Goal: Task Accomplishment & Management: Use online tool/utility

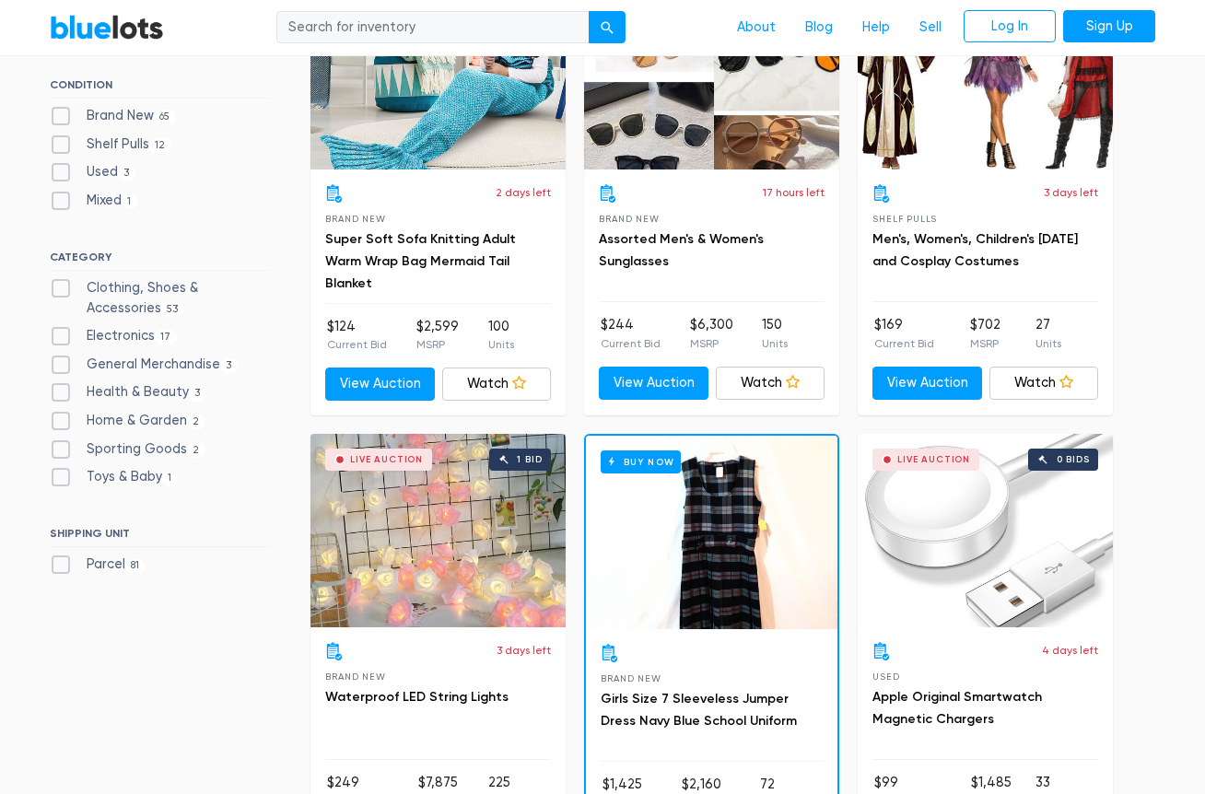
scroll to position [645, 0]
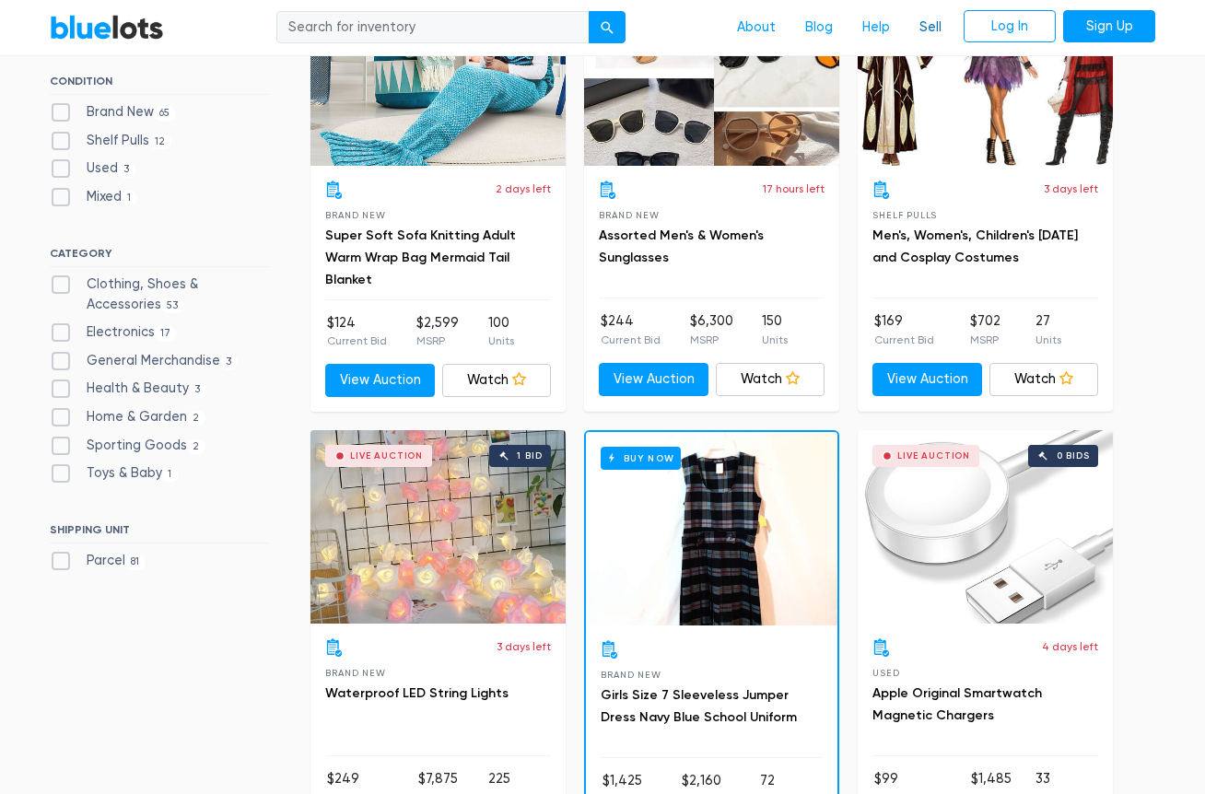
click at [922, 37] on link "Sell" at bounding box center [931, 27] width 52 height 35
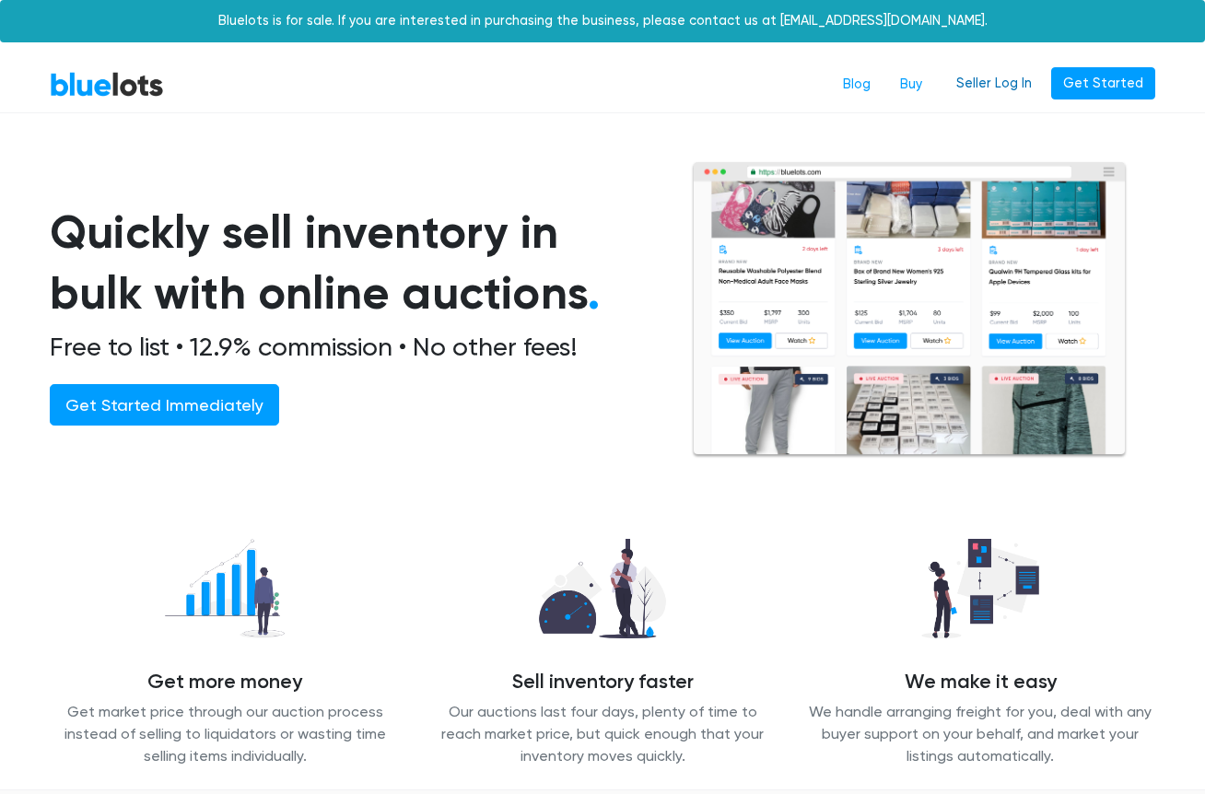
click at [1001, 75] on link "Seller Log In" at bounding box center [993, 83] width 99 height 33
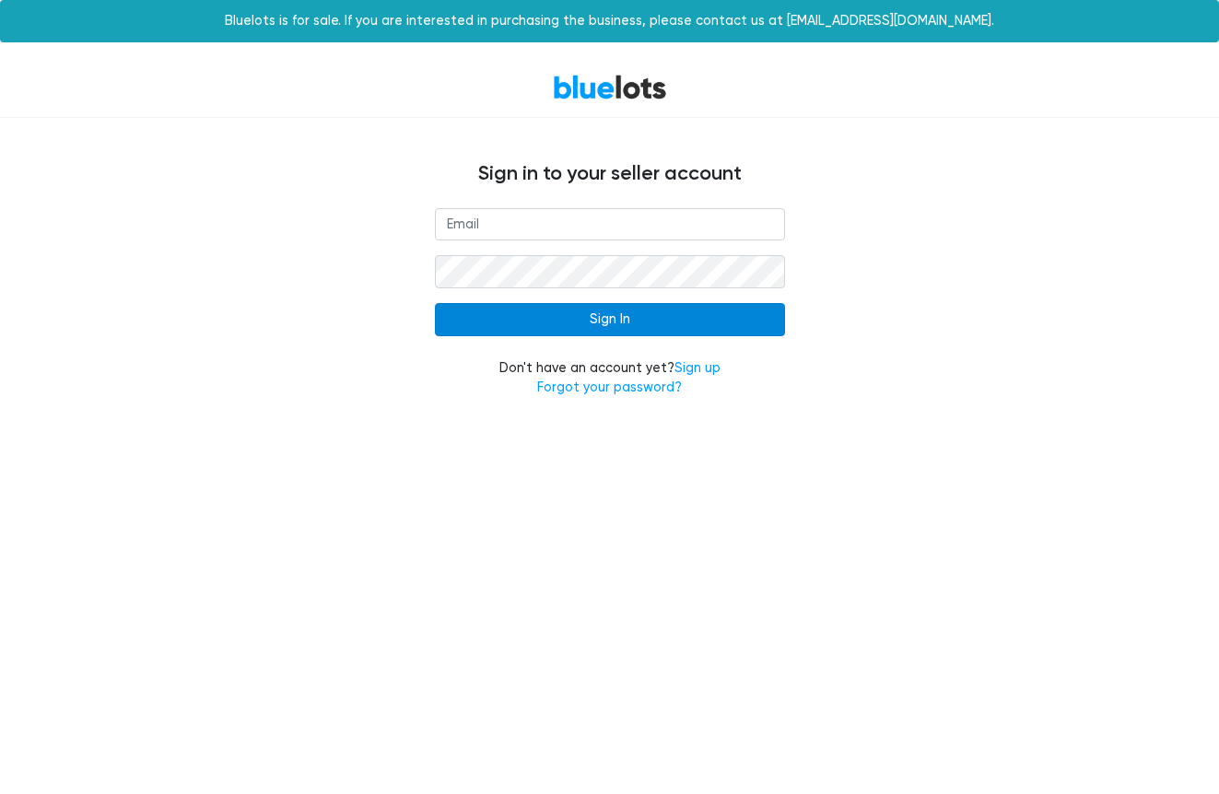
type input "[EMAIL_ADDRESS][DOMAIN_NAME]"
click at [624, 333] on input "Sign In" at bounding box center [610, 319] width 350 height 33
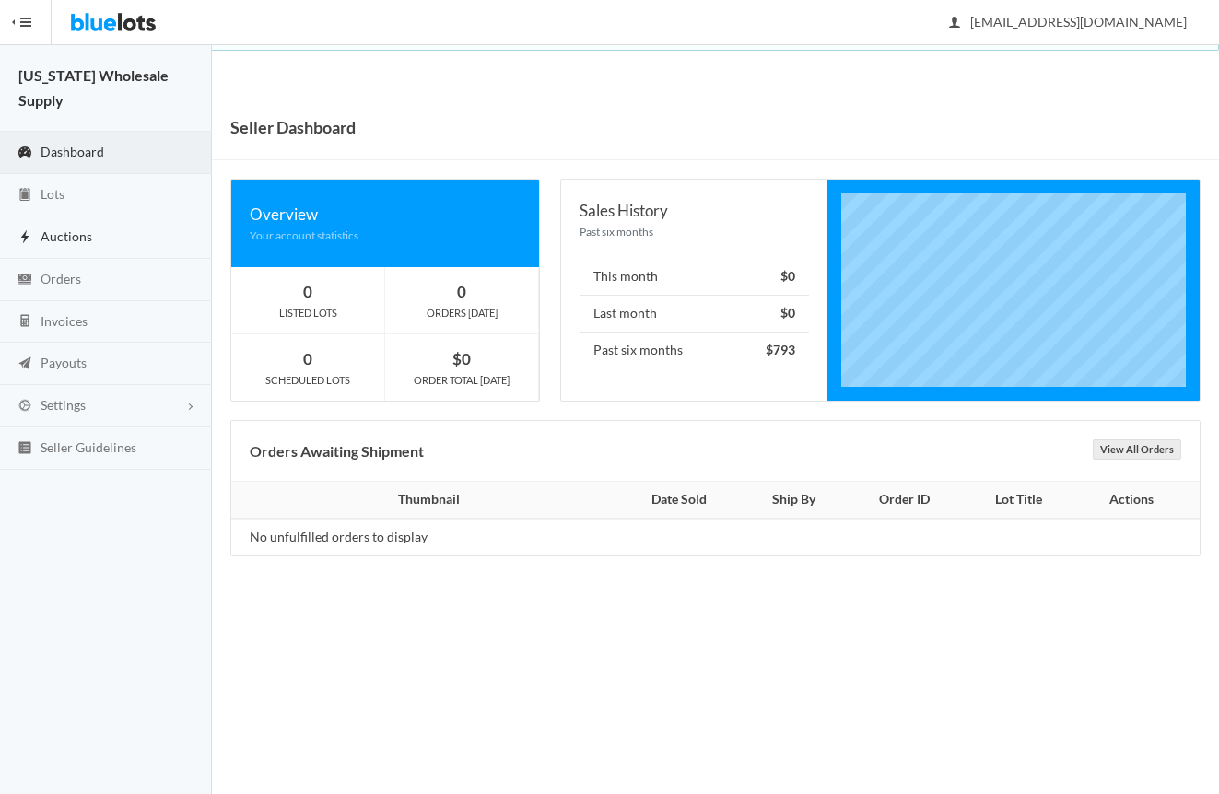
click at [51, 224] on link "Auctions" at bounding box center [106, 237] width 212 height 42
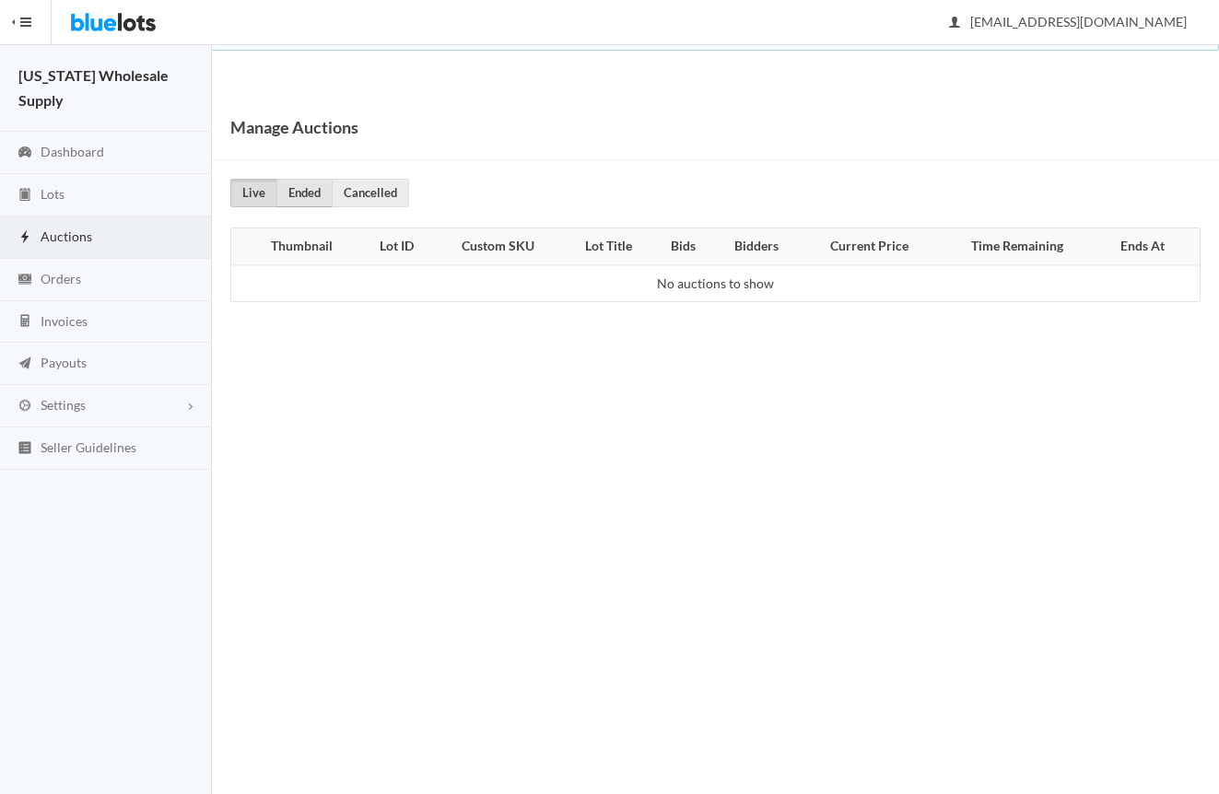
click at [304, 204] on link "Ended" at bounding box center [304, 193] width 56 height 29
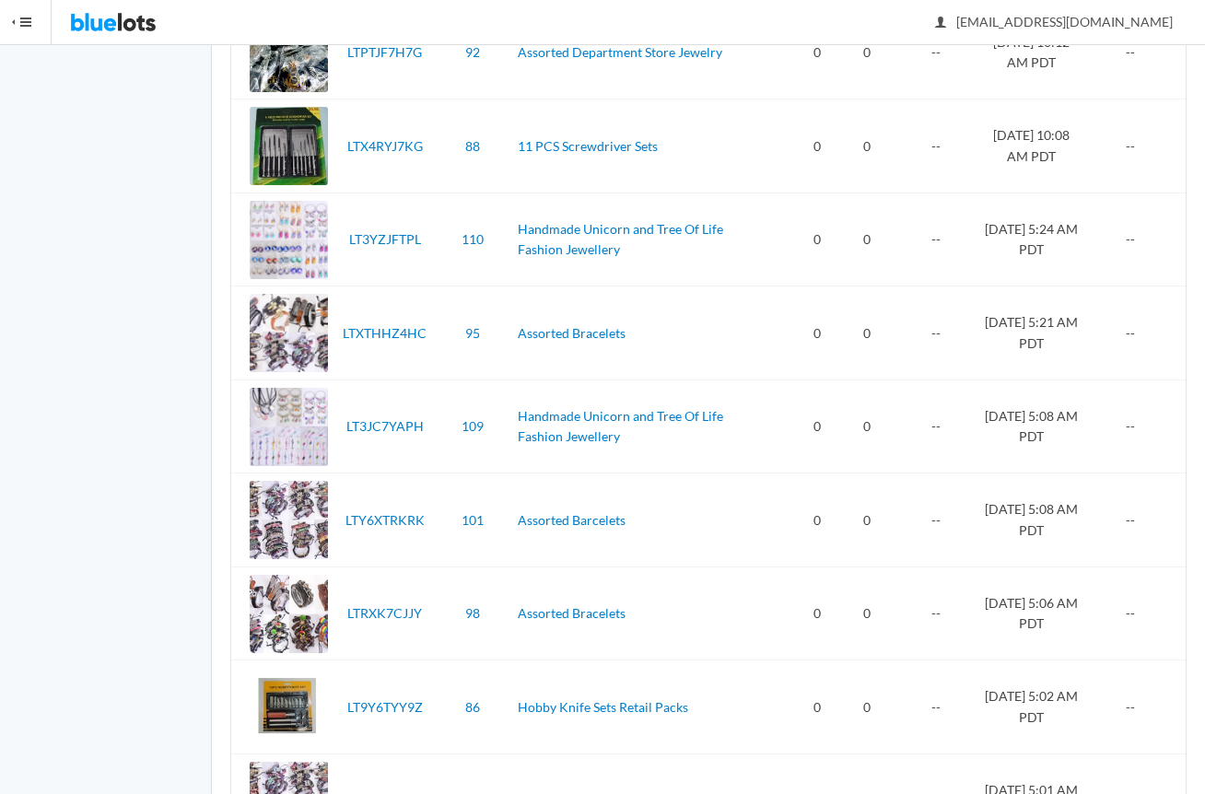
scroll to position [4284, 0]
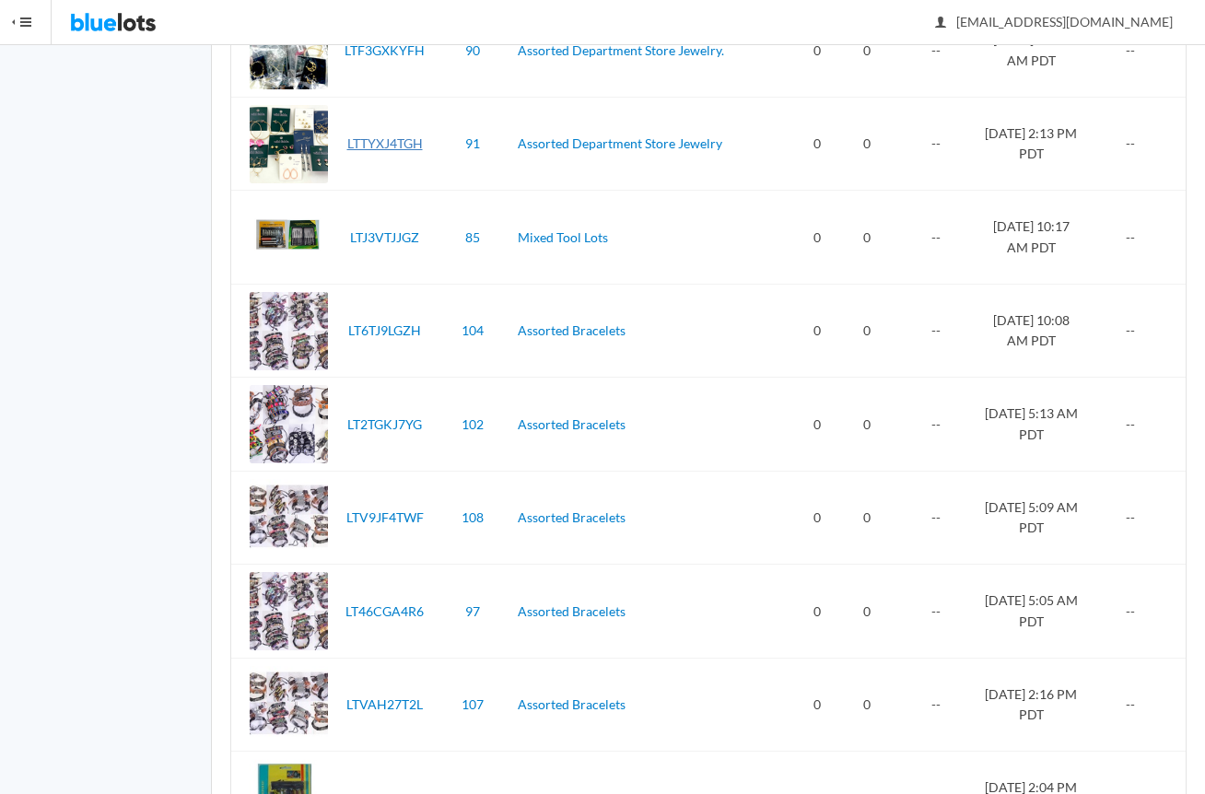
drag, startPoint x: 354, startPoint y: 138, endPoint x: 268, endPoint y: 169, distance: 90.9
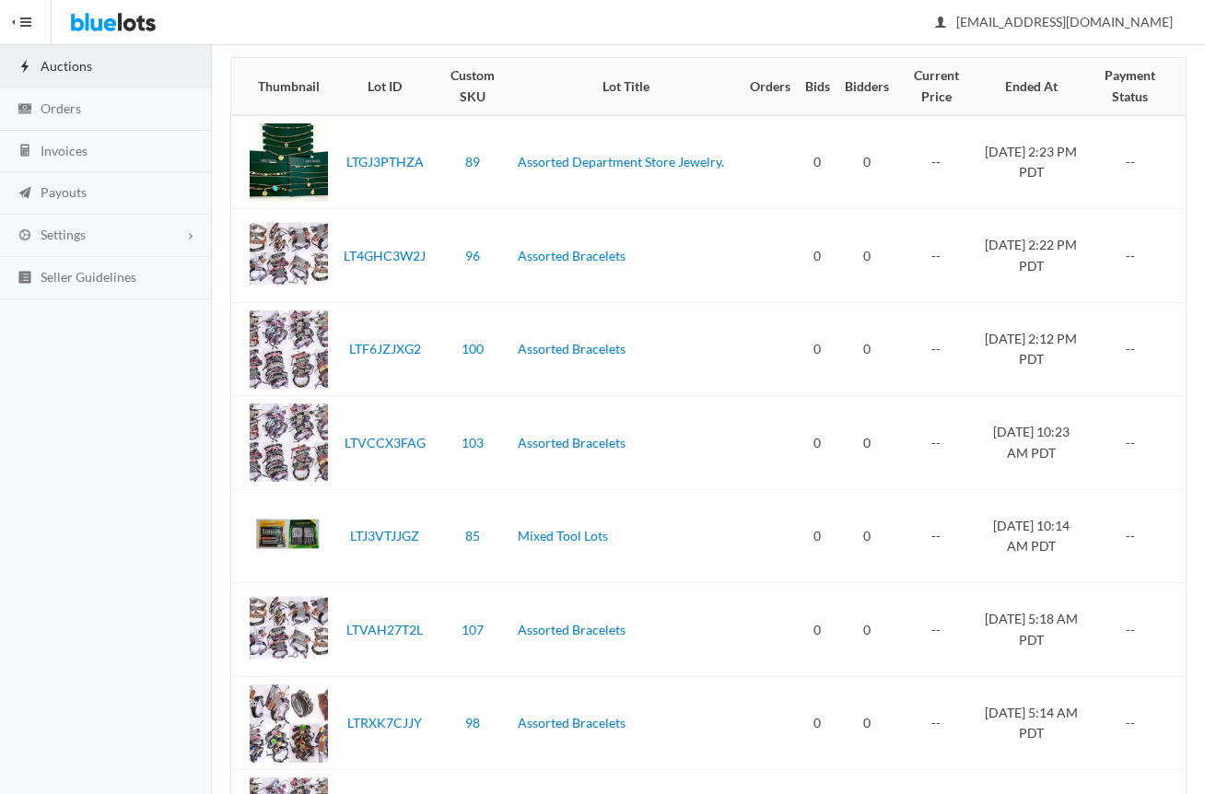
scroll to position [0, 0]
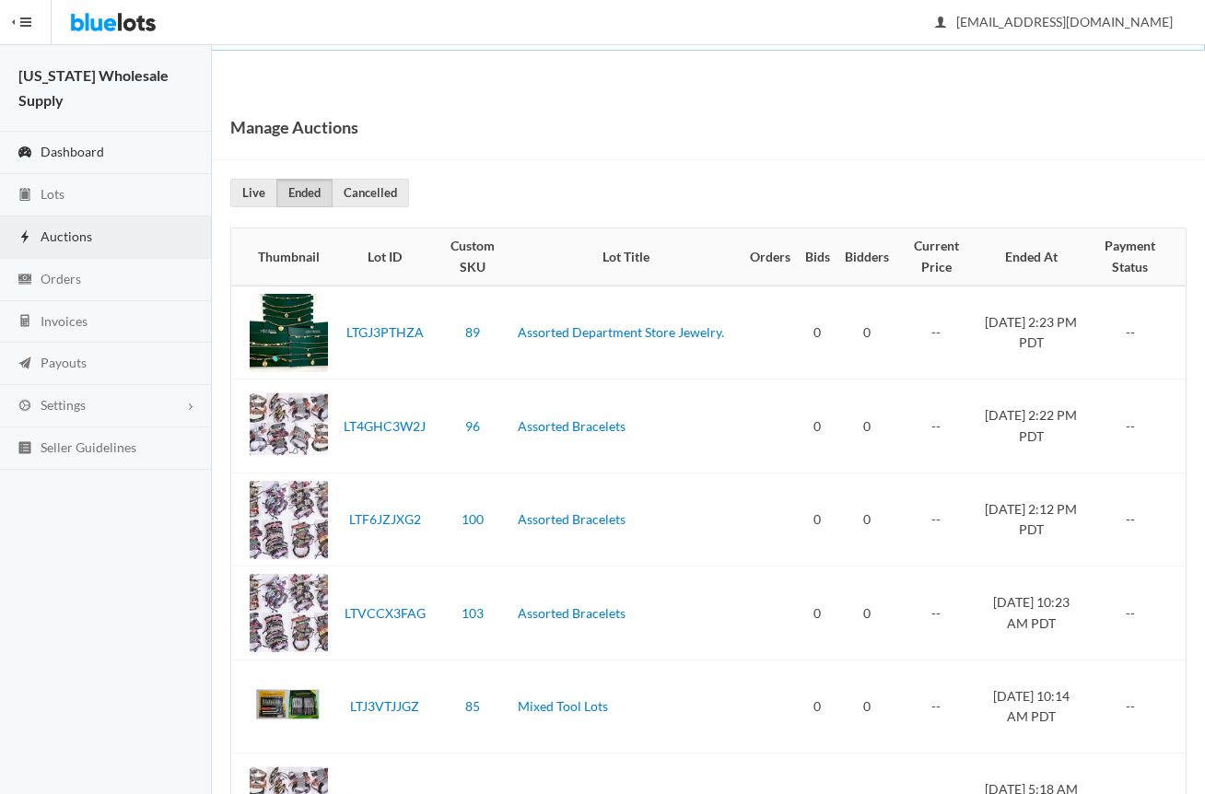
click at [64, 144] on span "Dashboard" at bounding box center [73, 152] width 64 height 16
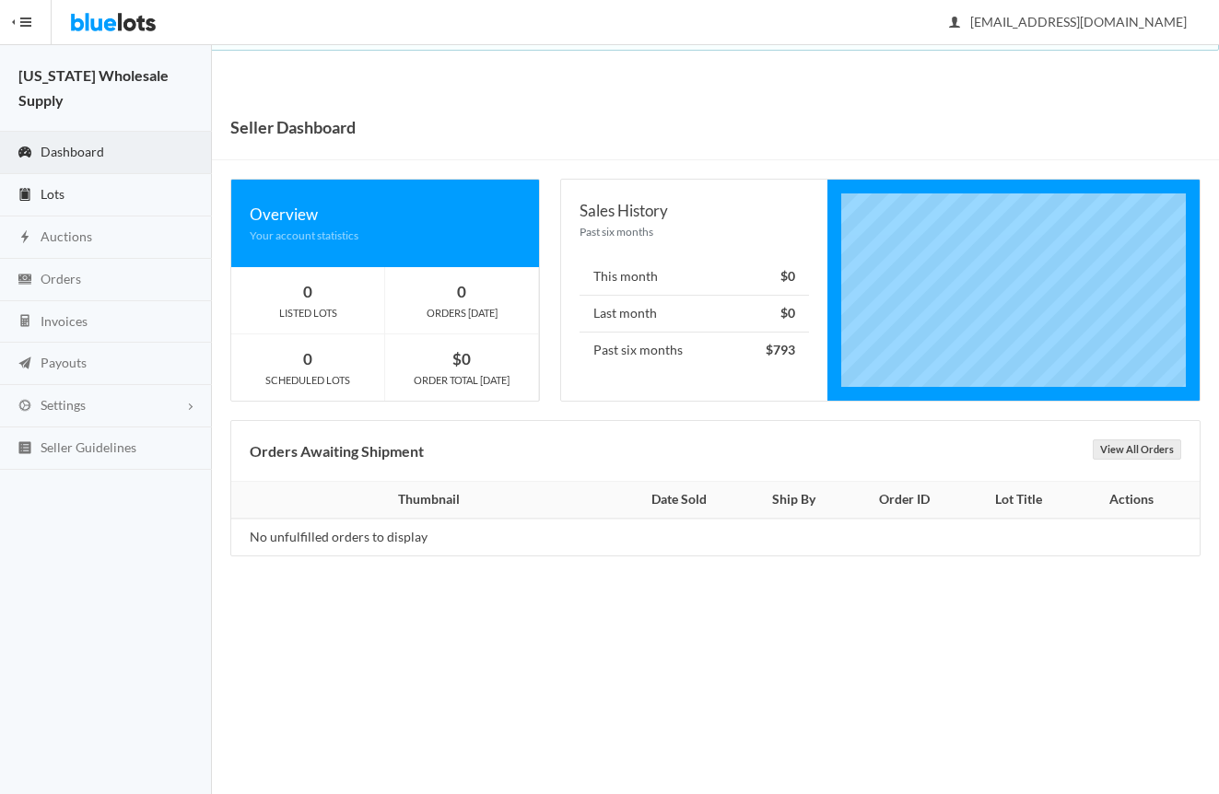
click at [56, 186] on span "Lots" at bounding box center [53, 194] width 24 height 16
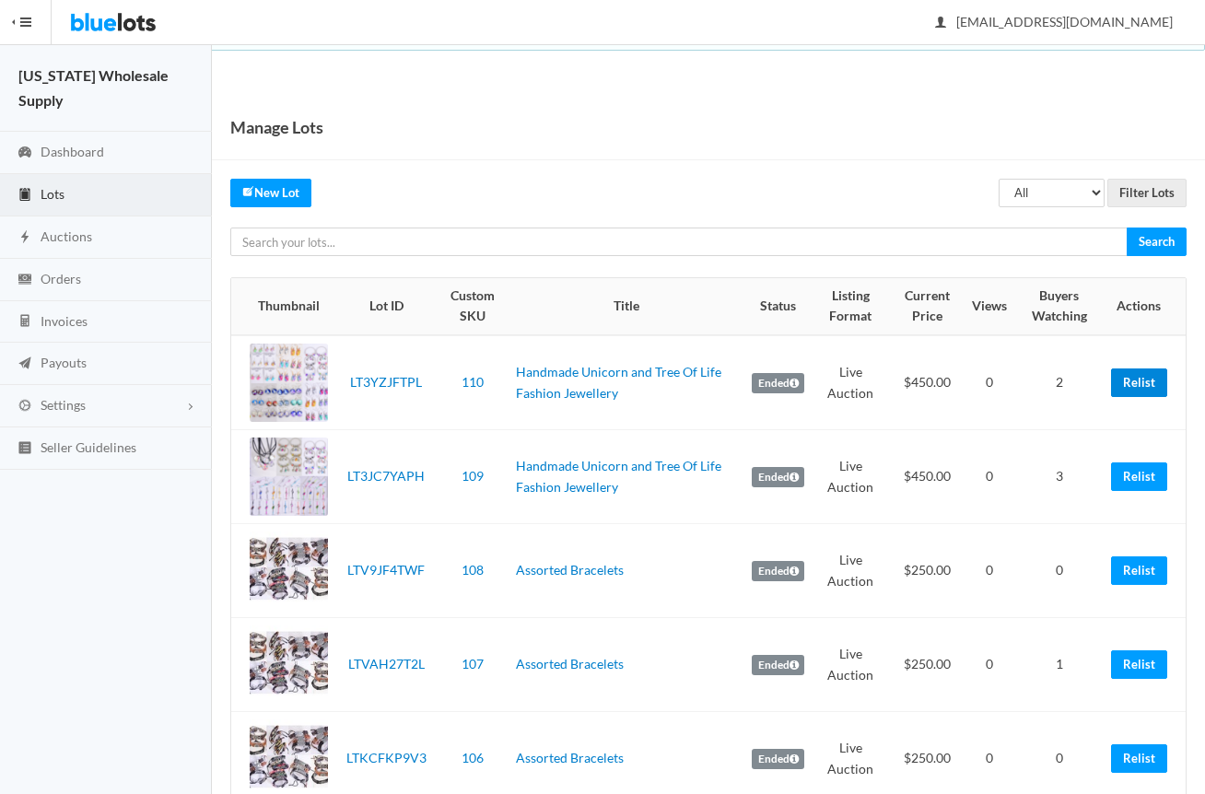
click at [1137, 380] on link "Relist" at bounding box center [1139, 382] width 56 height 29
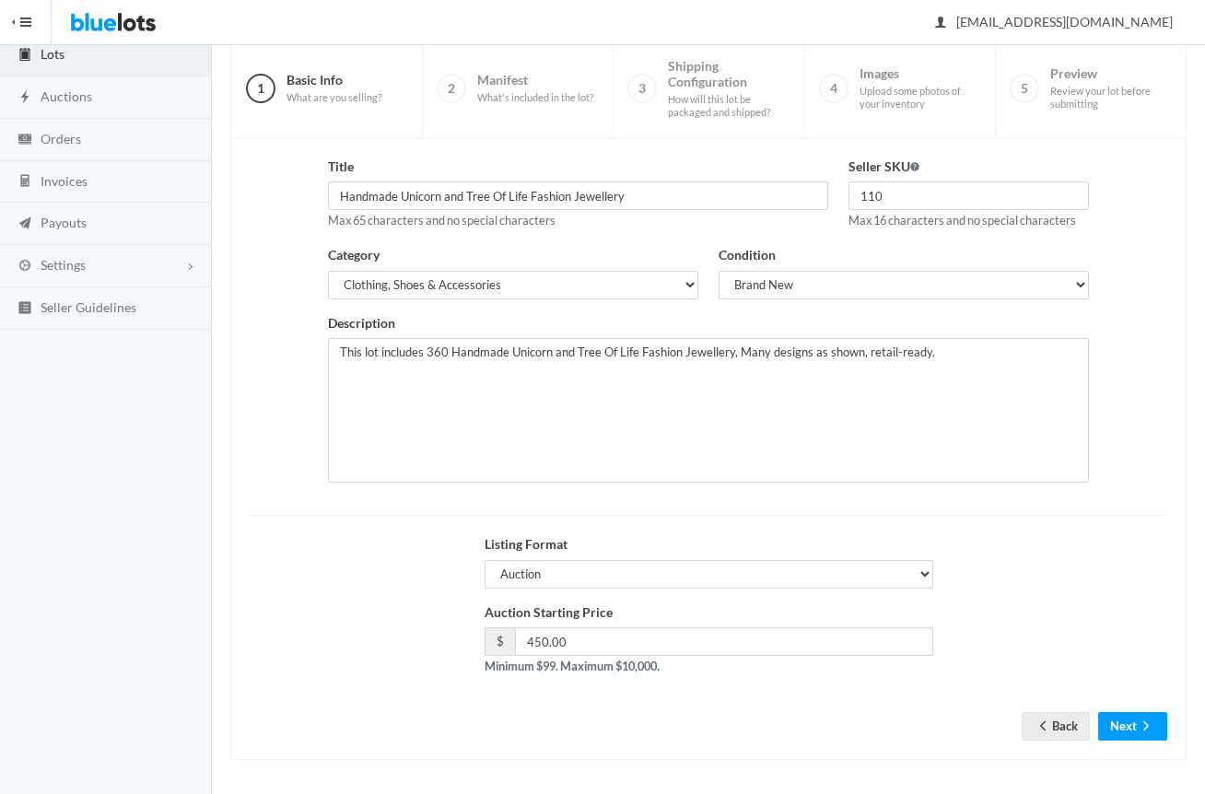
scroll to position [144, 0]
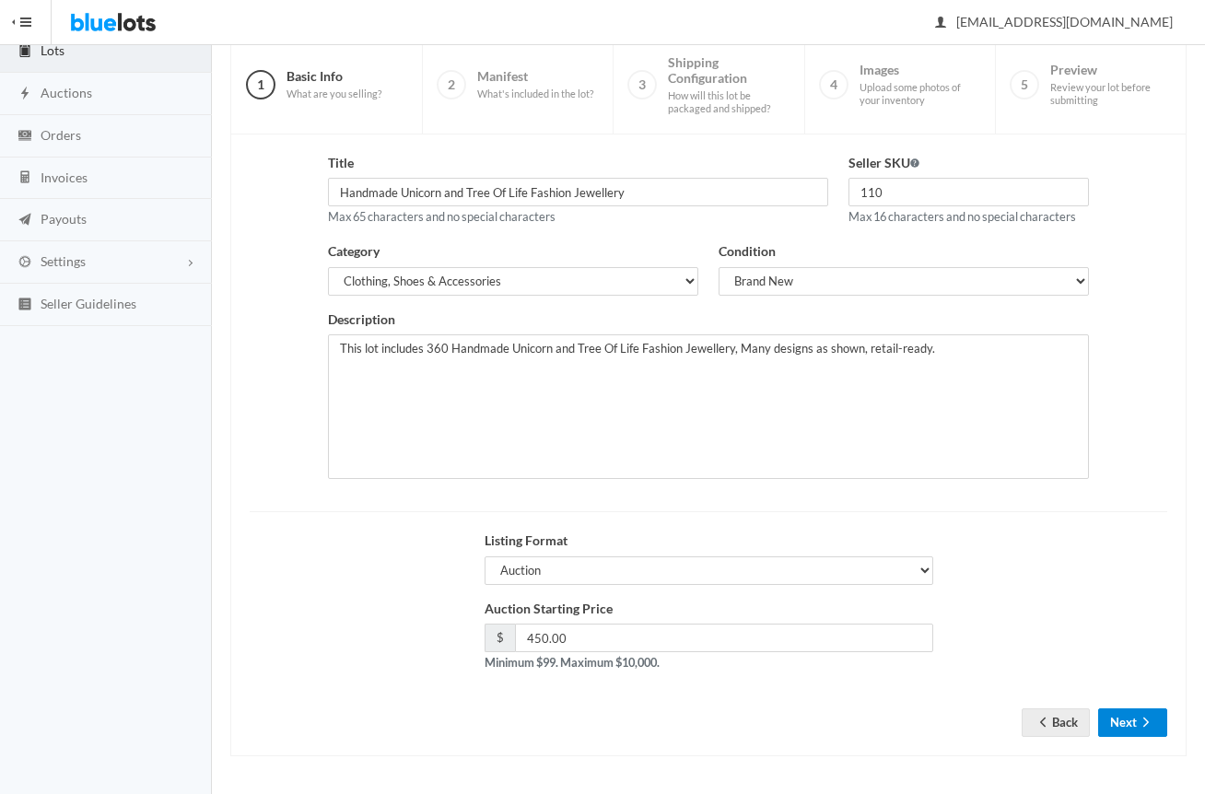
click at [1139, 716] on icon "arrow forward" at bounding box center [1146, 722] width 18 height 15
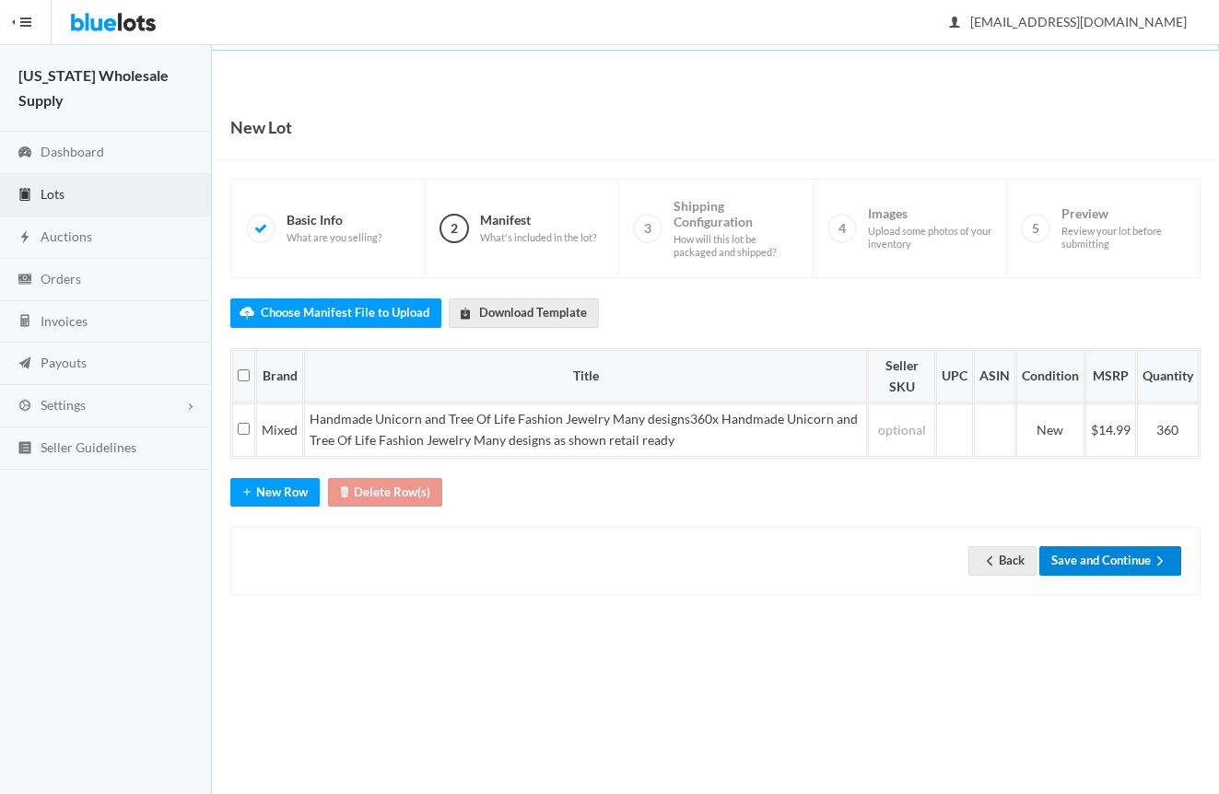
click at [1125, 569] on button "Save and Continue" at bounding box center [1110, 560] width 142 height 29
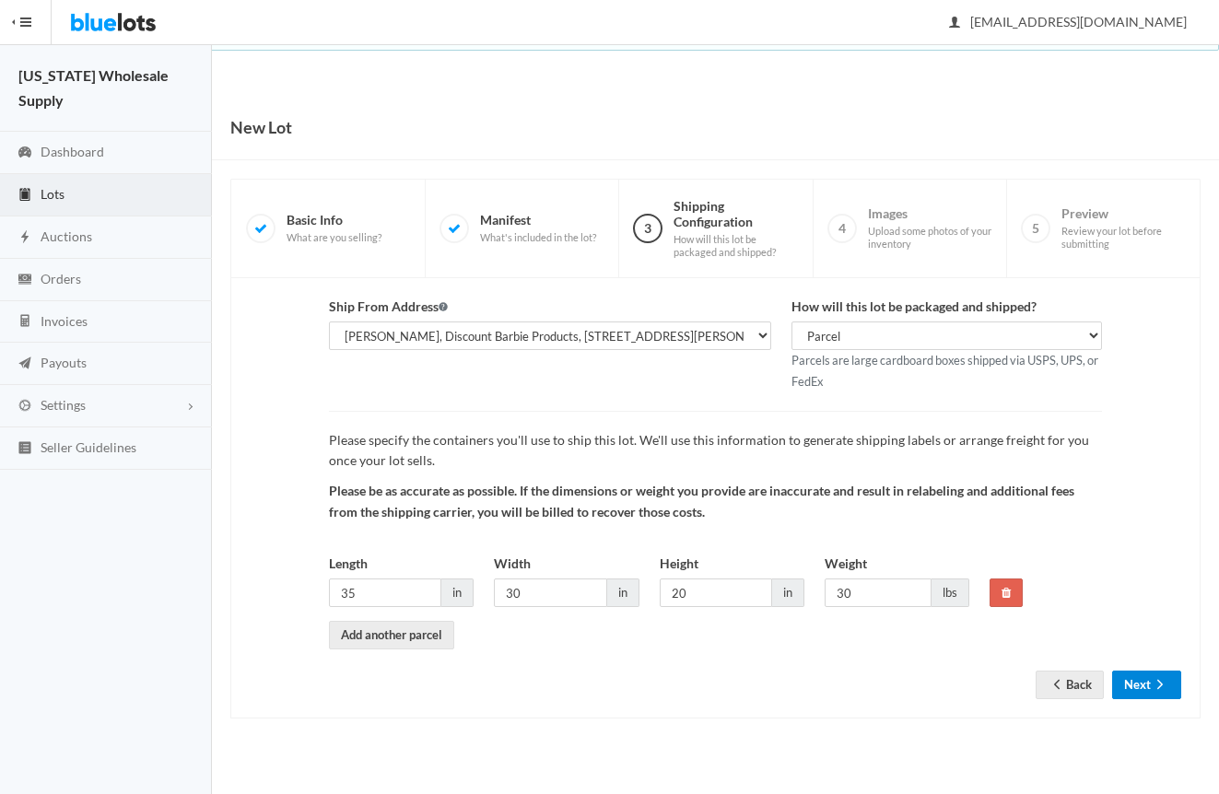
click at [1141, 687] on button "Next" at bounding box center [1146, 685] width 69 height 29
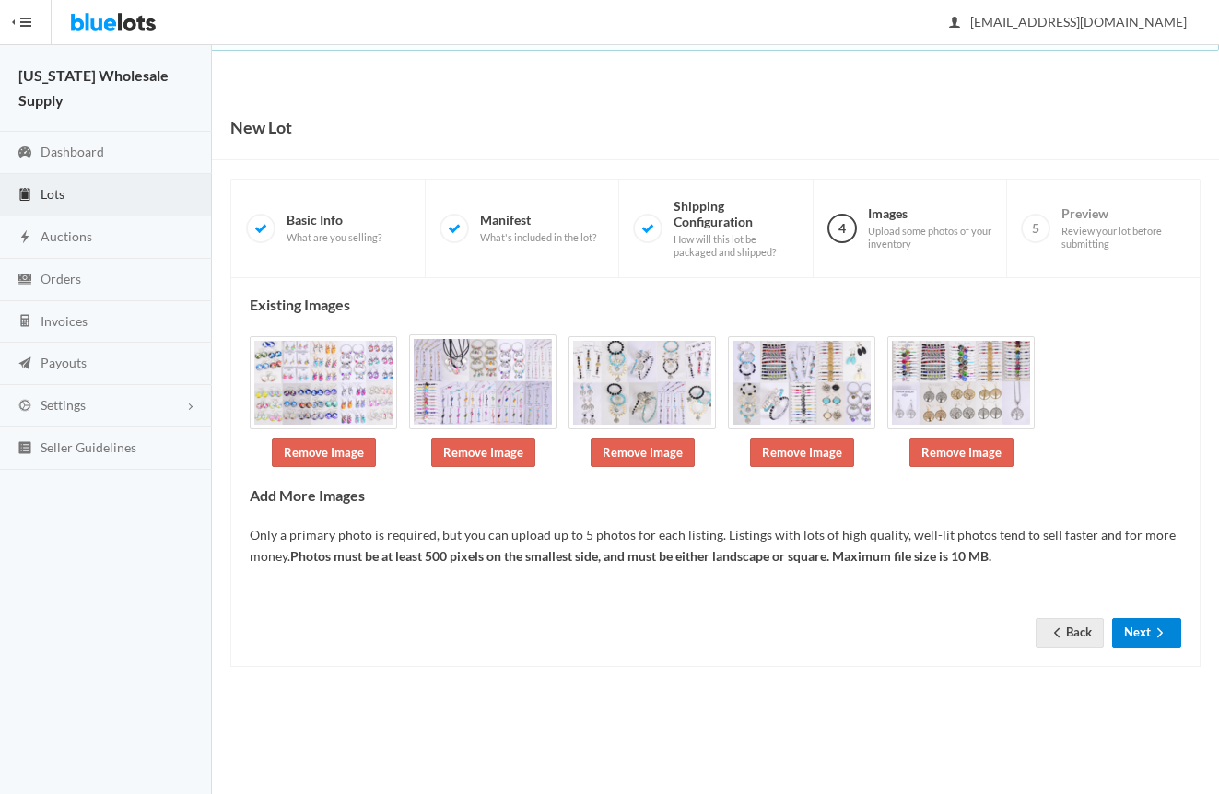
click at [1144, 626] on button "Next" at bounding box center [1146, 632] width 69 height 29
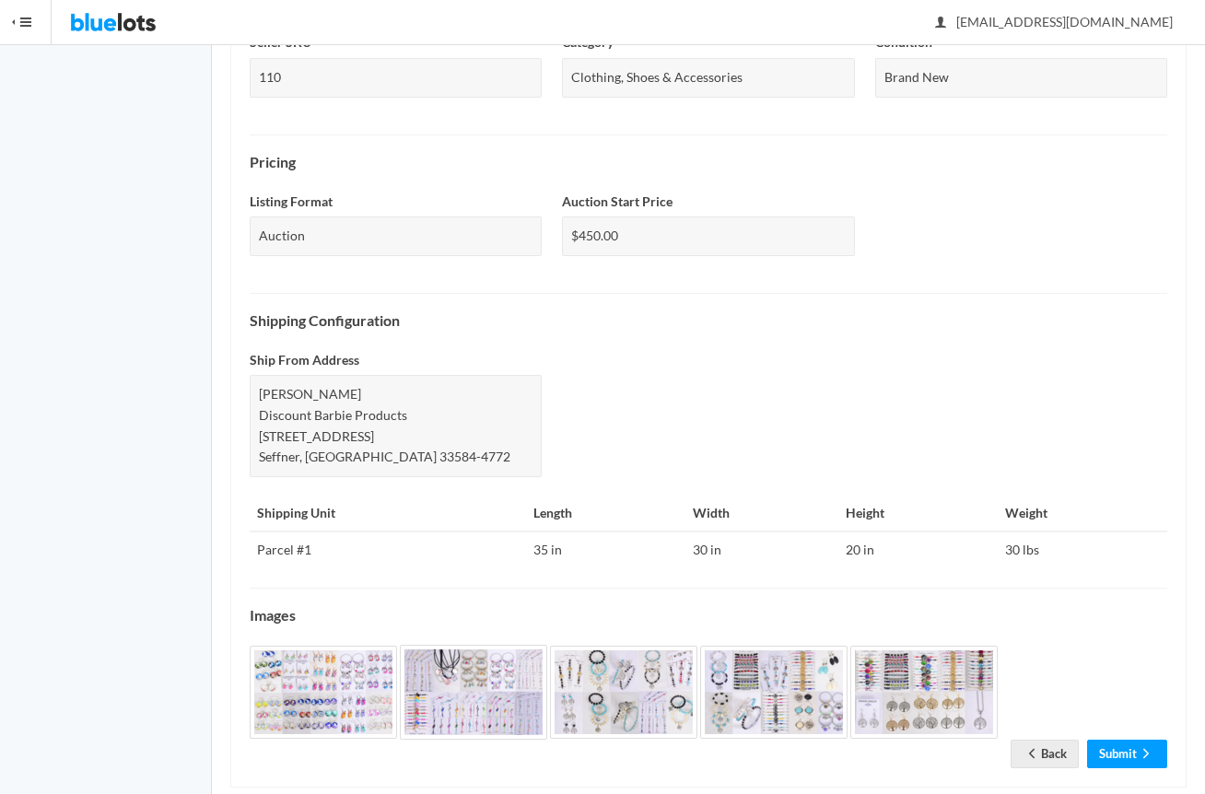
scroll to position [530, 0]
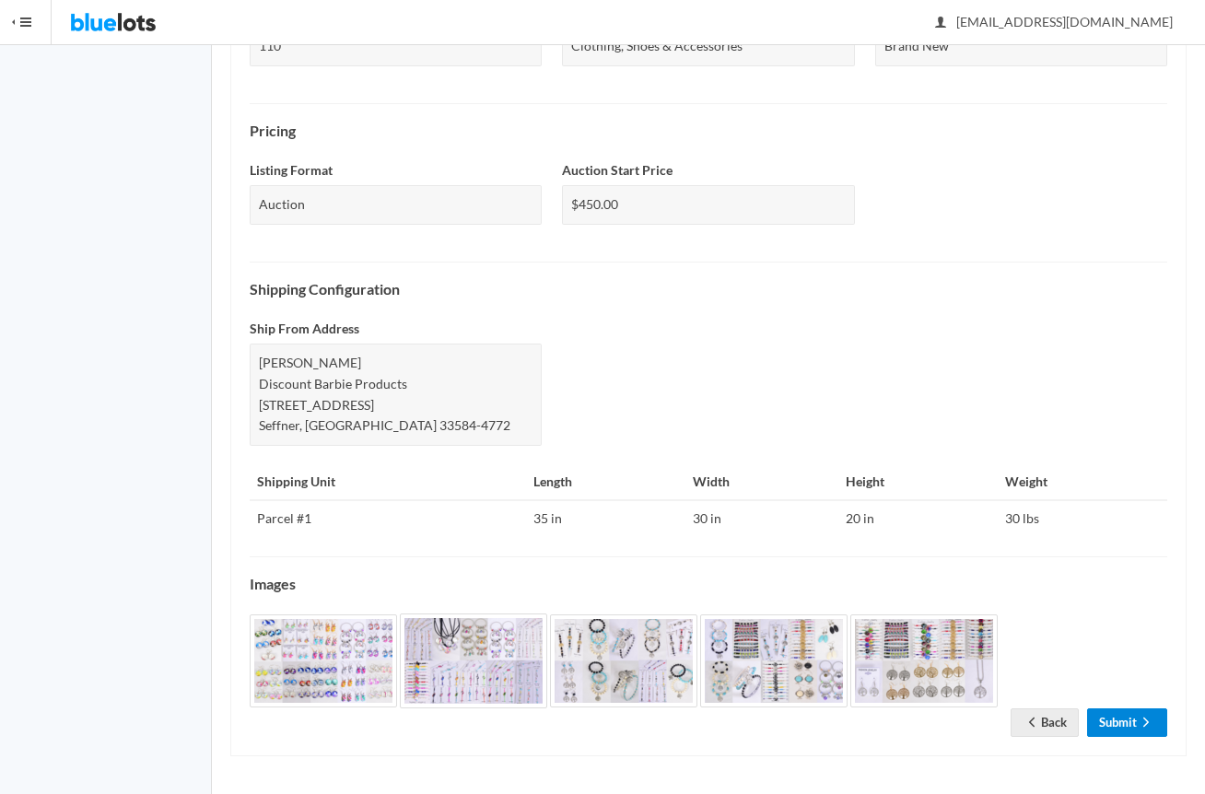
click at [1113, 725] on link "Submit" at bounding box center [1127, 722] width 80 height 29
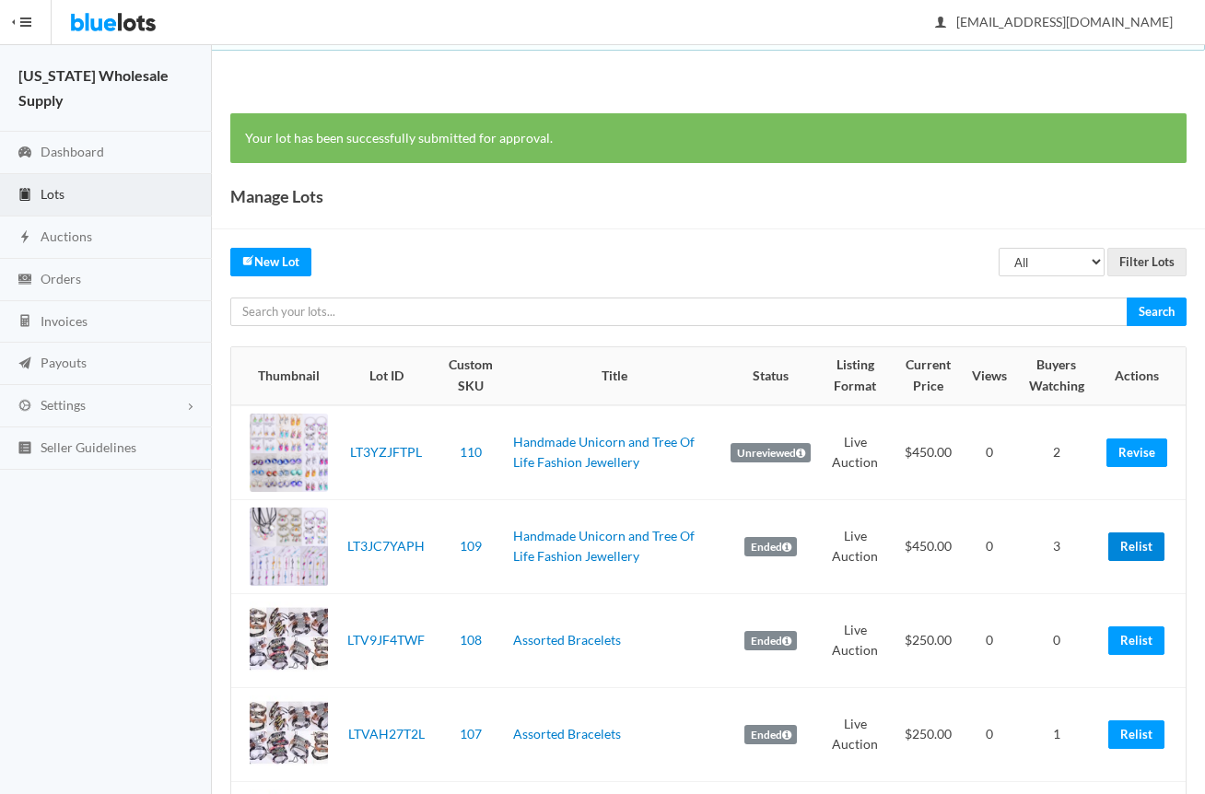
click at [1139, 551] on link "Relist" at bounding box center [1136, 546] width 56 height 29
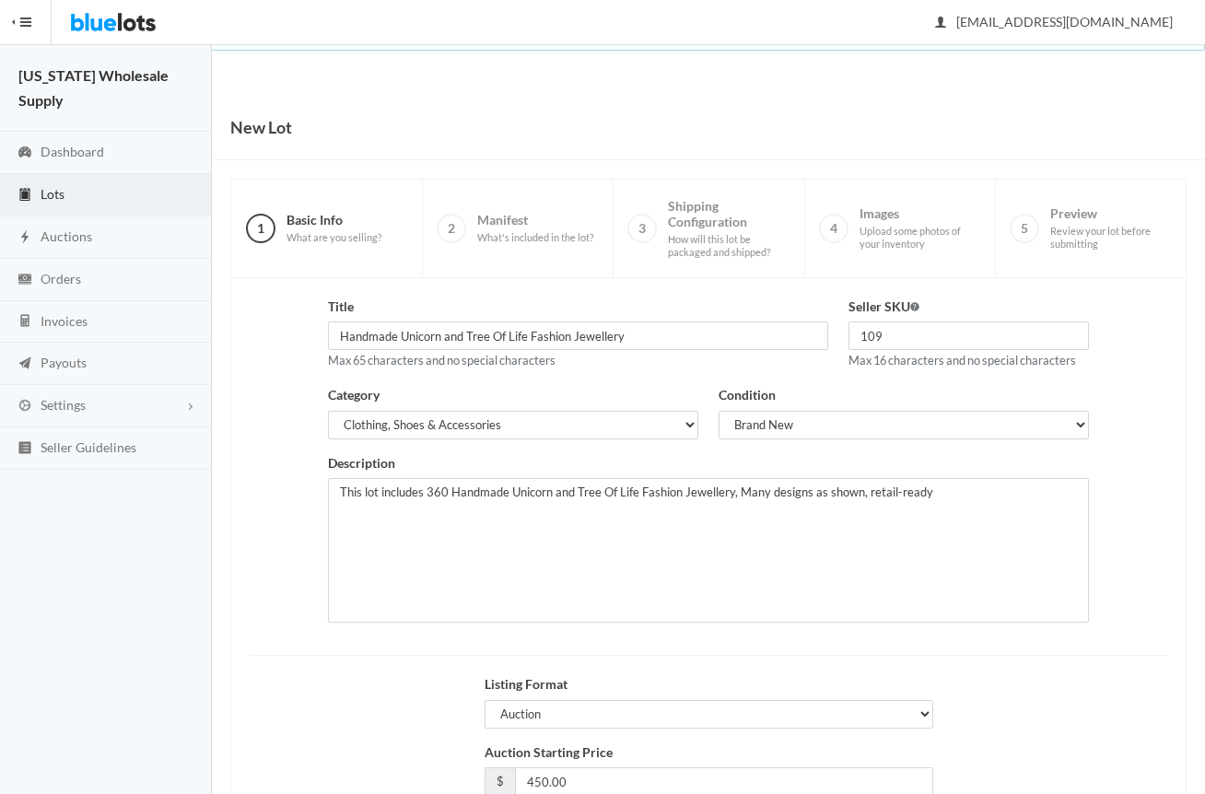
scroll to position [144, 0]
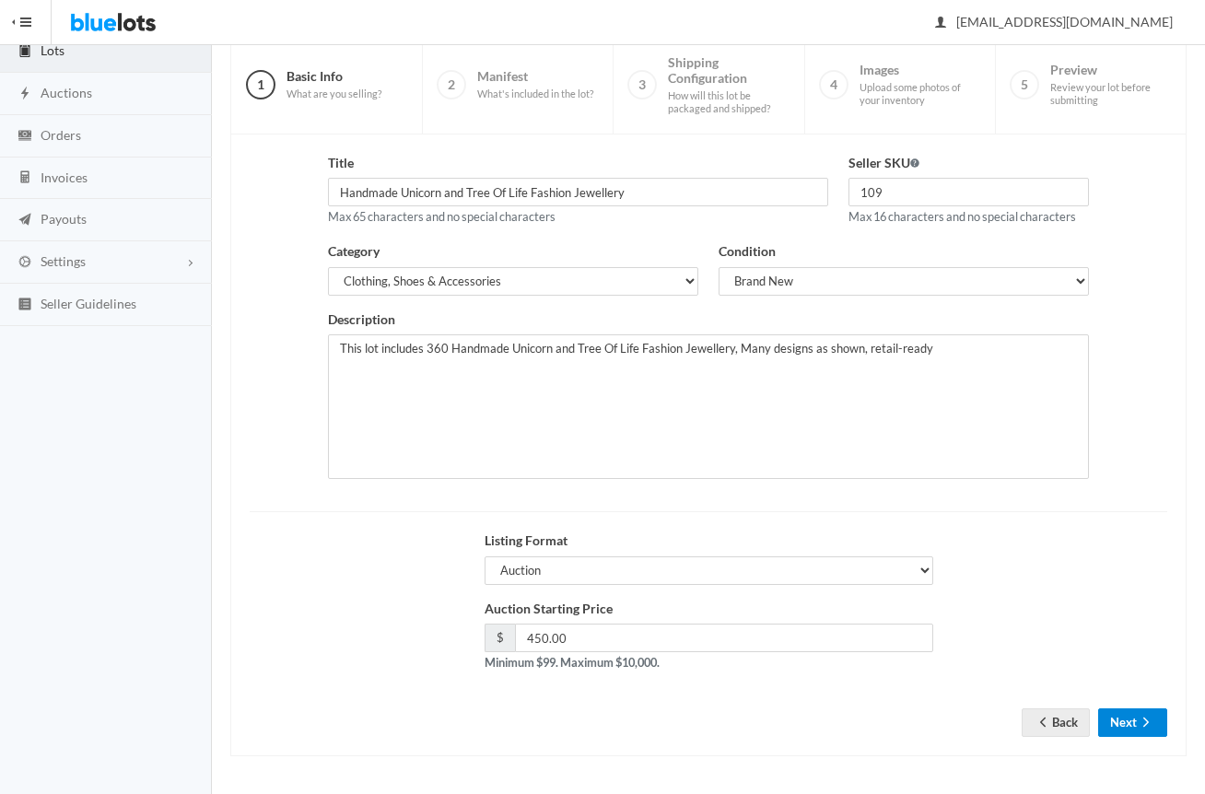
click at [1140, 736] on button "Next" at bounding box center [1132, 722] width 69 height 29
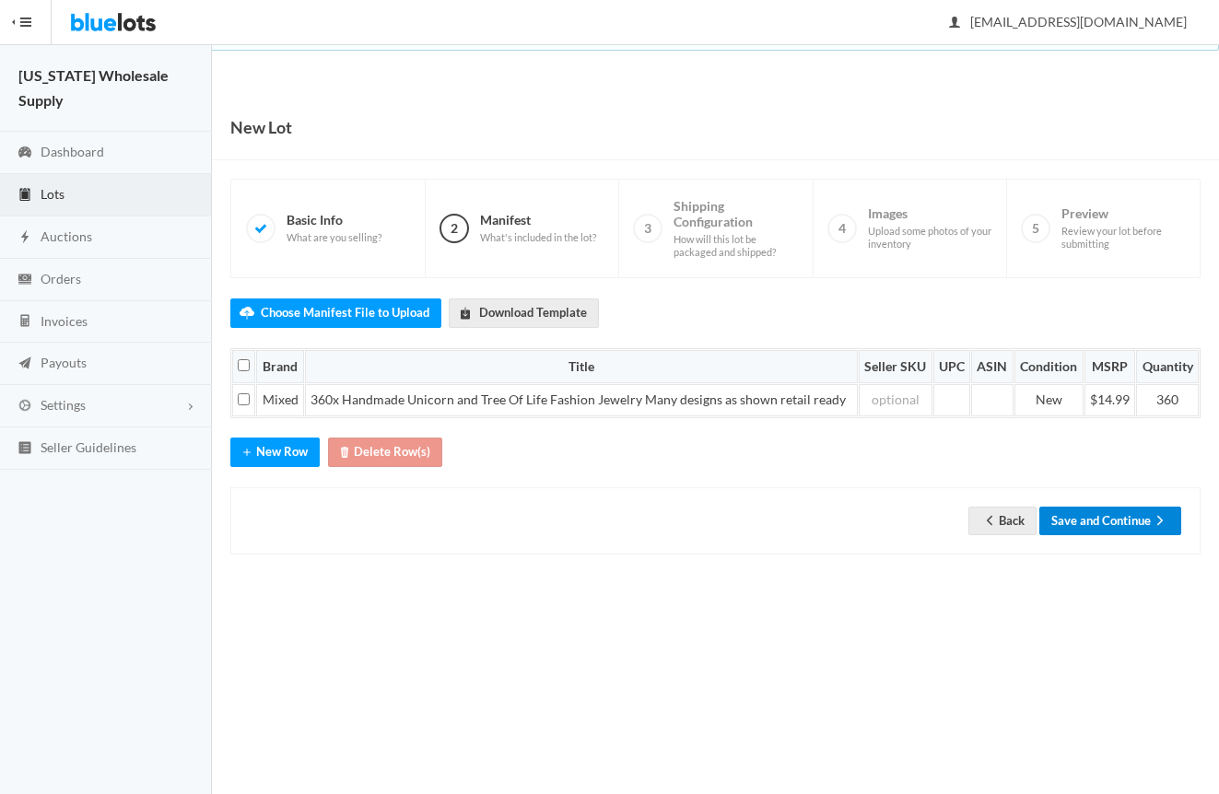
click at [1093, 515] on button "Save and Continue" at bounding box center [1110, 521] width 142 height 29
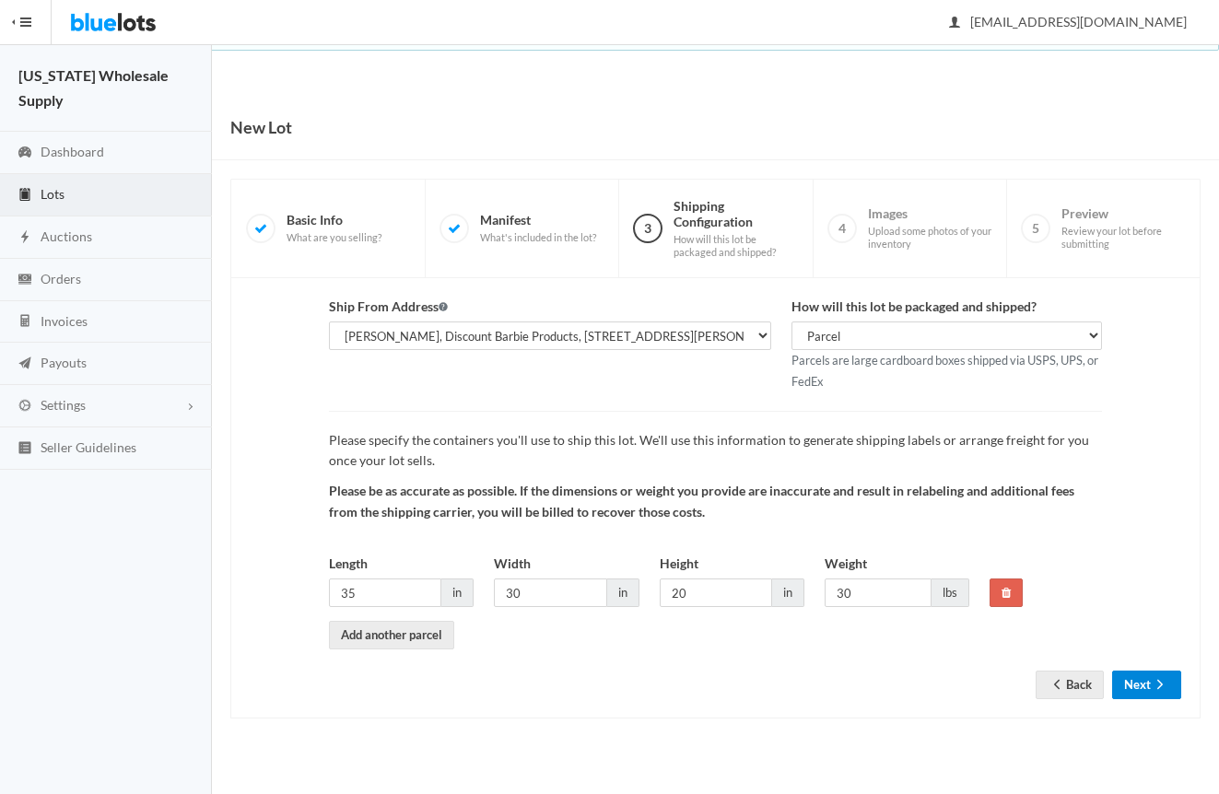
click at [1147, 680] on button "Next" at bounding box center [1146, 685] width 69 height 29
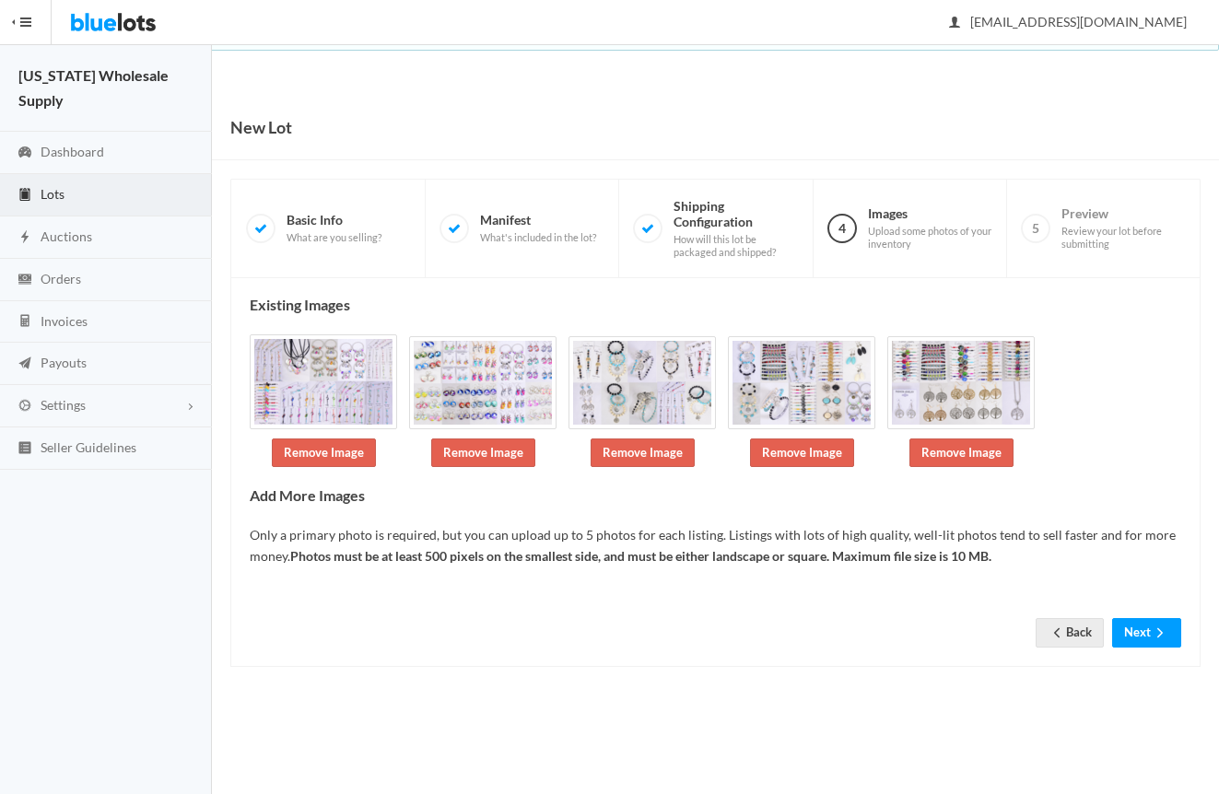
click at [1144, 661] on div "Existing Images Remove Image Remove Image Remove Image Remove Image Remove Imag…" at bounding box center [715, 472] width 970 height 389
click at [1144, 643] on button "Next" at bounding box center [1146, 632] width 69 height 29
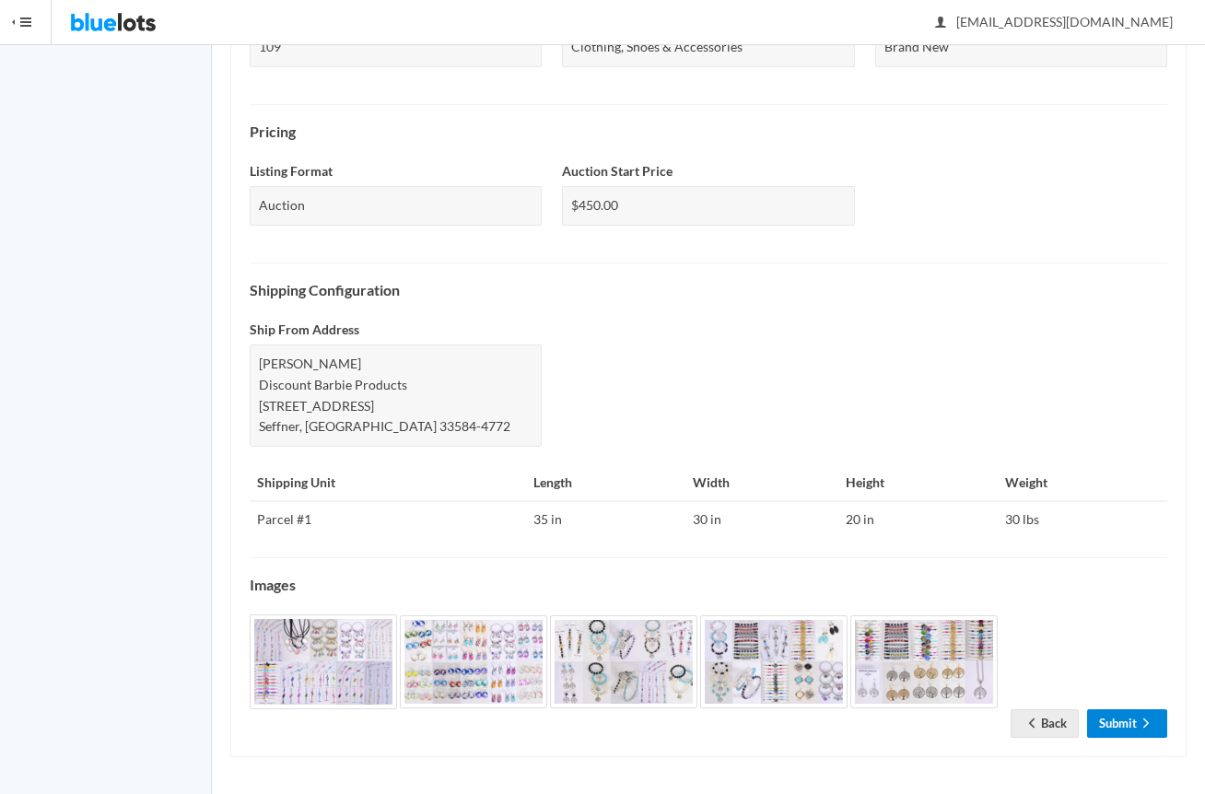
scroll to position [530, 0]
click at [1125, 731] on link "Submit" at bounding box center [1127, 722] width 80 height 29
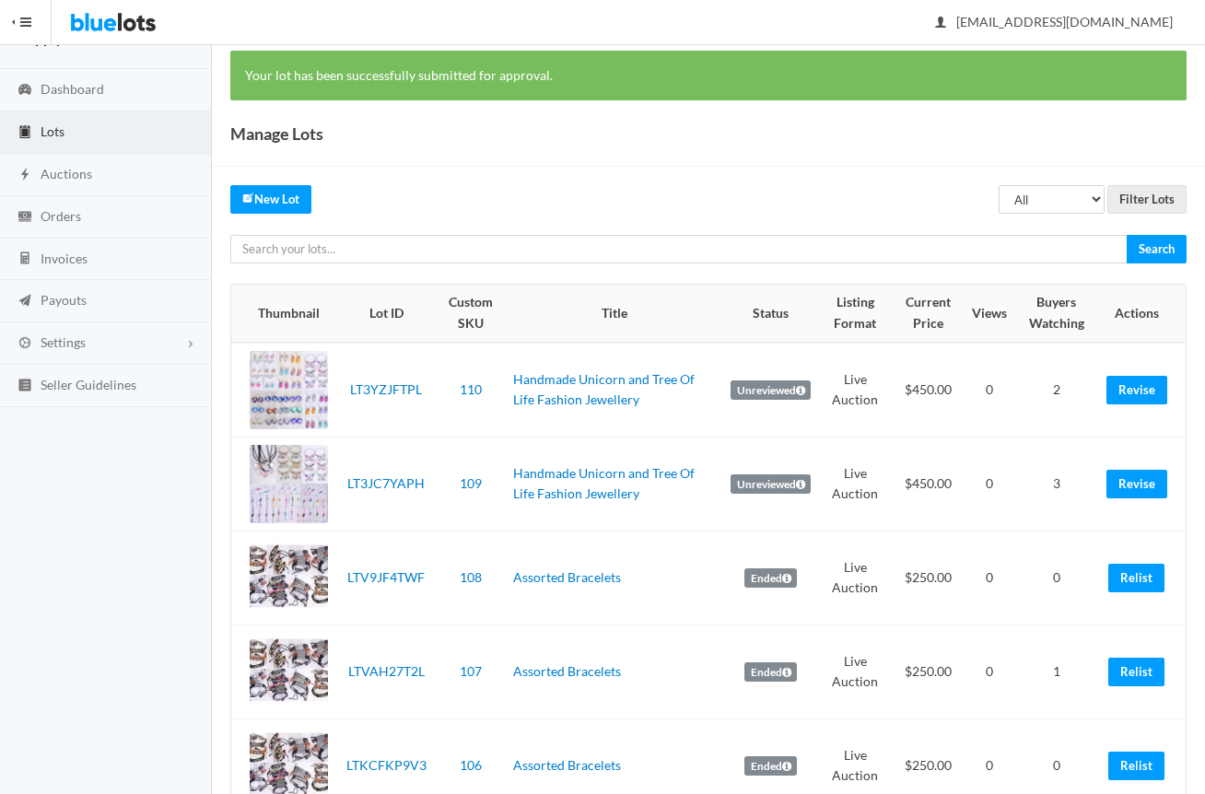
scroll to position [92, 0]
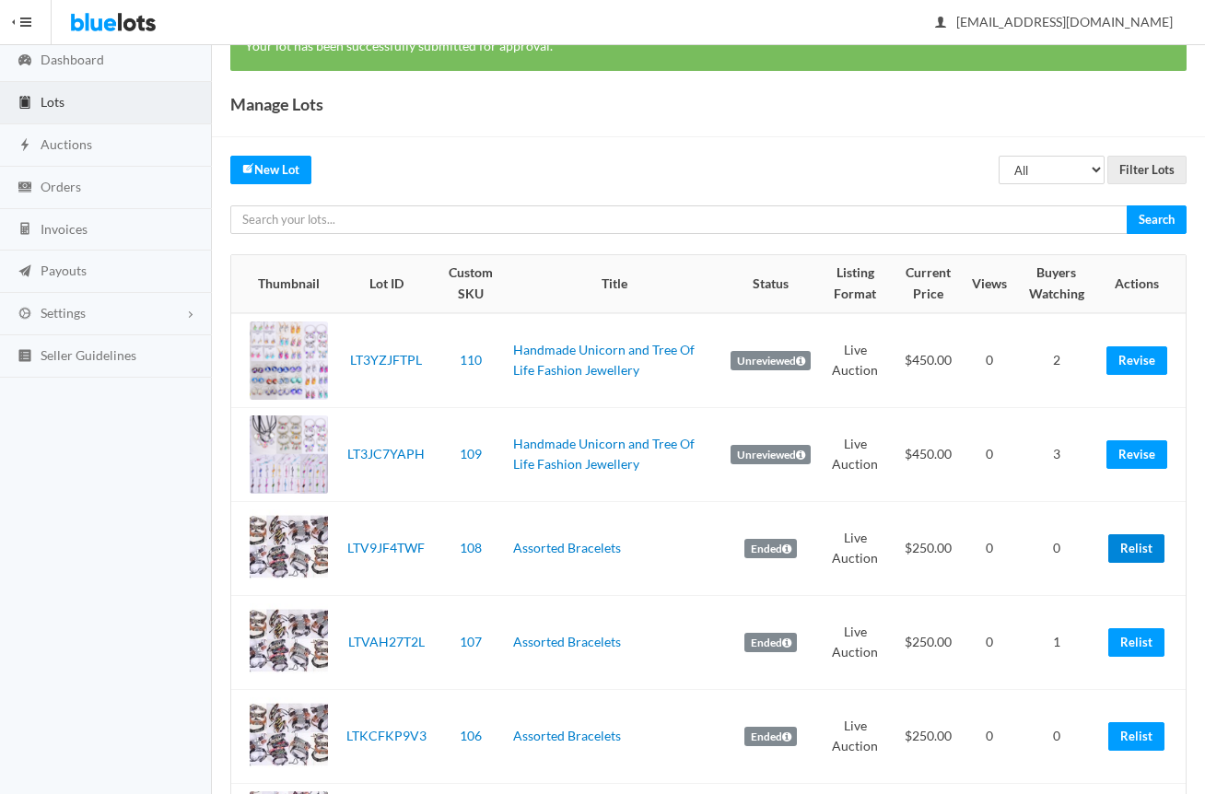
click at [1133, 553] on link "Relist" at bounding box center [1136, 548] width 56 height 29
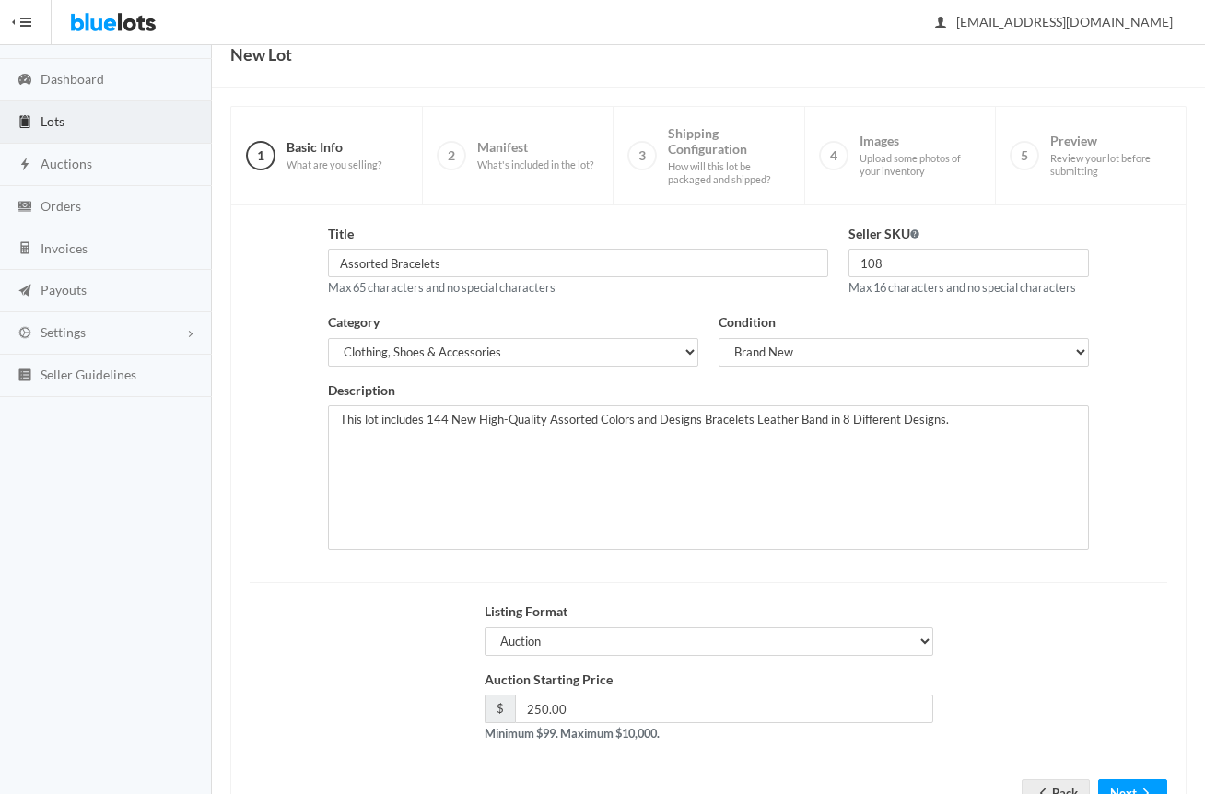
scroll to position [144, 0]
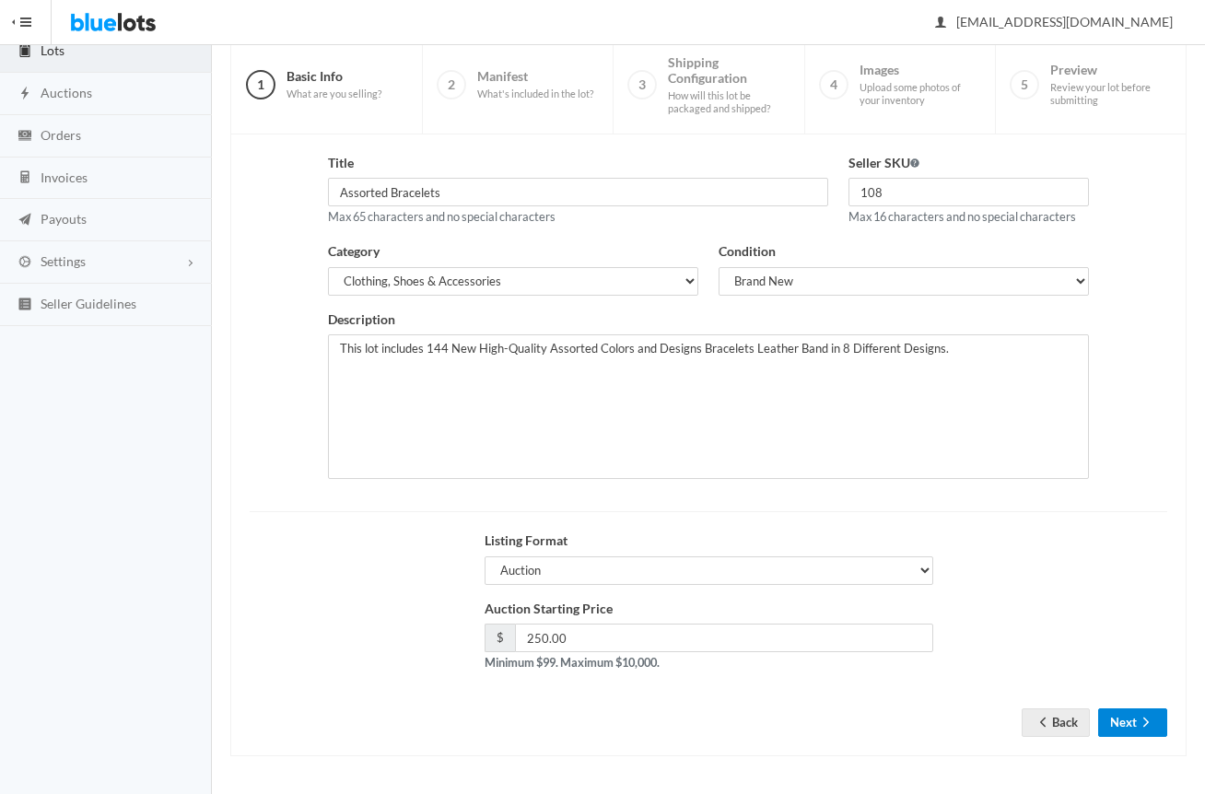
click at [1136, 714] on button "Next" at bounding box center [1132, 722] width 69 height 29
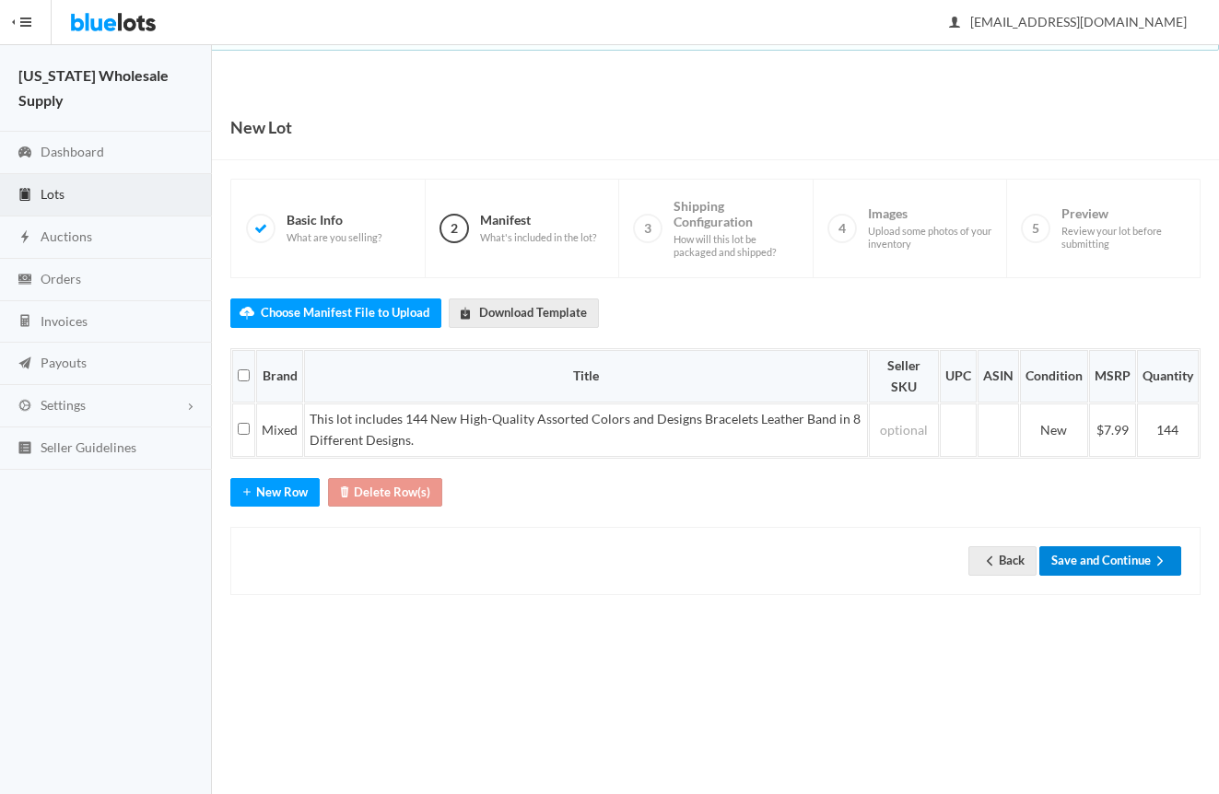
click at [1118, 560] on button "Save and Continue" at bounding box center [1110, 560] width 142 height 29
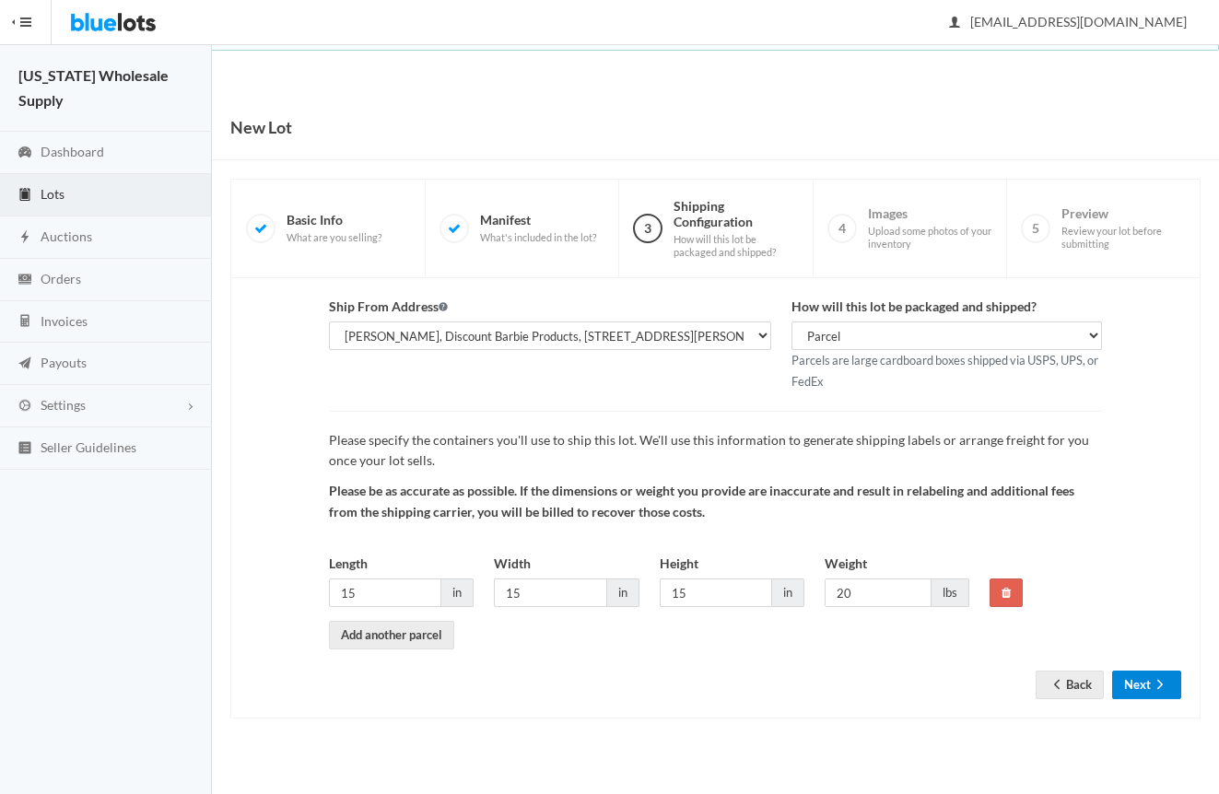
click at [1144, 686] on button "Next" at bounding box center [1146, 685] width 69 height 29
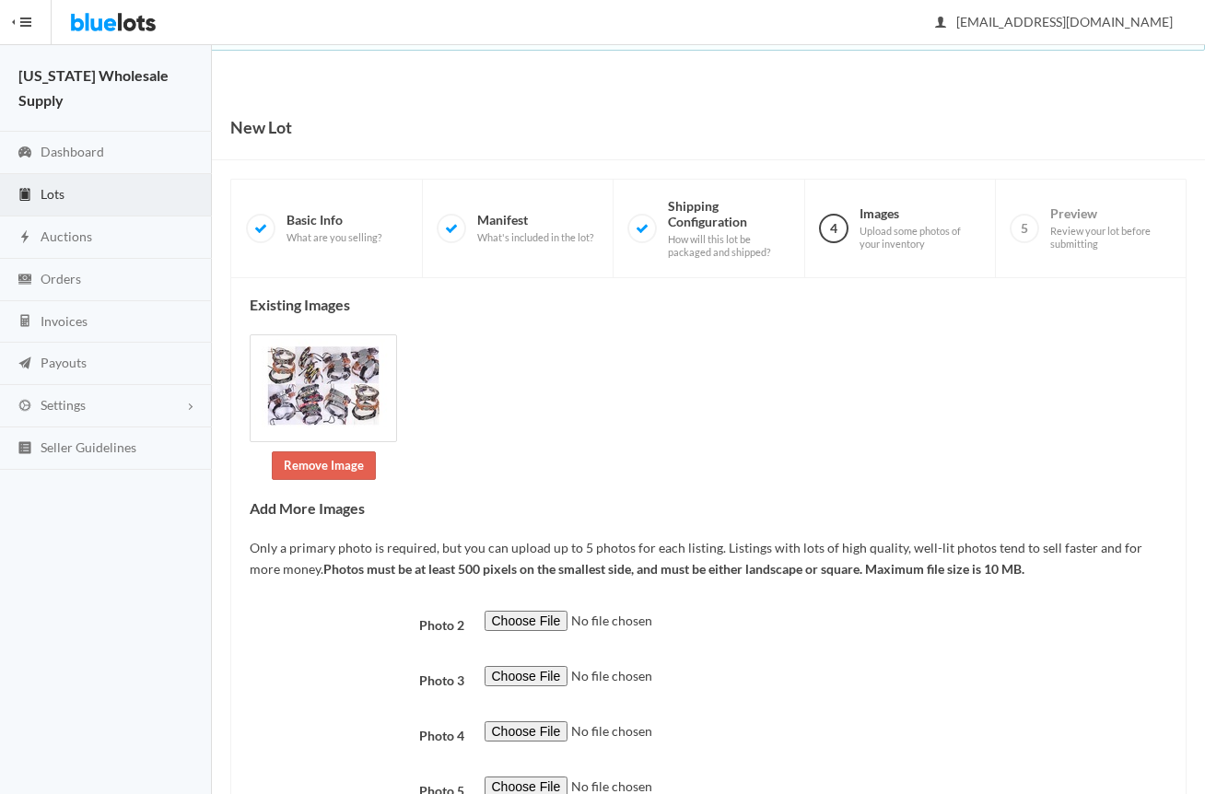
scroll to position [145, 0]
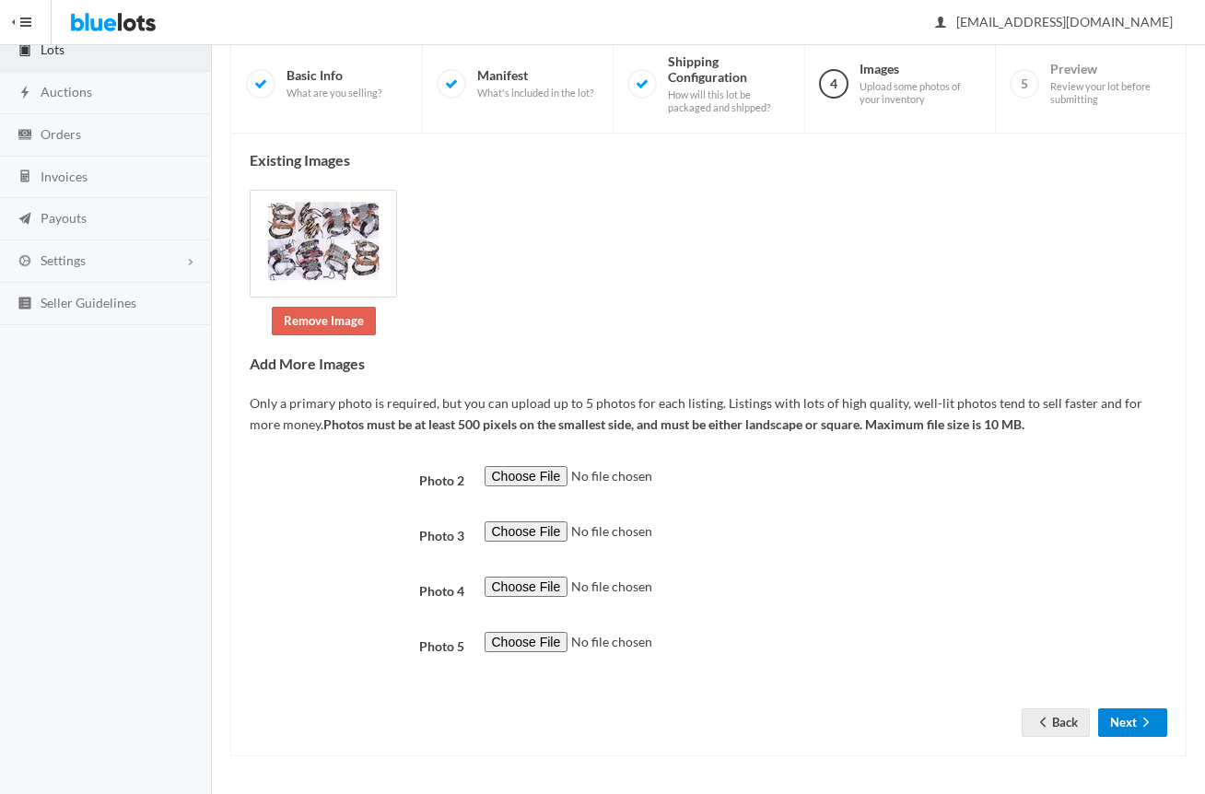
click at [1137, 715] on icon "arrow forward" at bounding box center [1146, 722] width 18 height 15
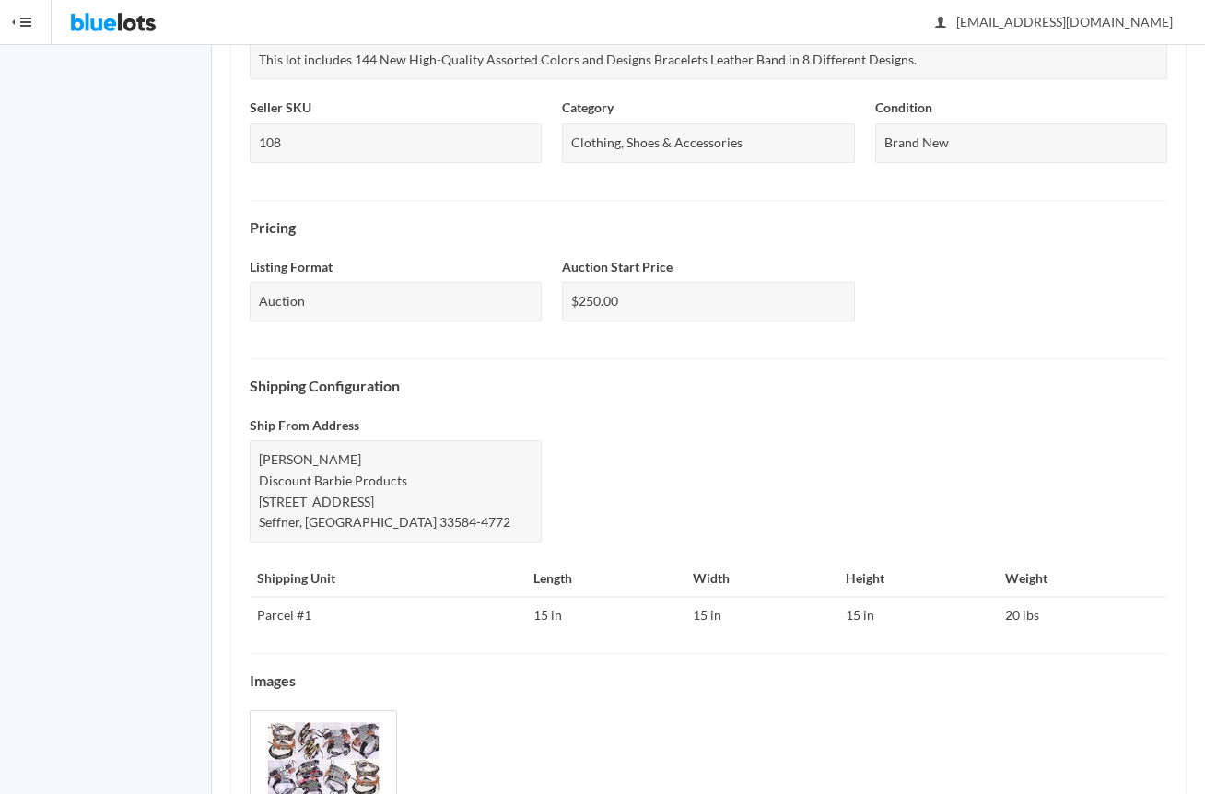
scroll to position [543, 0]
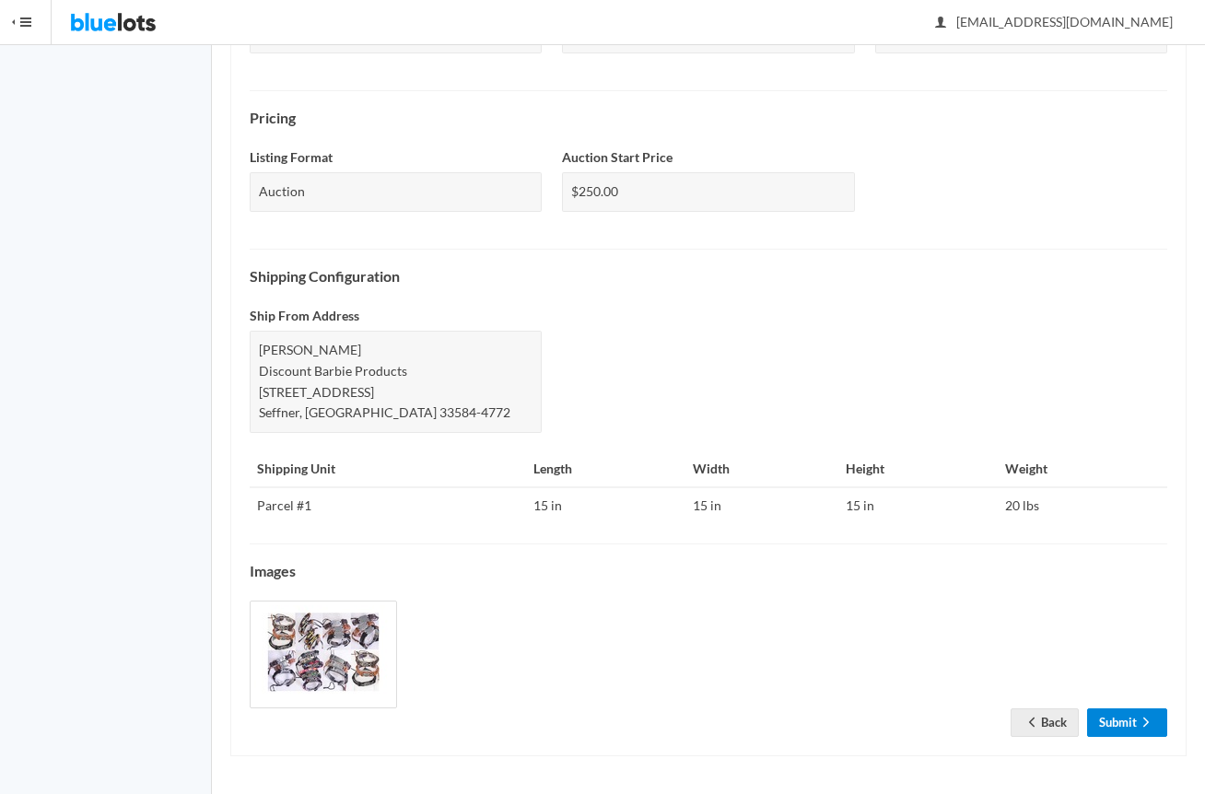
click at [1125, 733] on link "Submit" at bounding box center [1127, 722] width 80 height 29
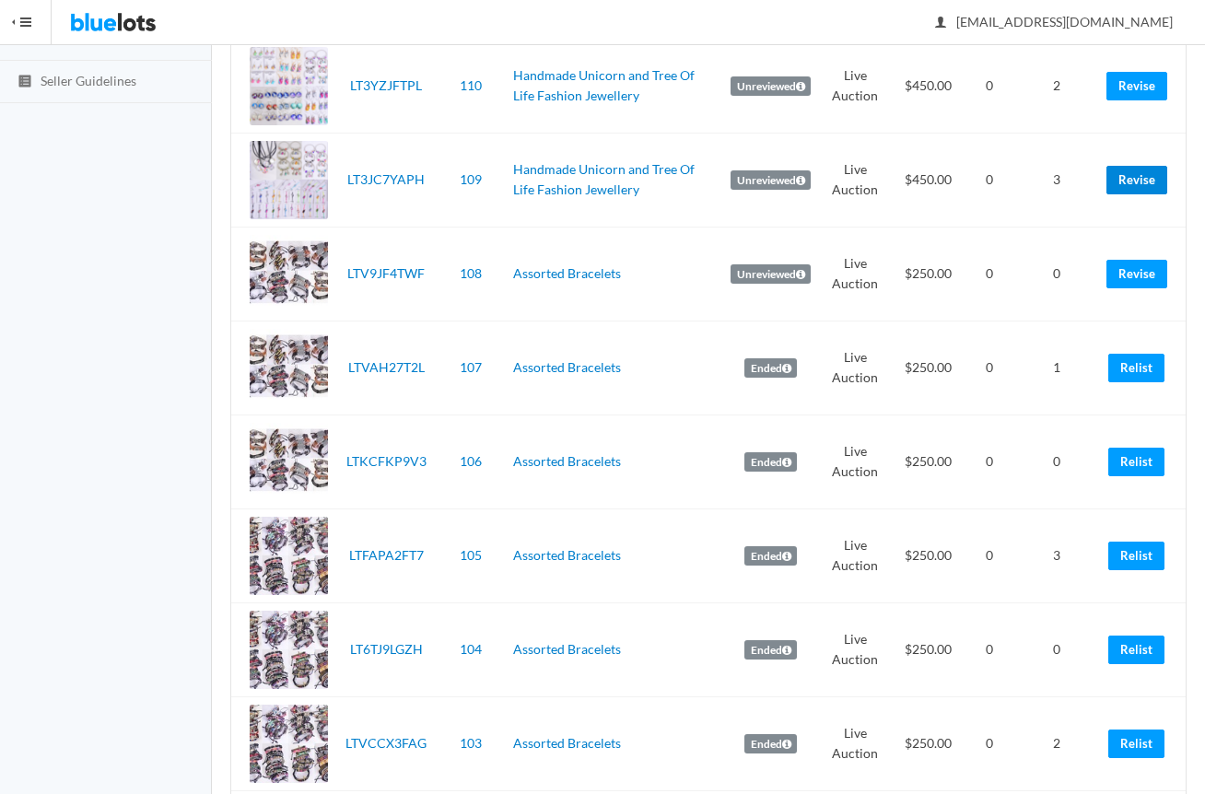
scroll to position [368, 0]
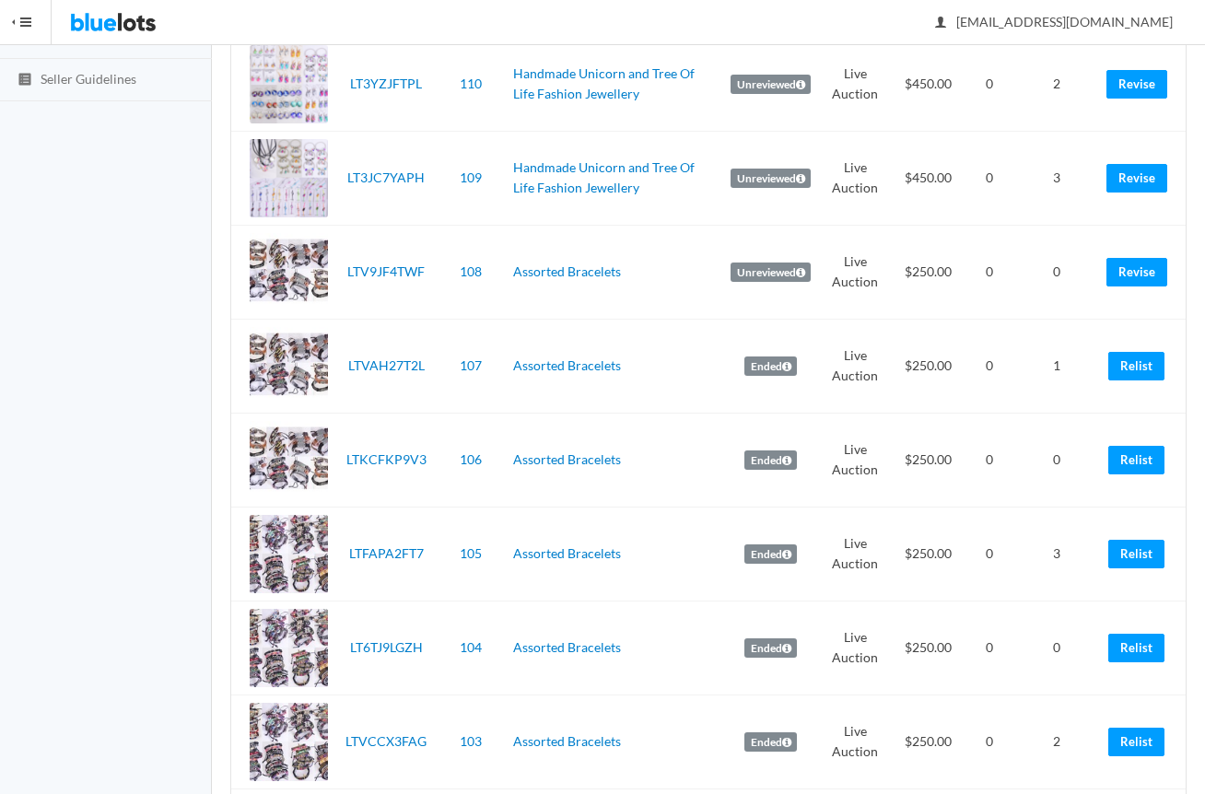
click at [1131, 380] on td "Relist" at bounding box center [1142, 366] width 87 height 94
click at [1140, 368] on link "Relist" at bounding box center [1136, 366] width 56 height 29
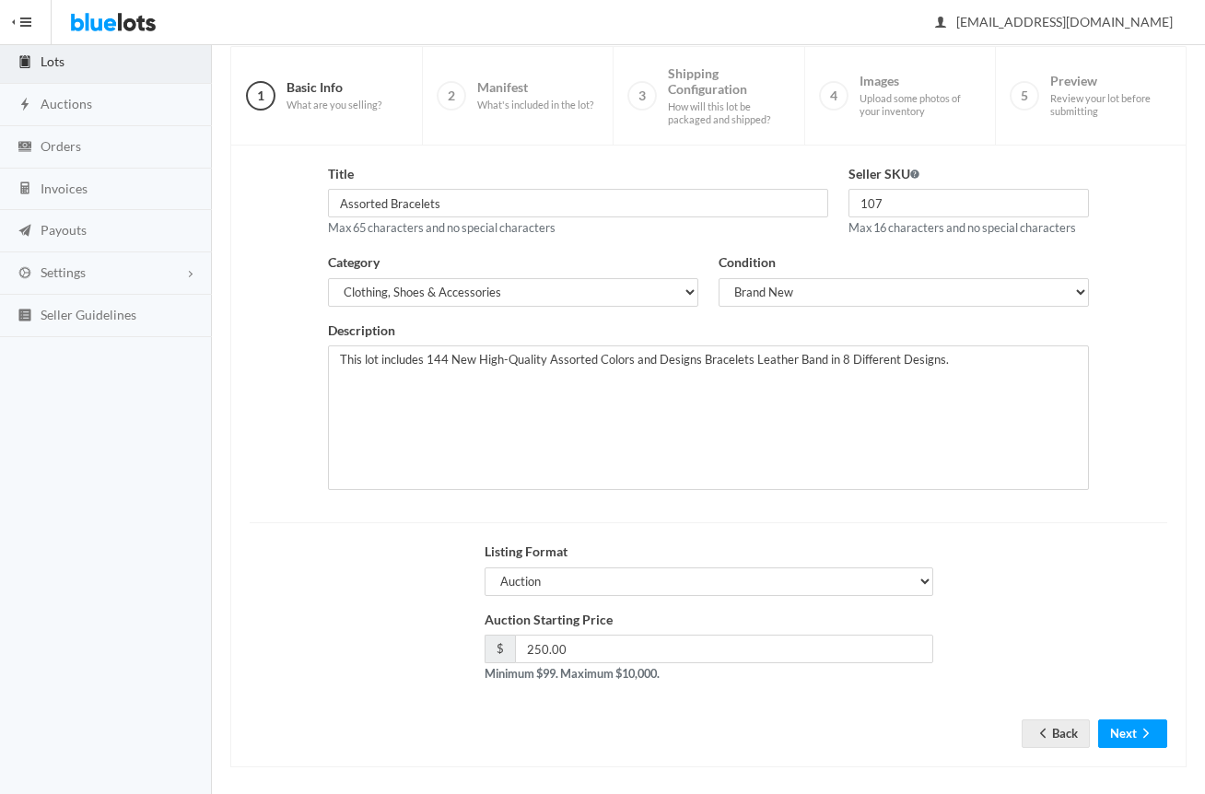
scroll to position [144, 0]
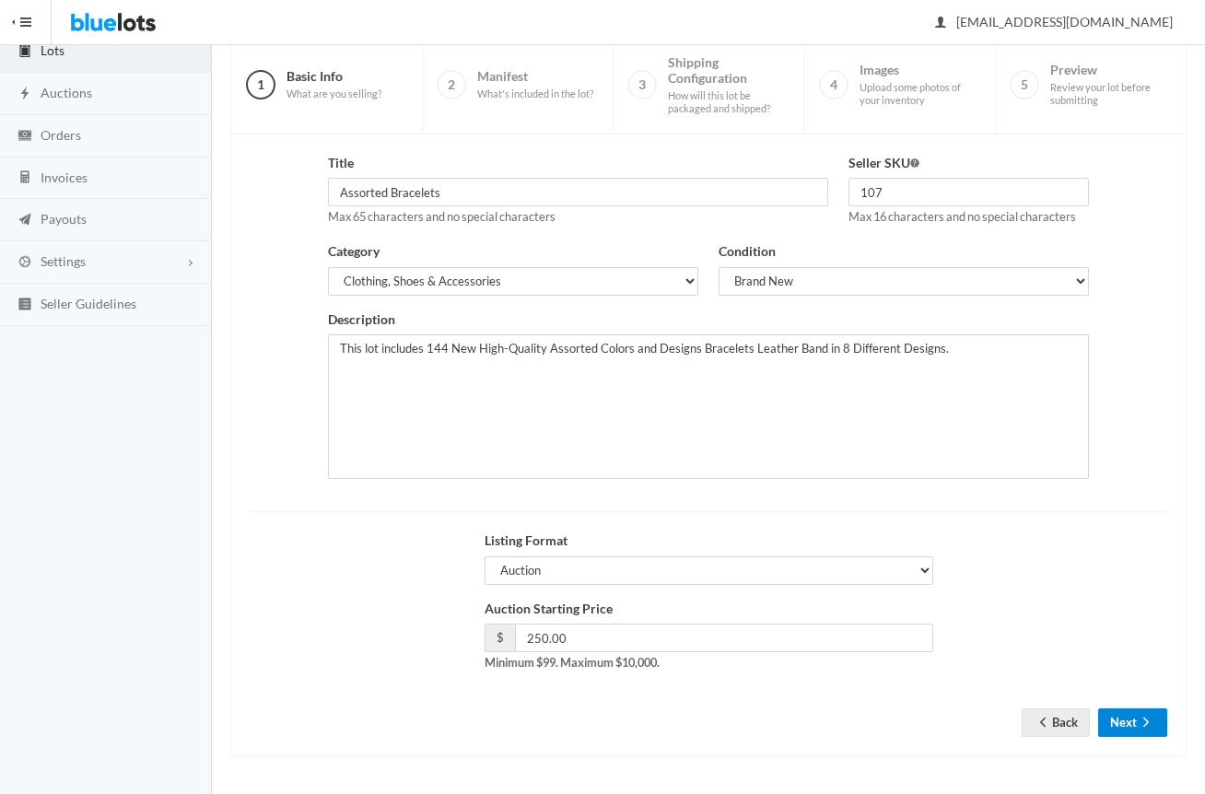
click at [1124, 709] on button "Next" at bounding box center [1132, 722] width 69 height 29
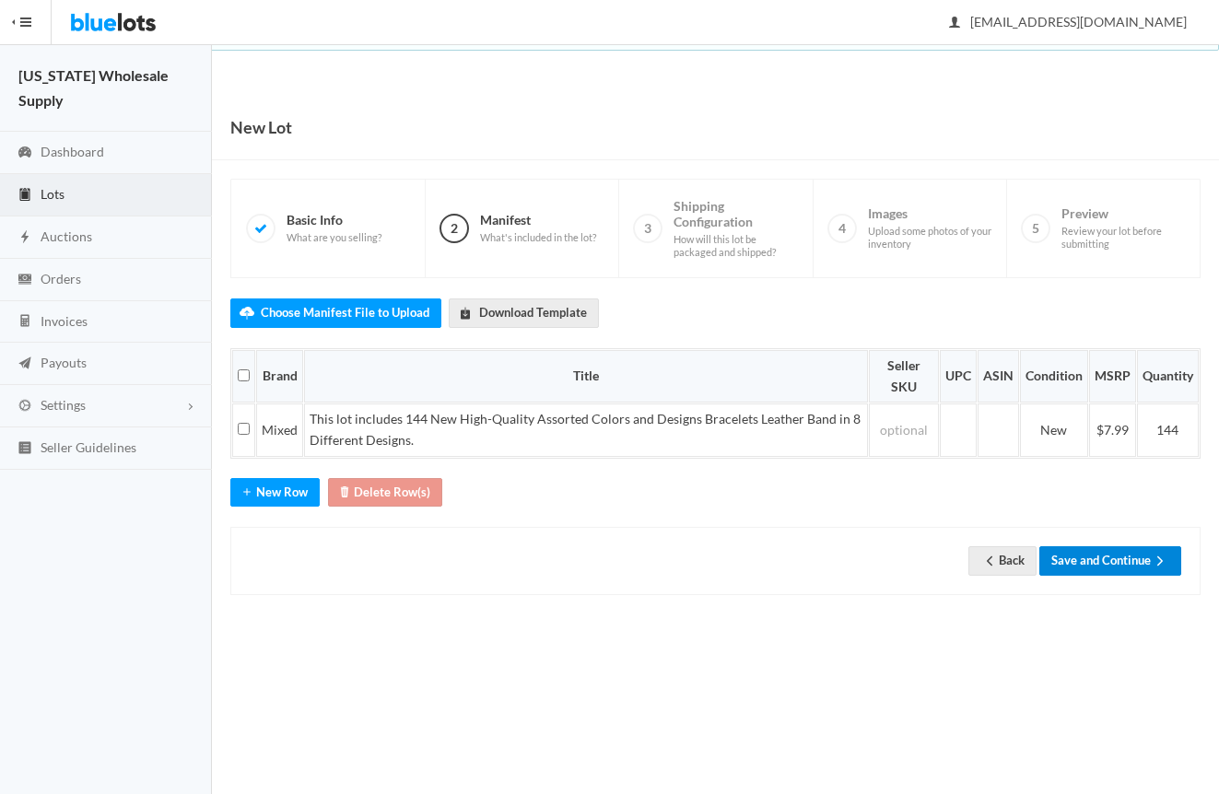
click at [1136, 568] on button "Save and Continue" at bounding box center [1110, 560] width 142 height 29
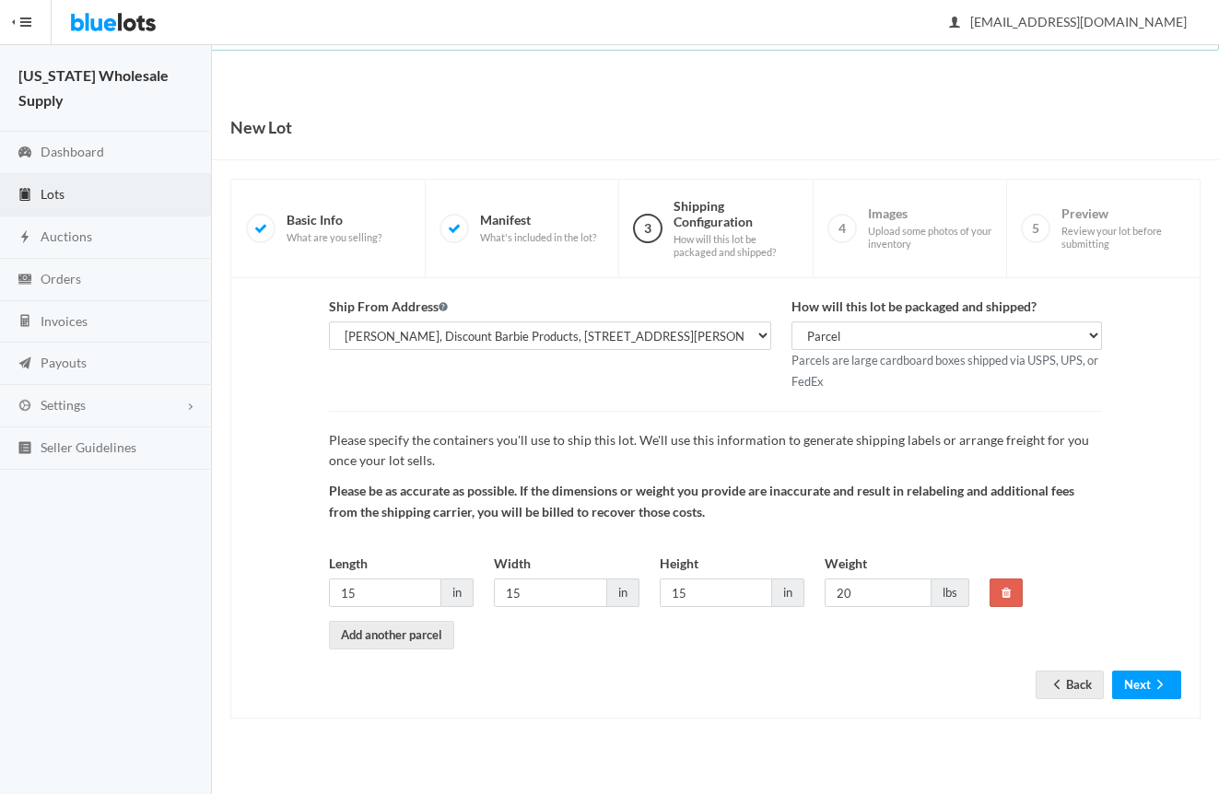
click at [1134, 663] on form "Ship From Address [PERSON_NAME], Discount Barbie Products, [STREET_ADDRESS][PER…" at bounding box center [715, 484] width 931 height 374
click at [1152, 684] on icon "arrow forward" at bounding box center [1160, 684] width 18 height 15
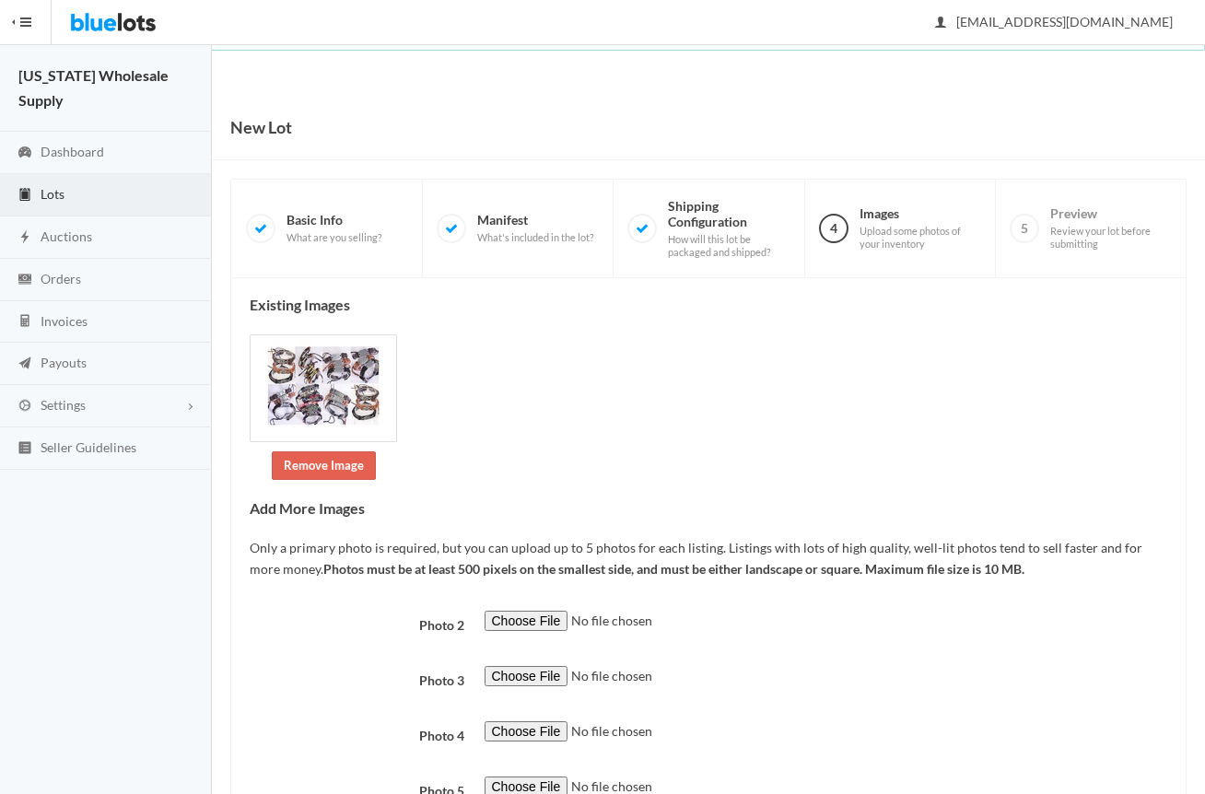
scroll to position [145, 0]
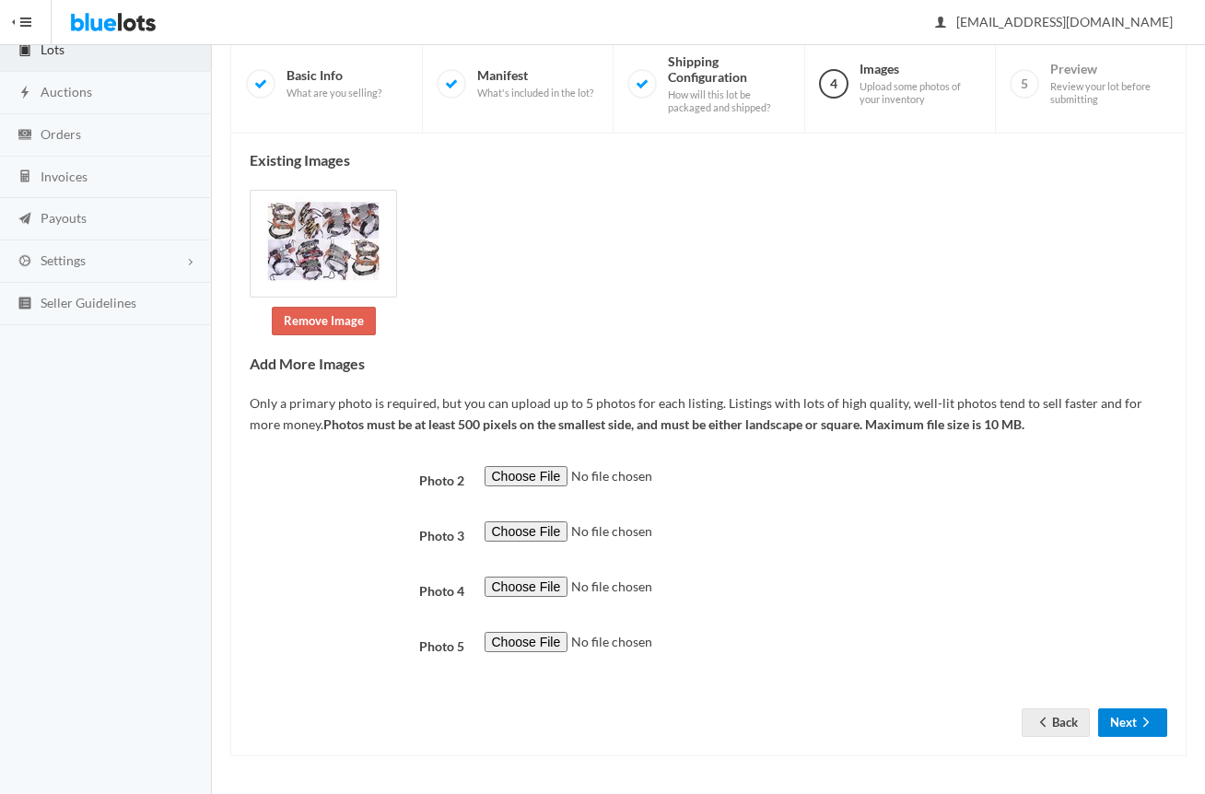
click at [1113, 721] on button "Next" at bounding box center [1132, 722] width 69 height 29
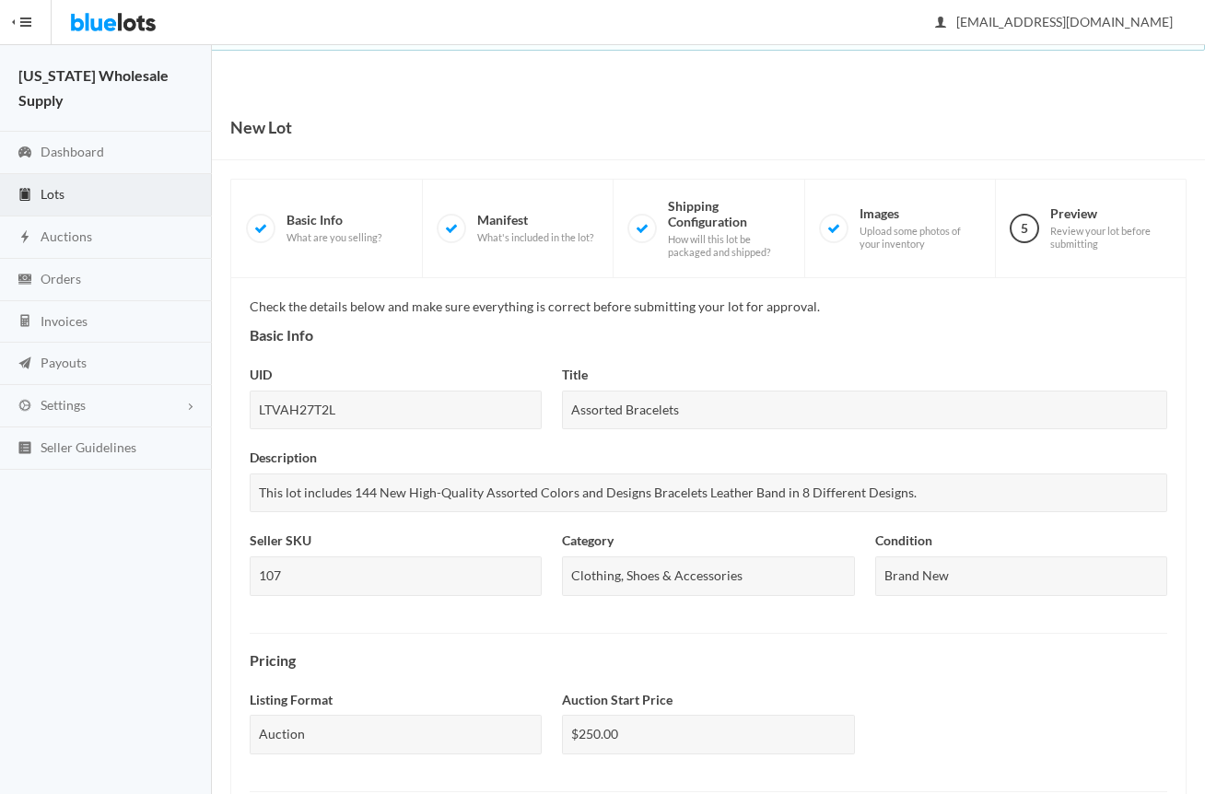
scroll to position [543, 0]
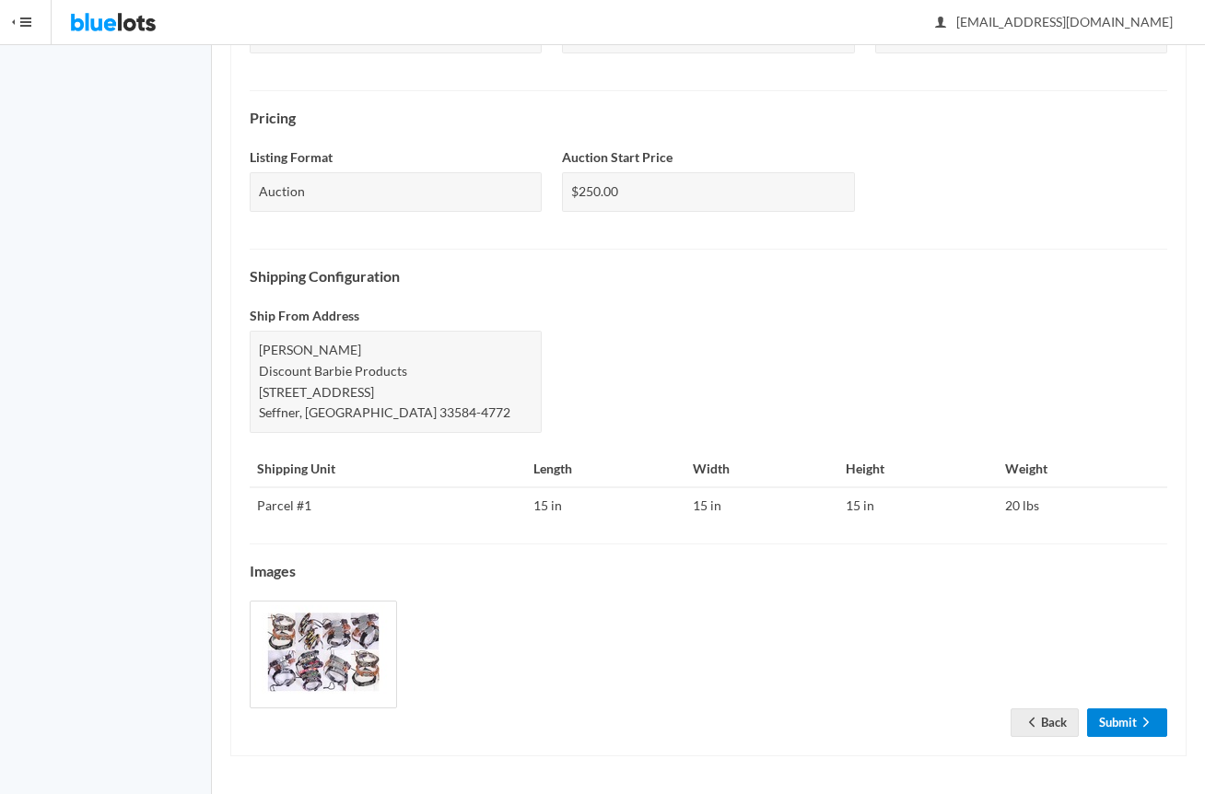
click at [1147, 732] on link "Submit" at bounding box center [1127, 722] width 80 height 29
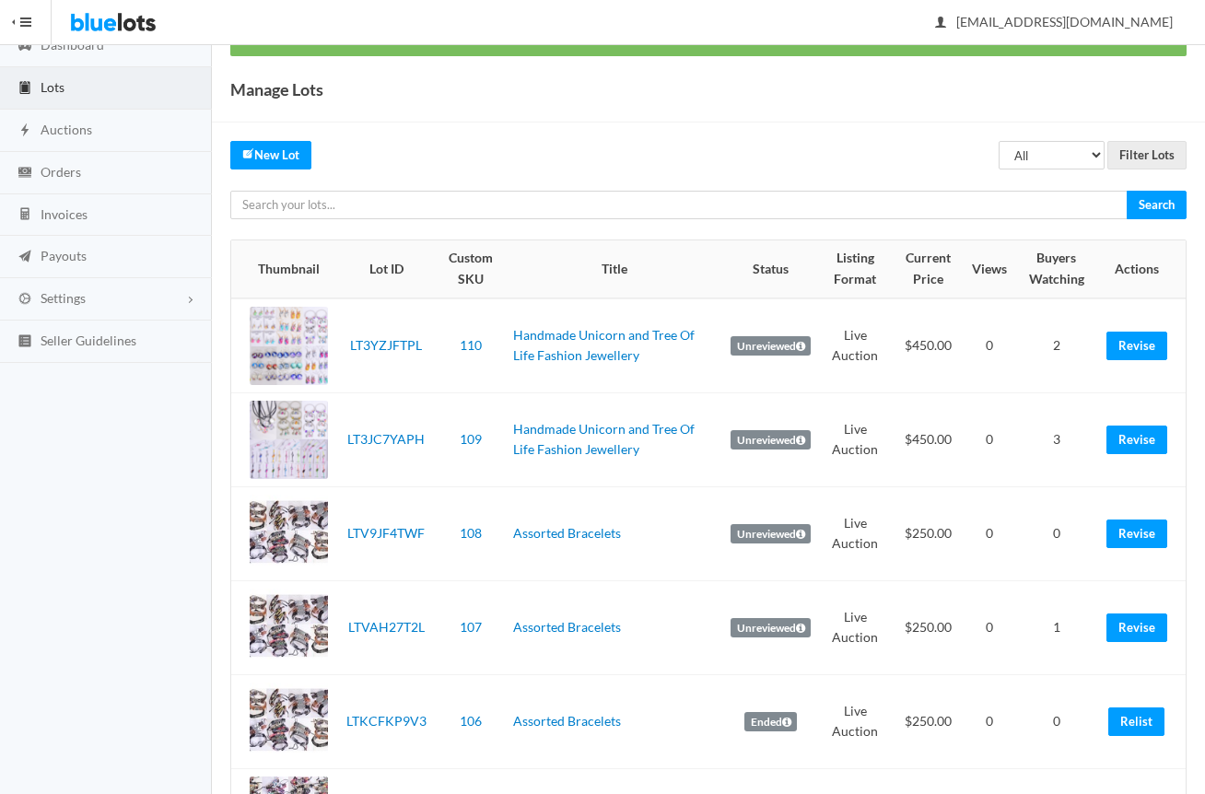
scroll to position [368, 0]
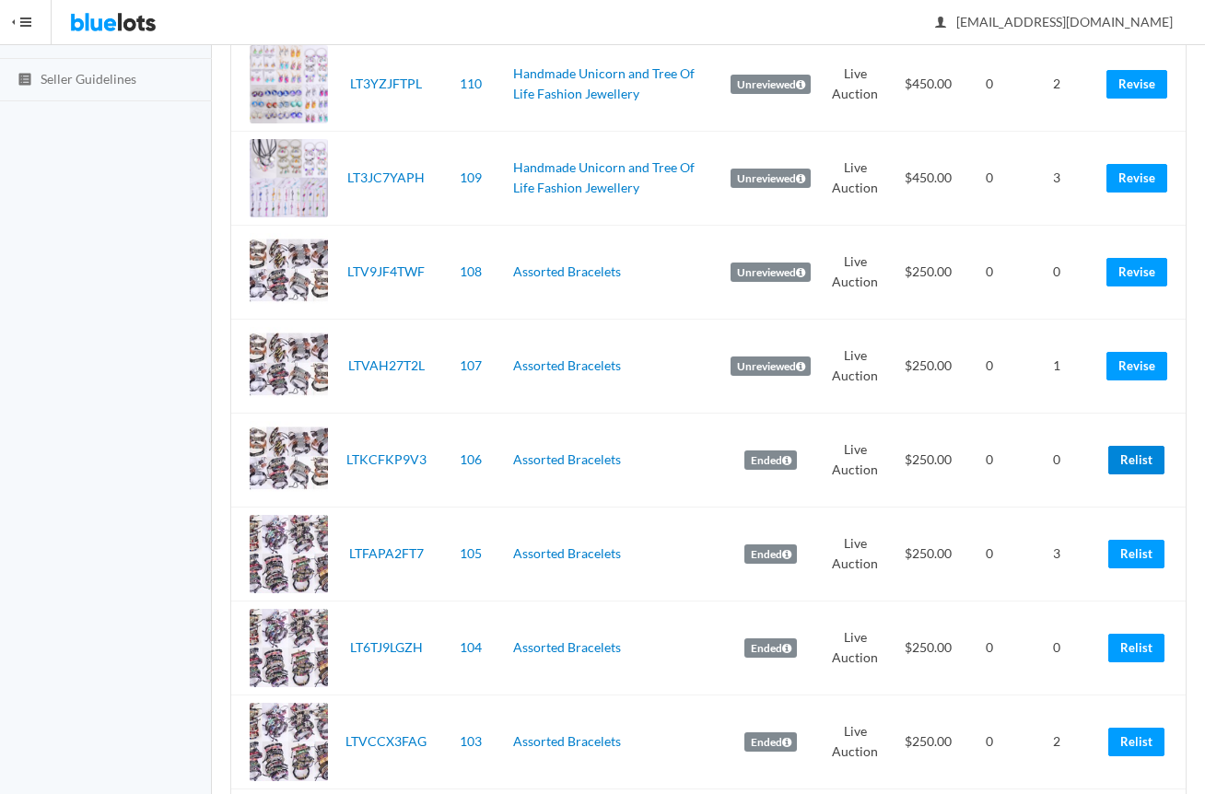
click at [1130, 458] on link "Relist" at bounding box center [1136, 460] width 56 height 29
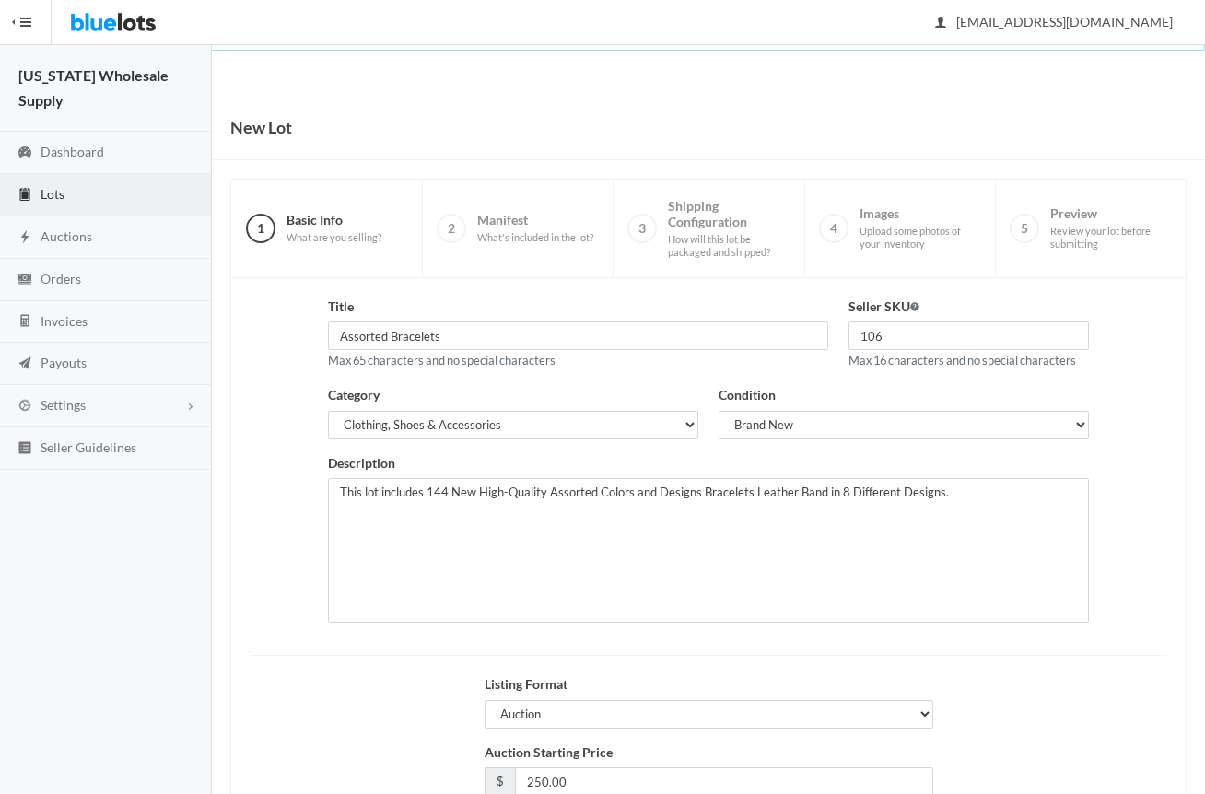
scroll to position [144, 0]
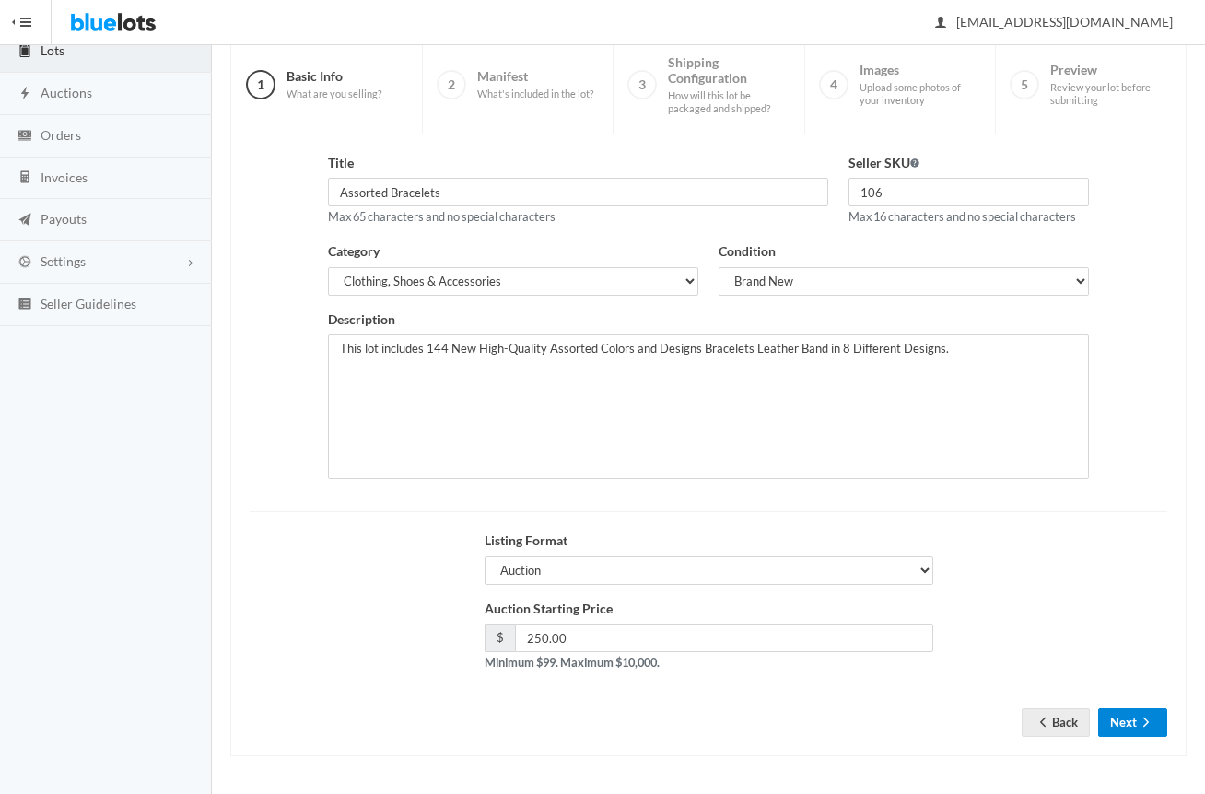
click at [1138, 736] on button "Next" at bounding box center [1132, 722] width 69 height 29
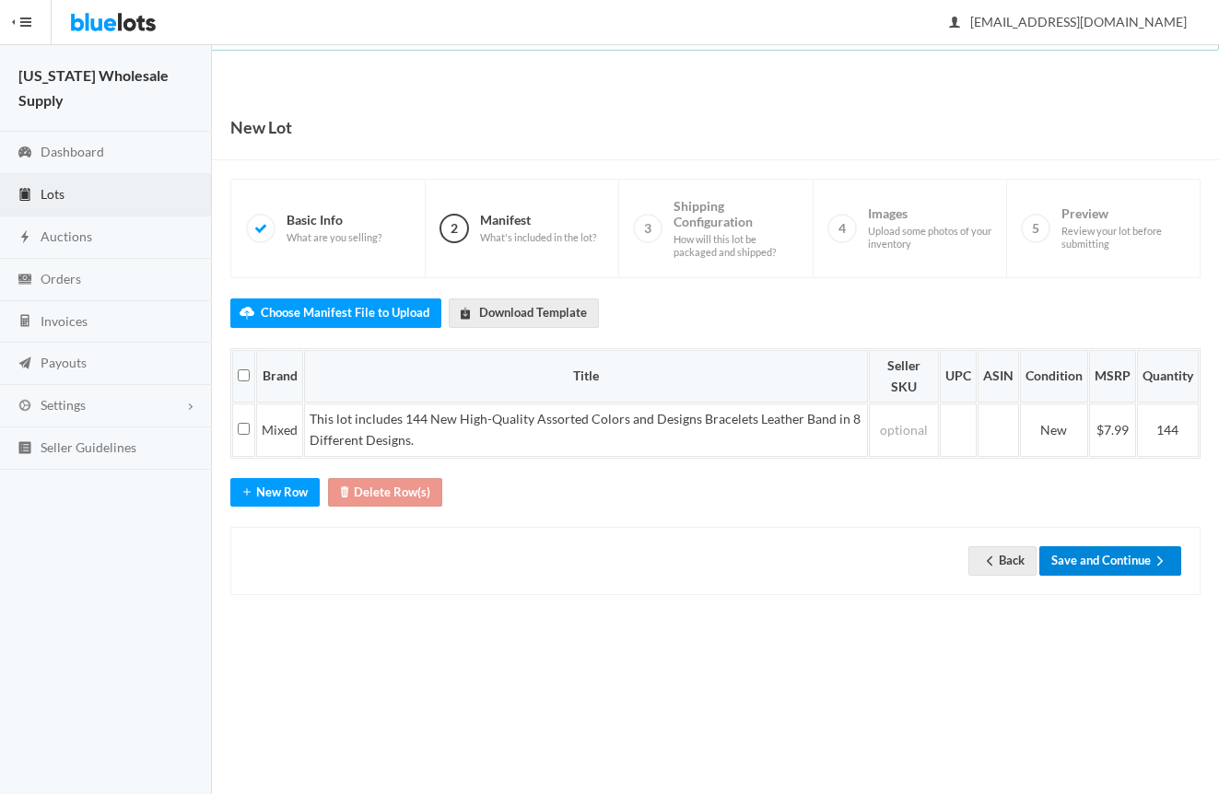
click at [1131, 561] on button "Save and Continue" at bounding box center [1110, 560] width 142 height 29
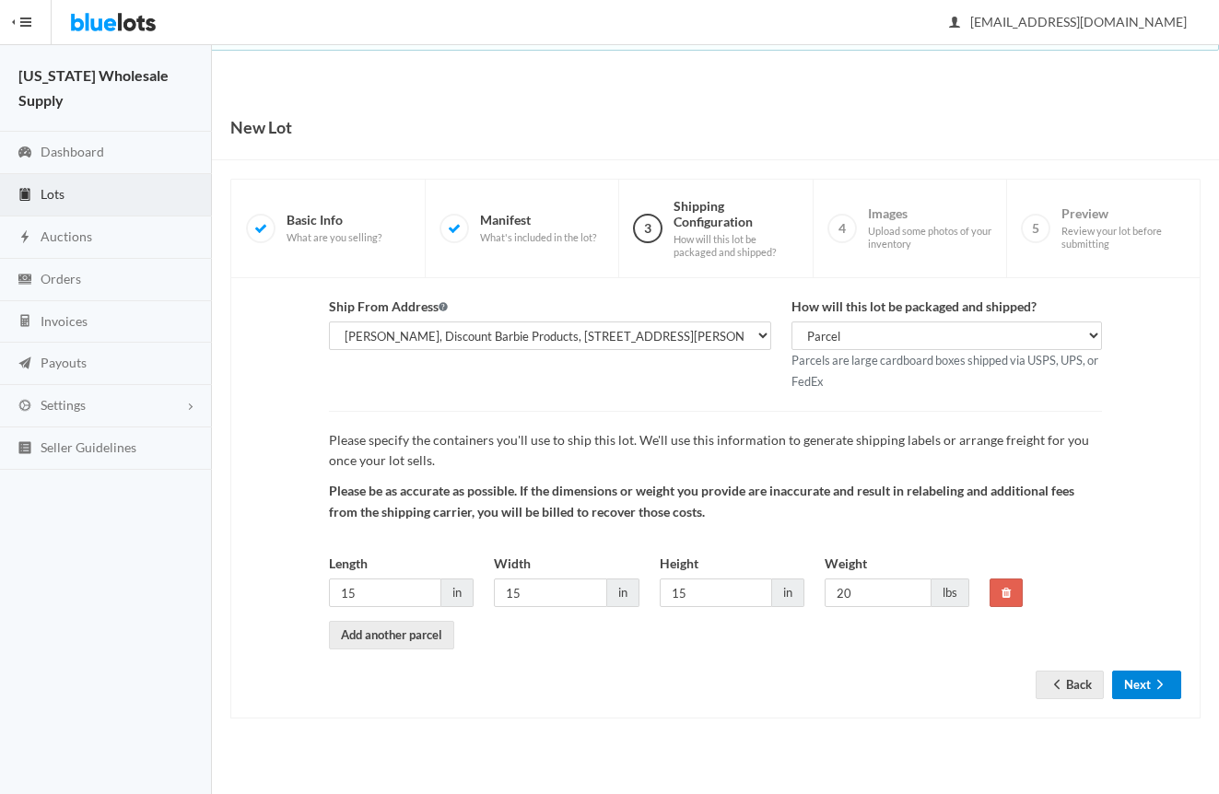
click at [1142, 687] on button "Next" at bounding box center [1146, 685] width 69 height 29
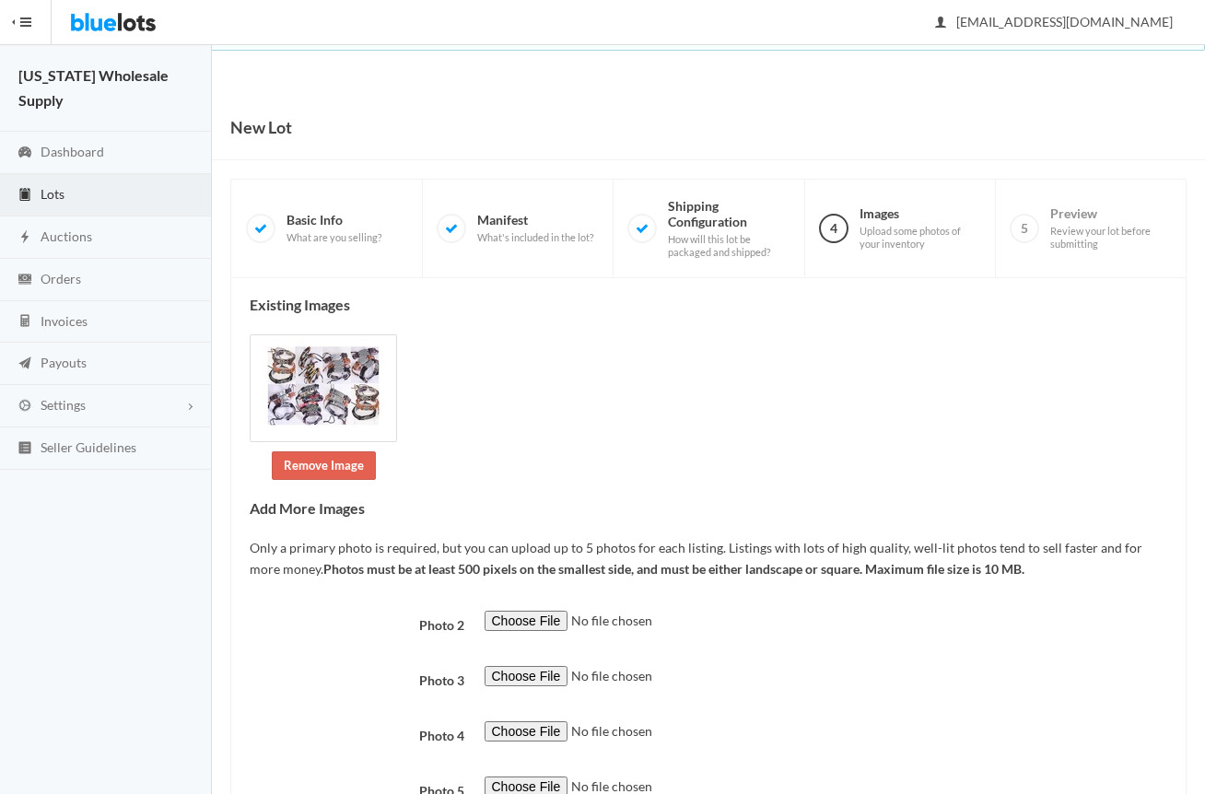
scroll to position [145, 0]
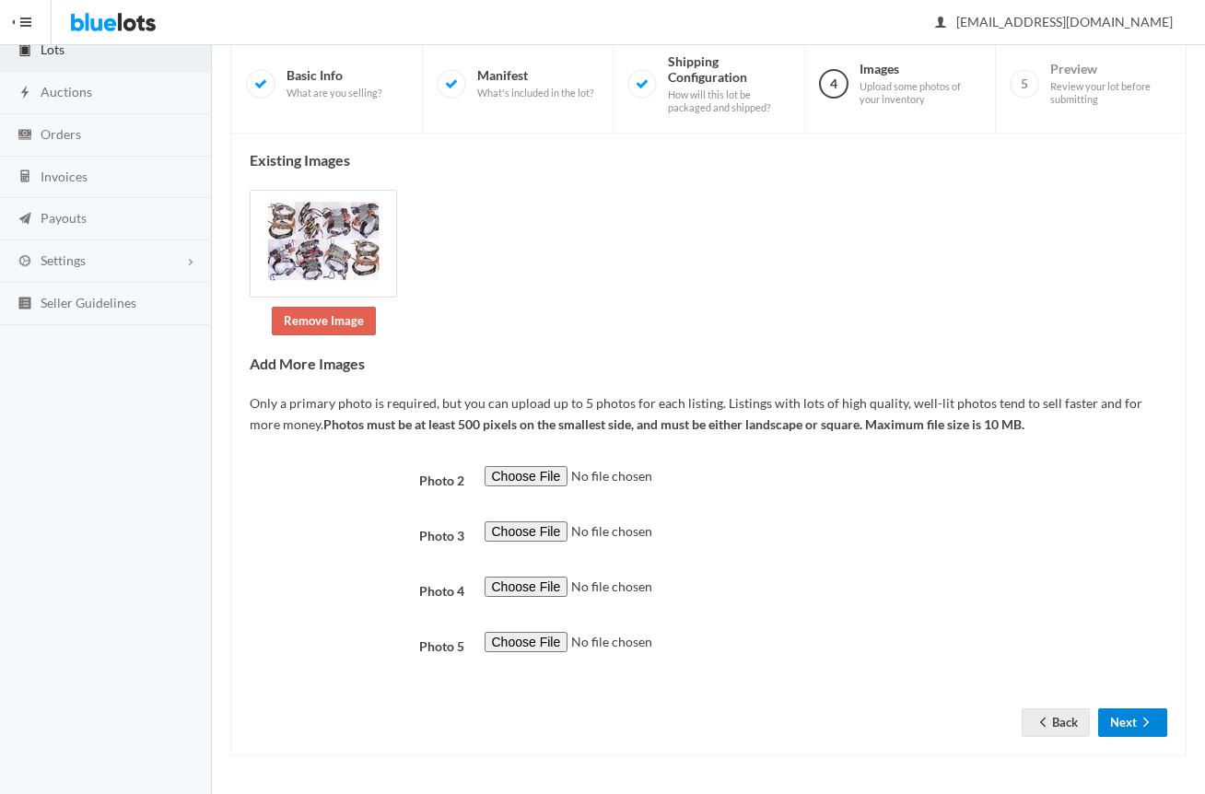
click at [1128, 732] on button "Next" at bounding box center [1132, 722] width 69 height 29
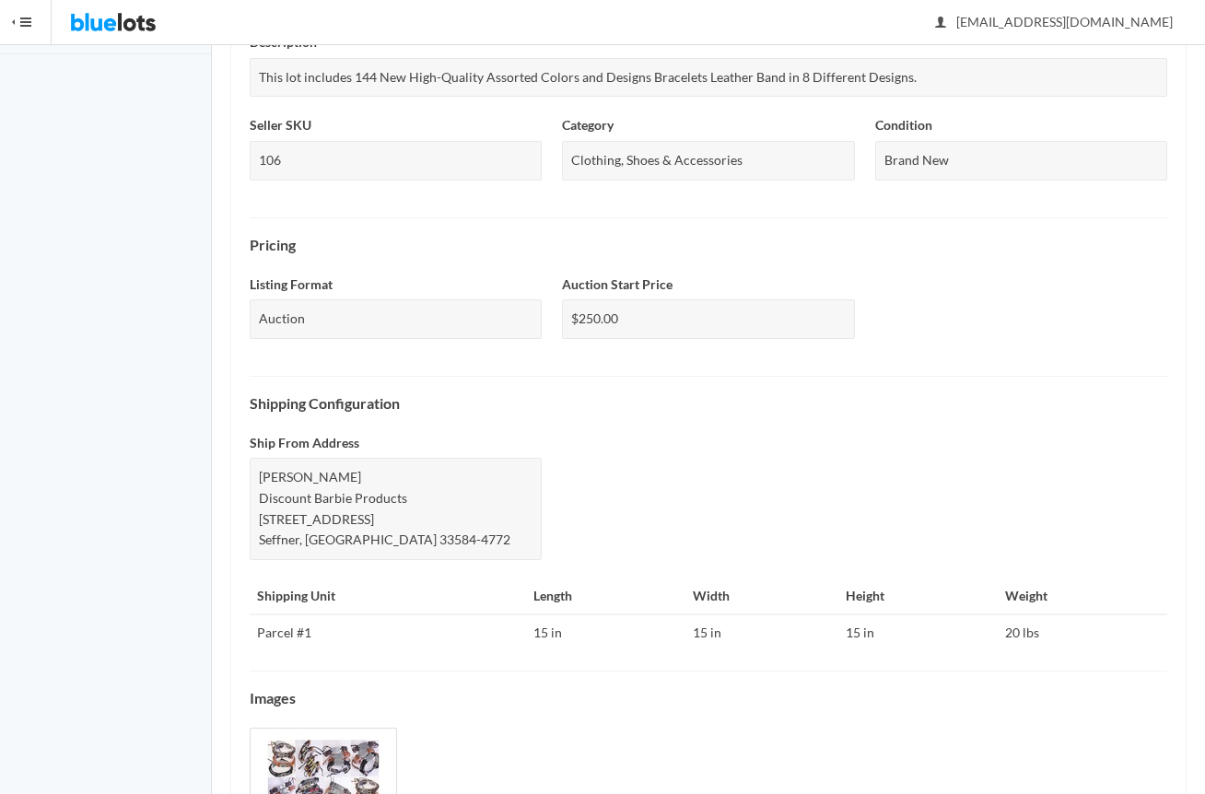
scroll to position [543, 0]
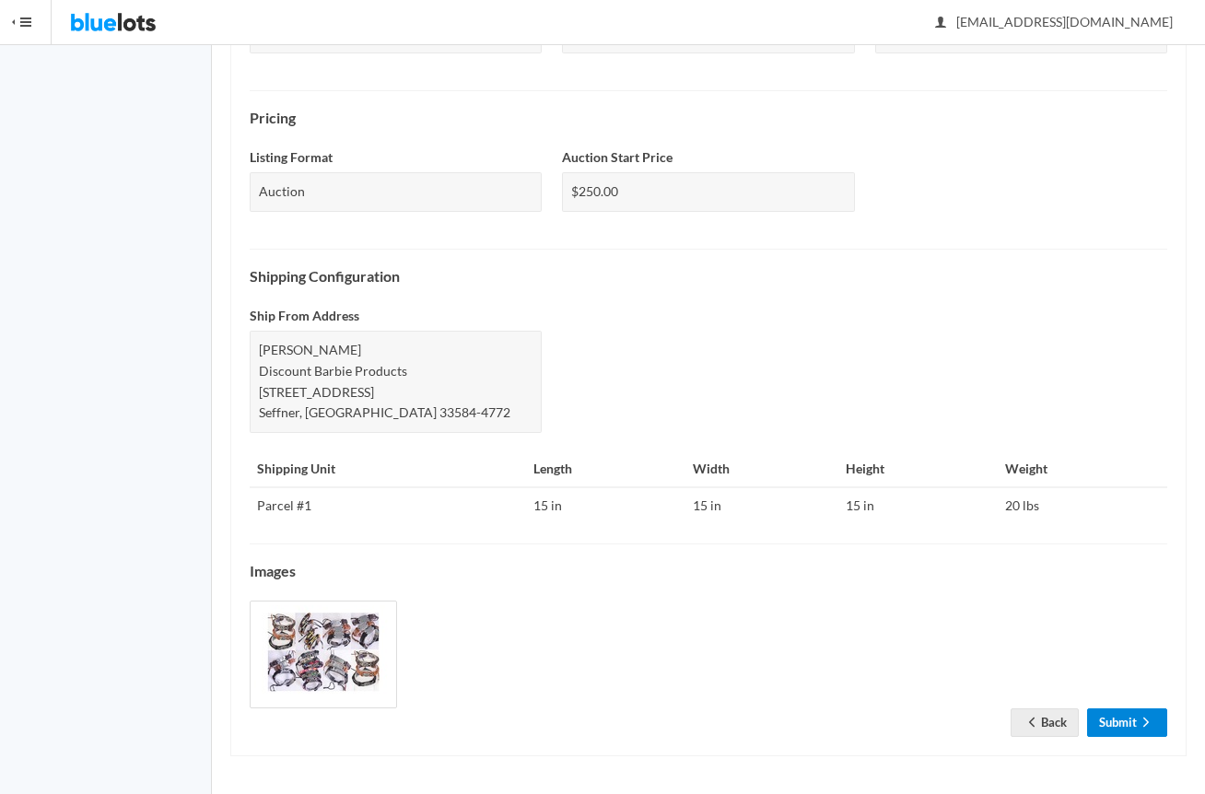
click at [1123, 732] on link "Submit" at bounding box center [1127, 722] width 80 height 29
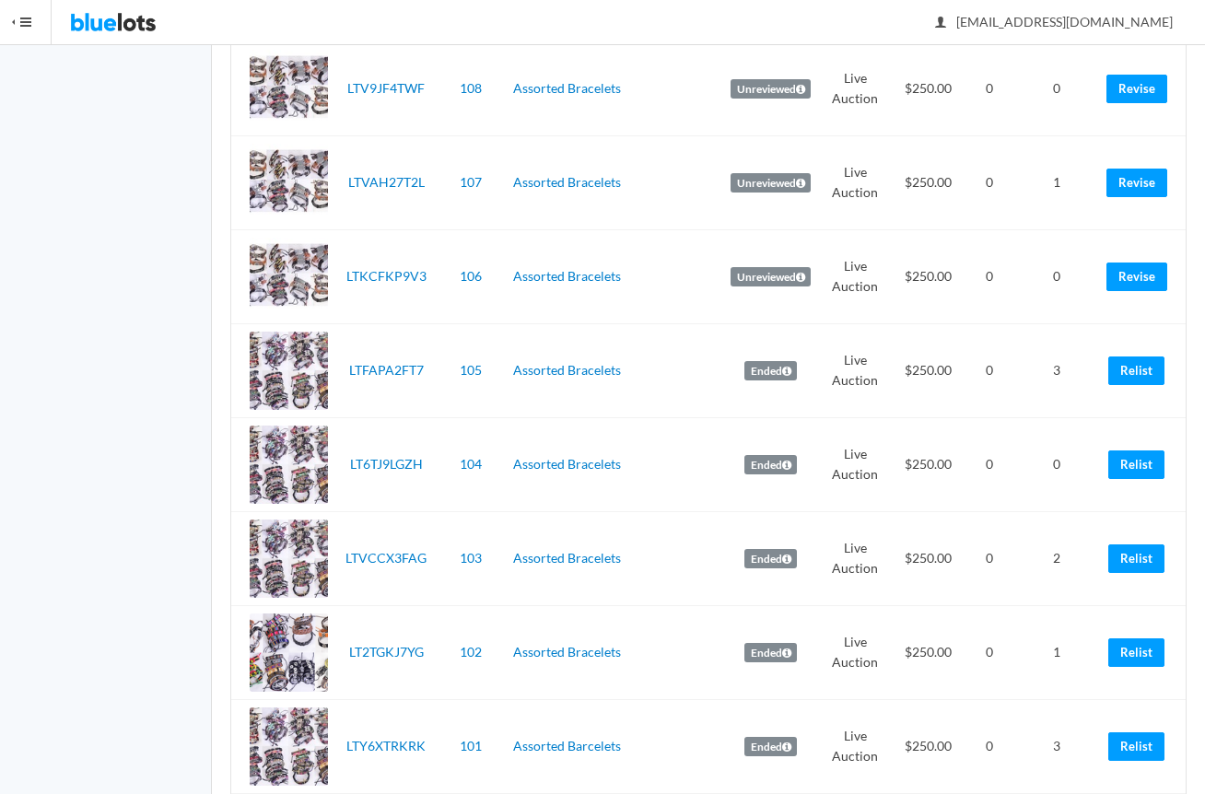
scroll to position [553, 0]
click at [1128, 372] on link "Relist" at bounding box center [1136, 370] width 56 height 29
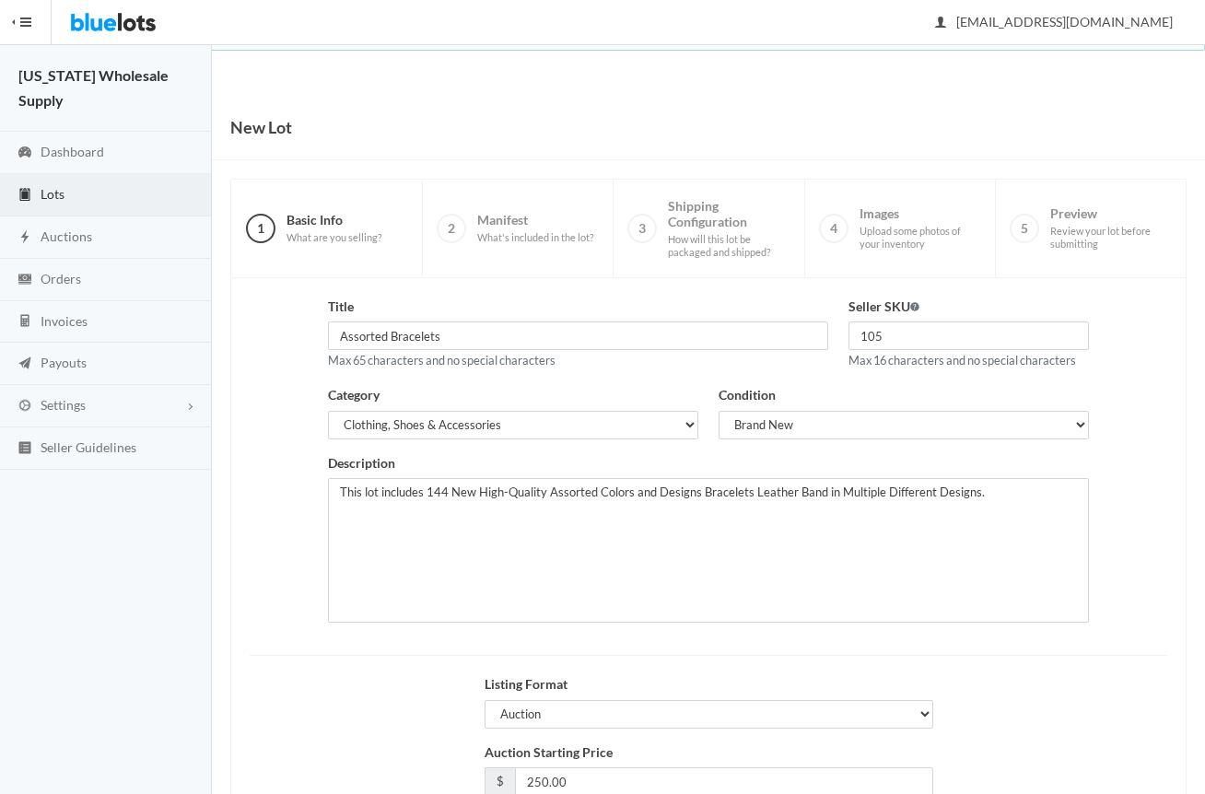
scroll to position [144, 0]
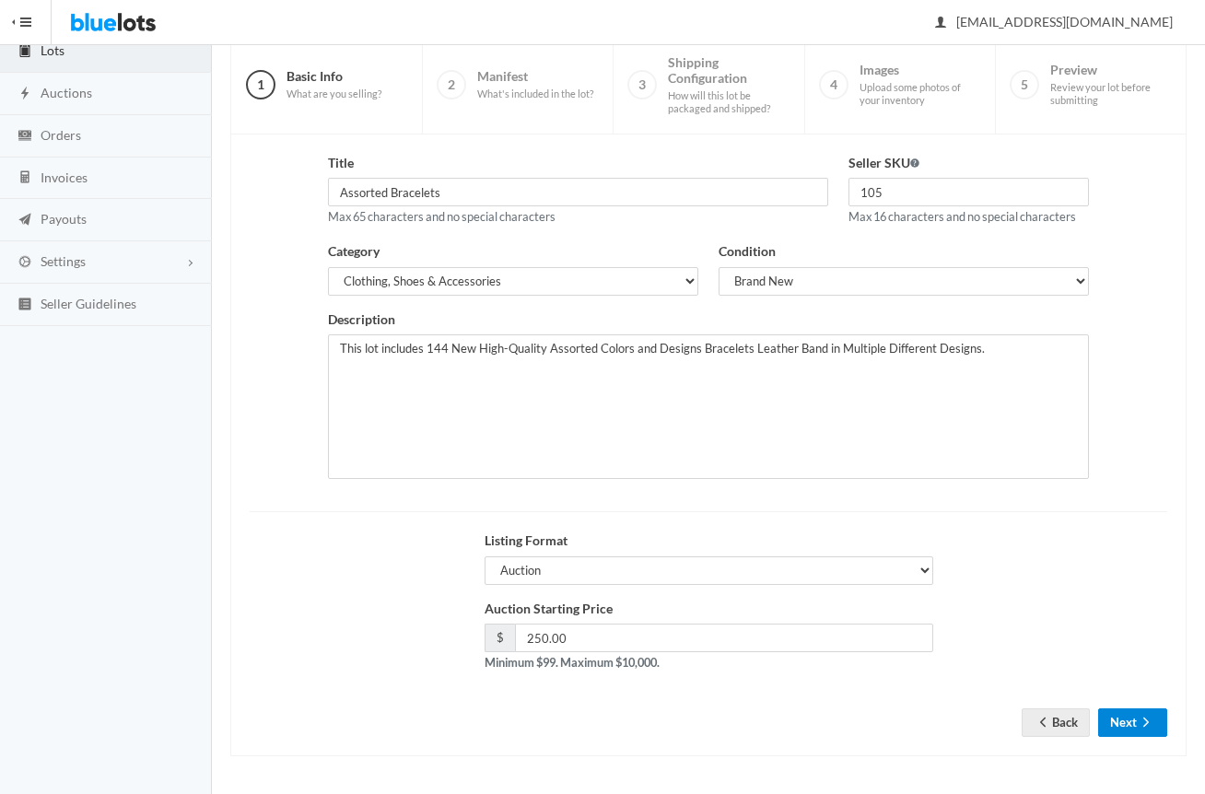
click at [1144, 717] on icon "arrow forward" at bounding box center [1146, 722] width 18 height 15
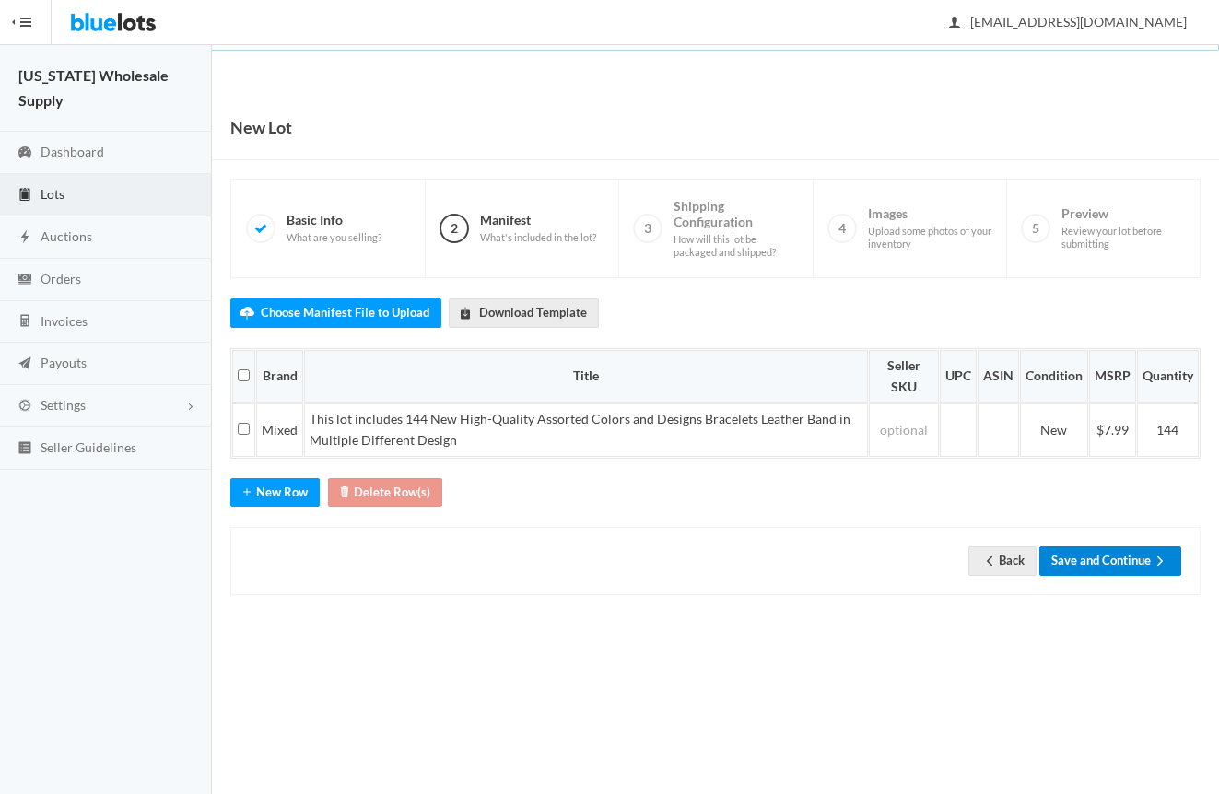
click at [1117, 548] on button "Save and Continue" at bounding box center [1110, 560] width 142 height 29
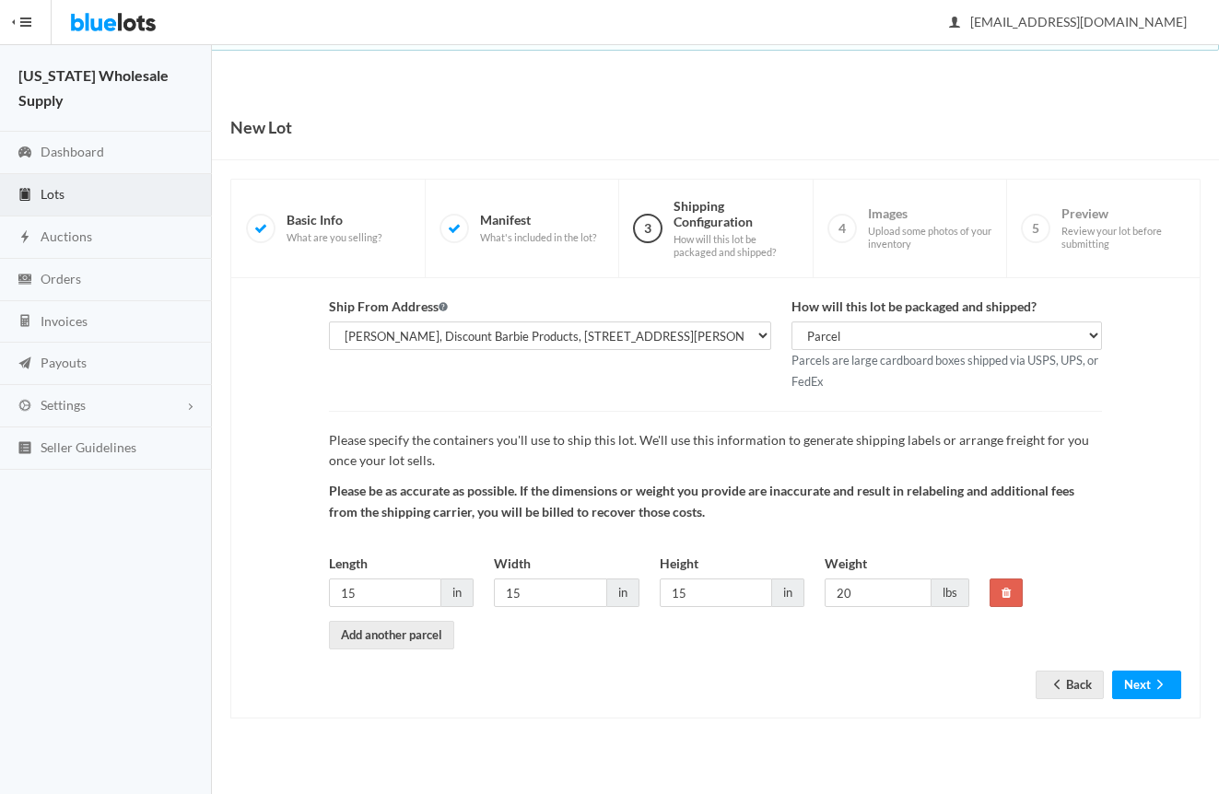
click at [1145, 666] on form "Ship From Address [PERSON_NAME], Discount Barbie Products, [STREET_ADDRESS][PER…" at bounding box center [715, 484] width 931 height 374
click at [1142, 674] on button "Next" at bounding box center [1146, 685] width 69 height 29
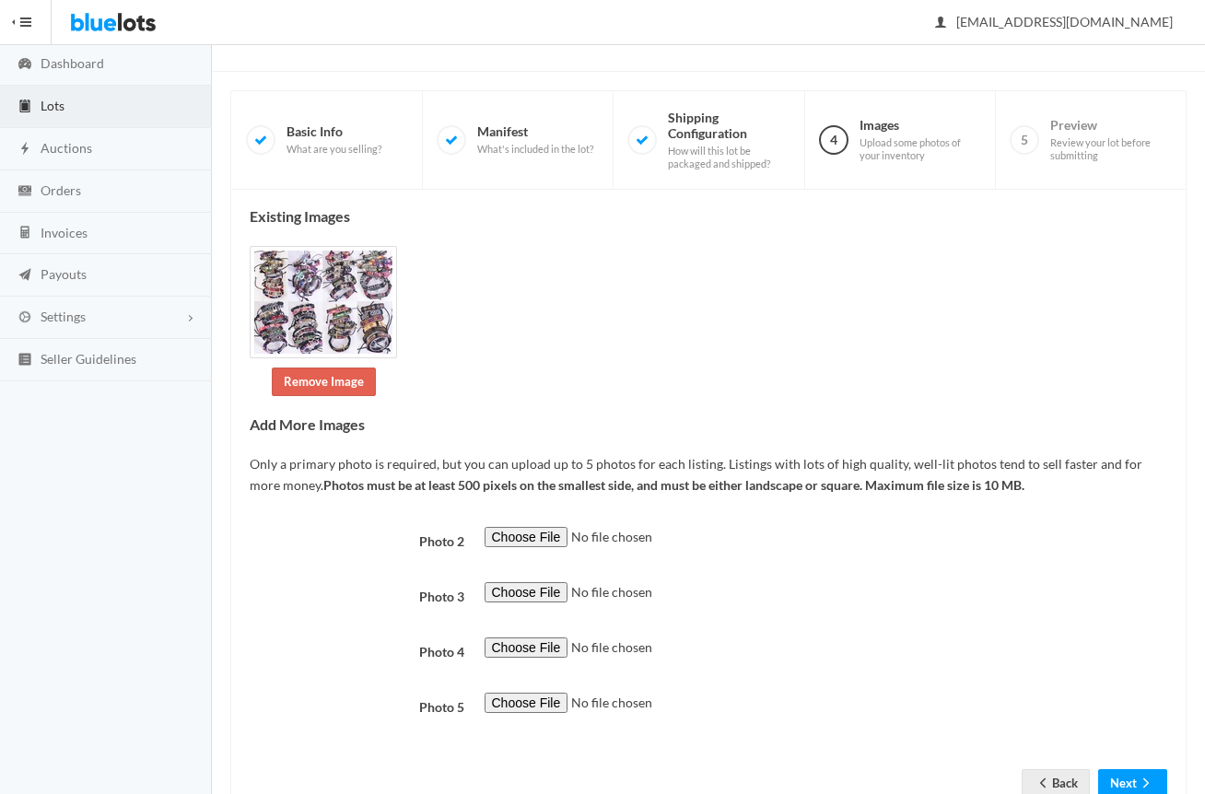
scroll to position [149, 0]
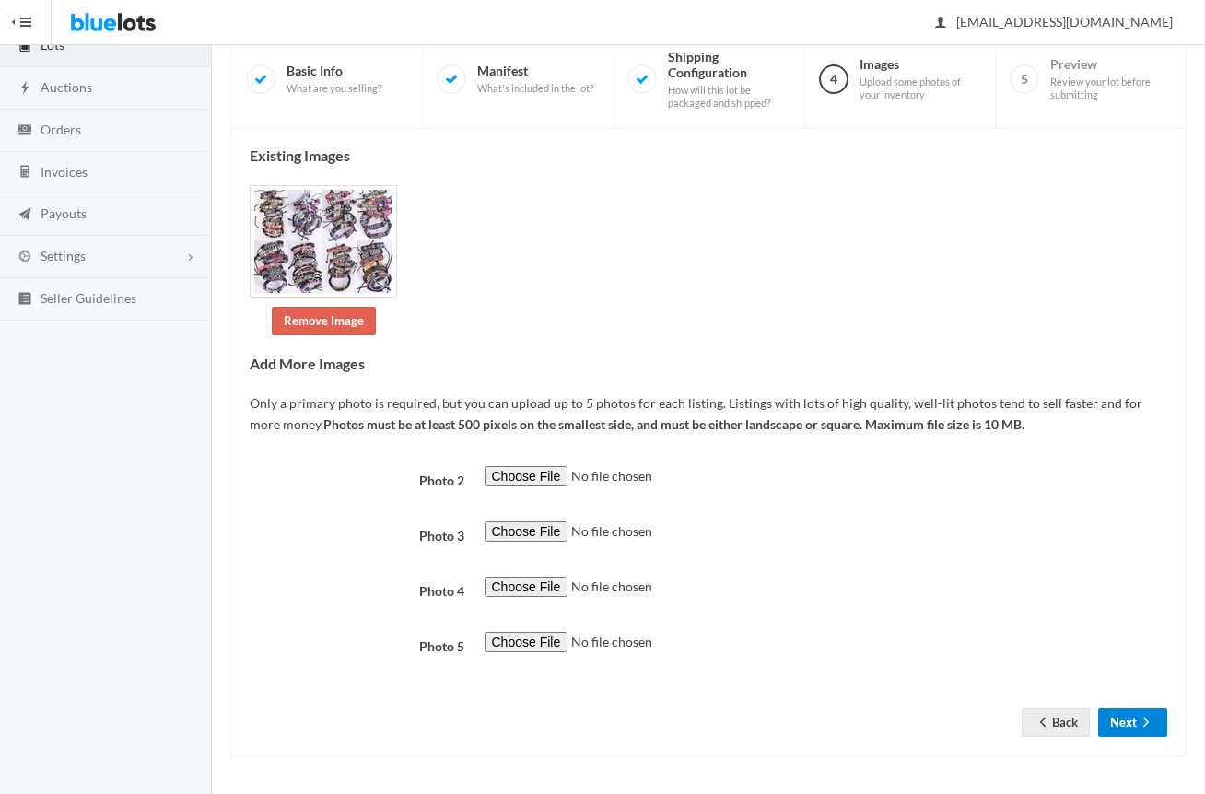
click at [1137, 718] on icon "arrow forward" at bounding box center [1146, 722] width 18 height 15
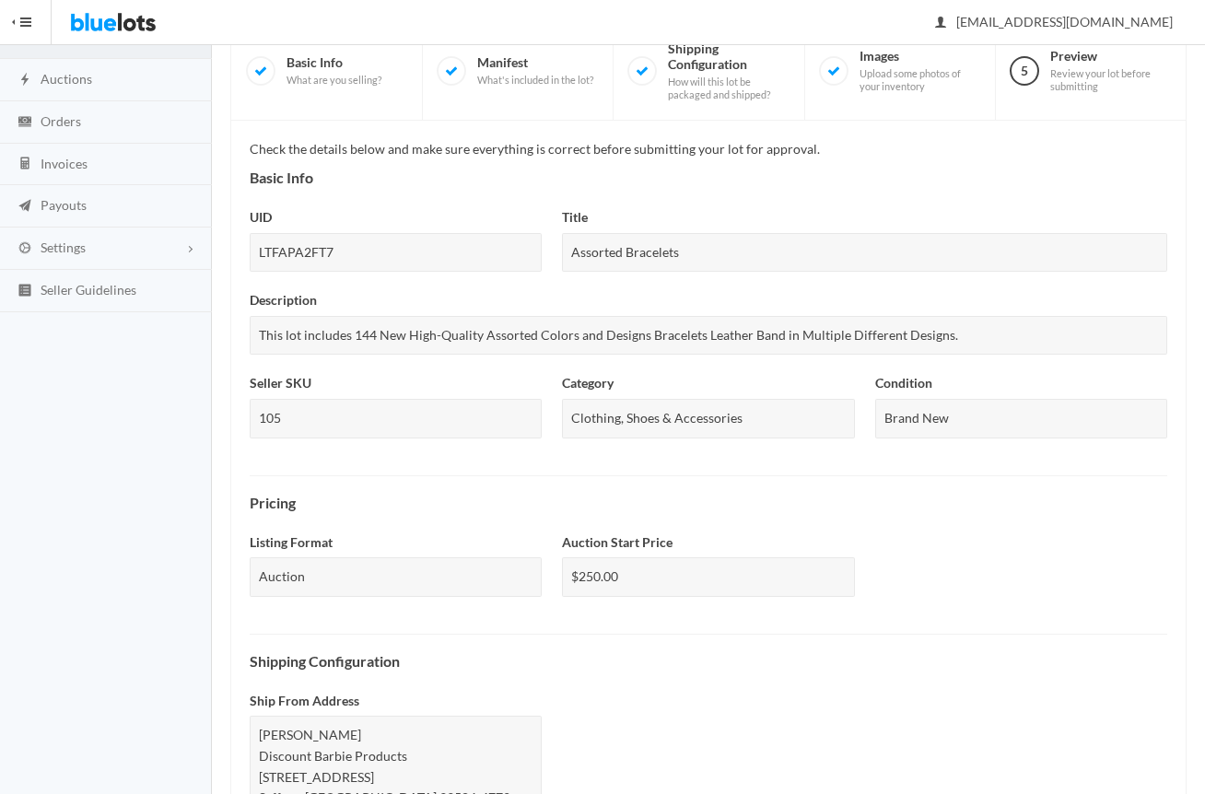
scroll to position [547, 0]
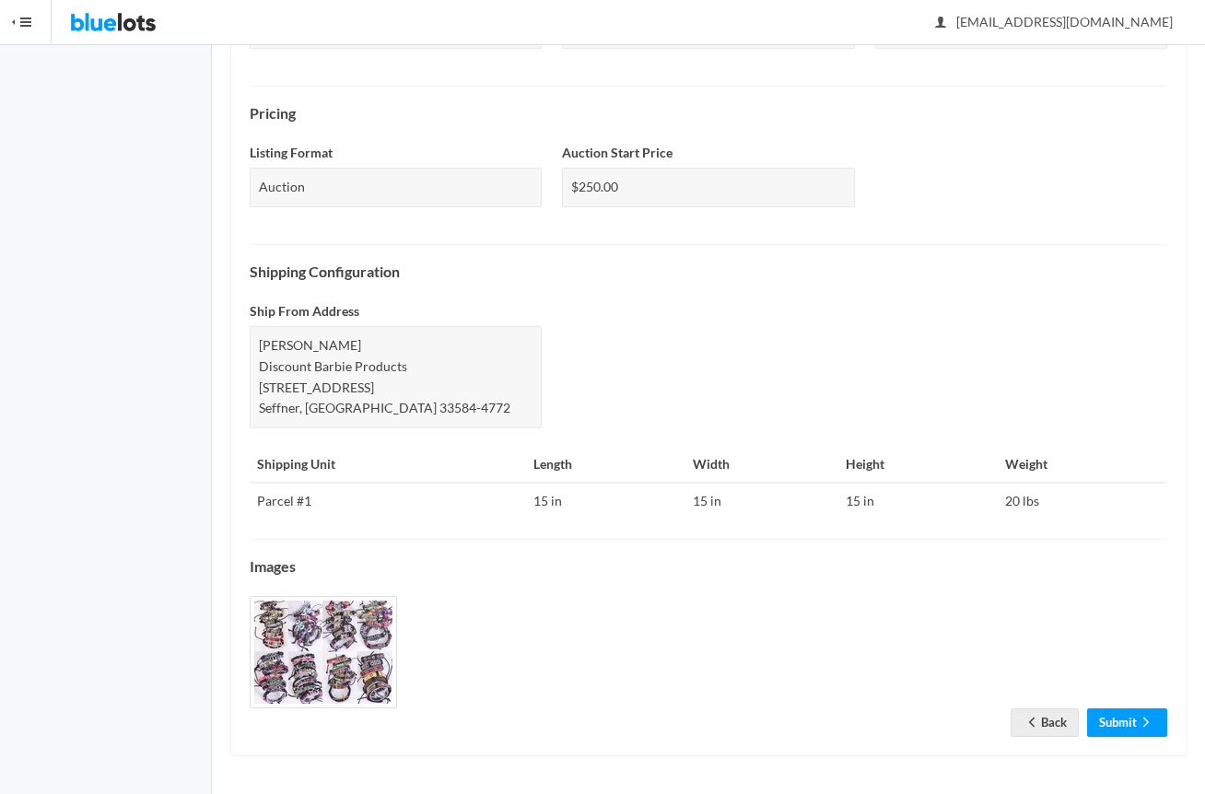
click at [1112, 706] on div "Check the details below and make sure everything is correct before submitting y…" at bounding box center [709, 243] width 918 height 988
click at [1117, 721] on link "Submit" at bounding box center [1127, 722] width 80 height 29
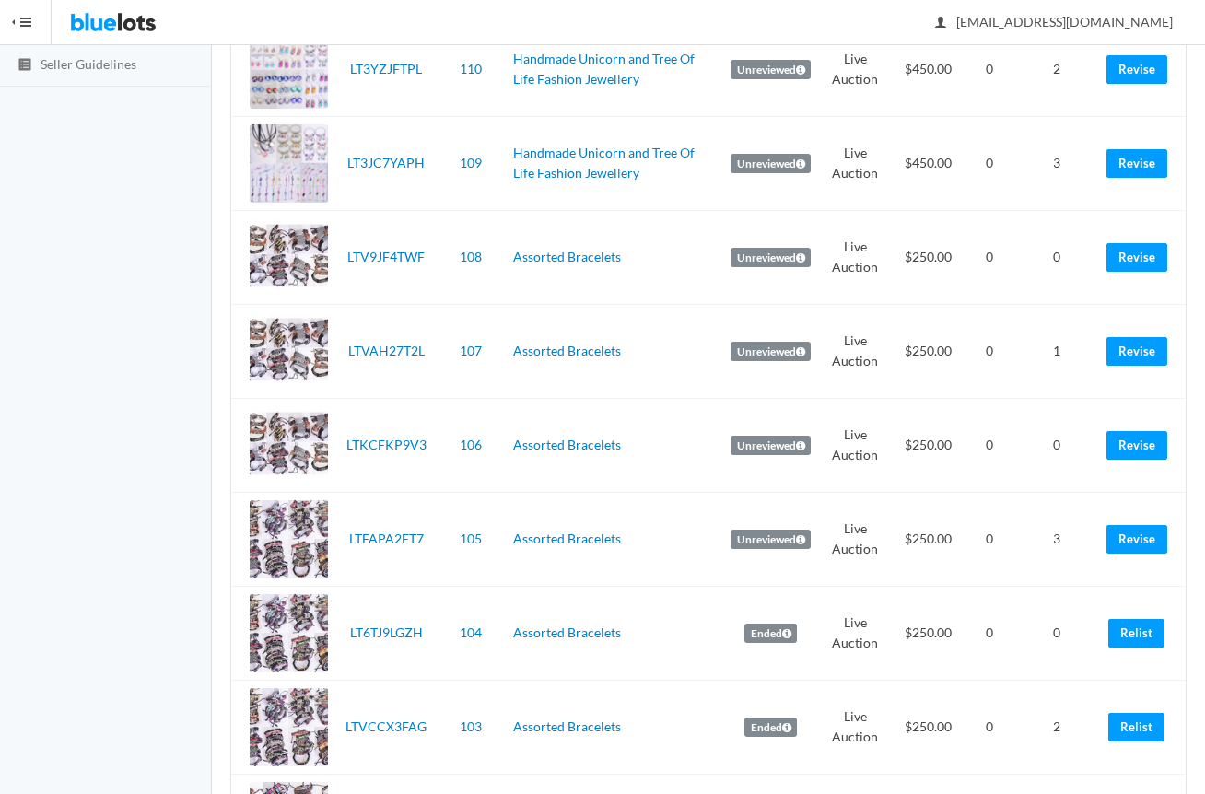
scroll to position [461, 0]
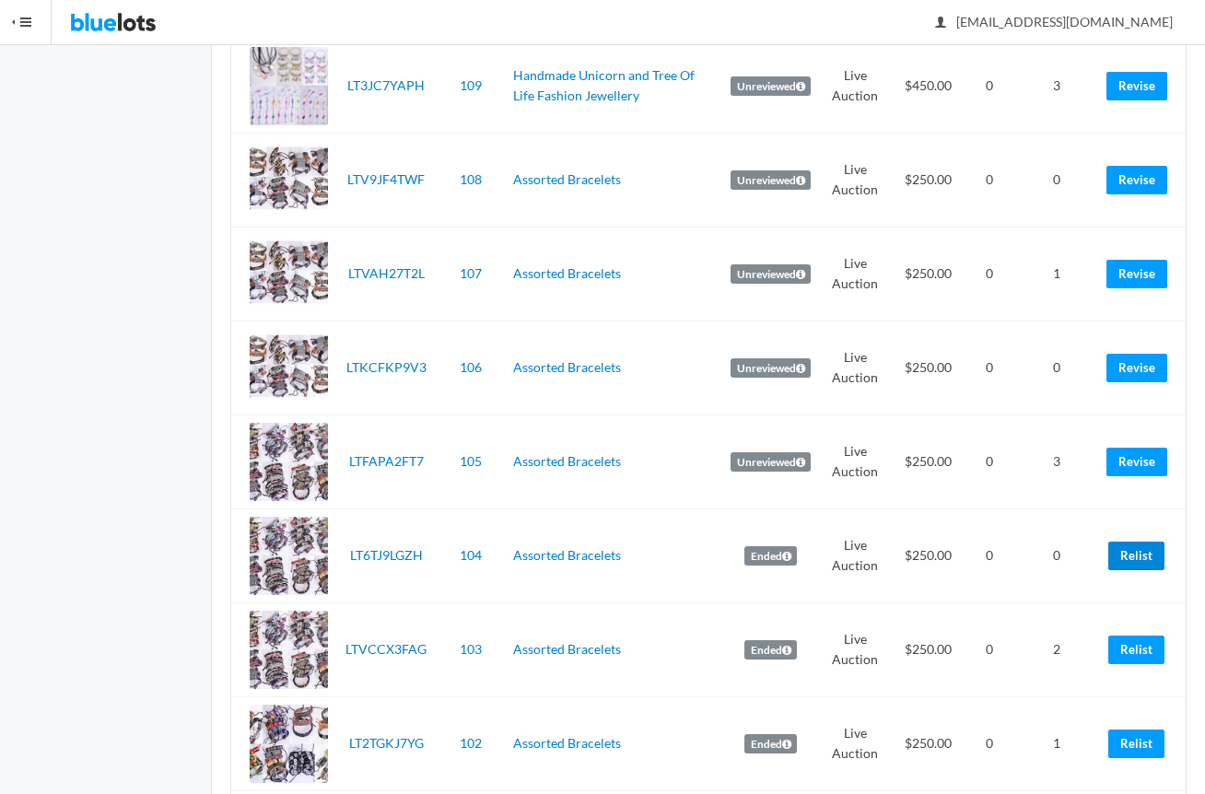
click at [1140, 568] on link "Relist" at bounding box center [1136, 556] width 56 height 29
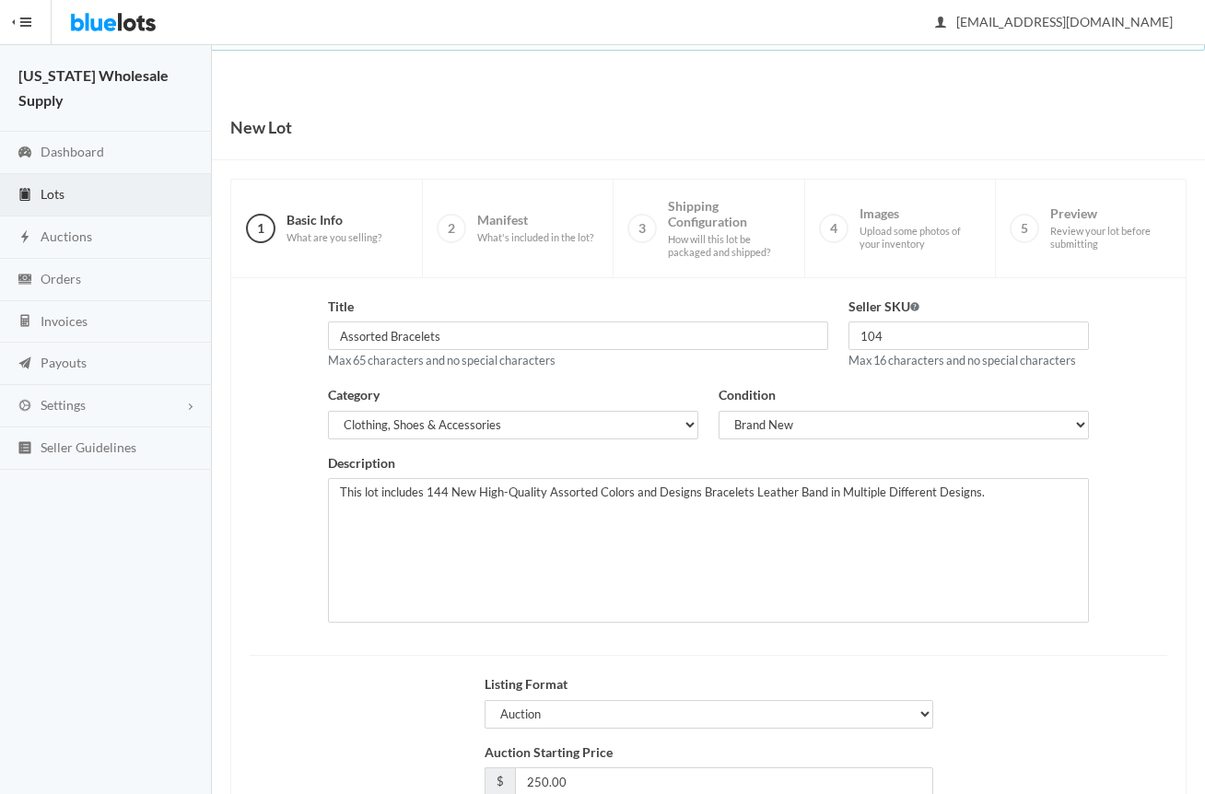
scroll to position [144, 0]
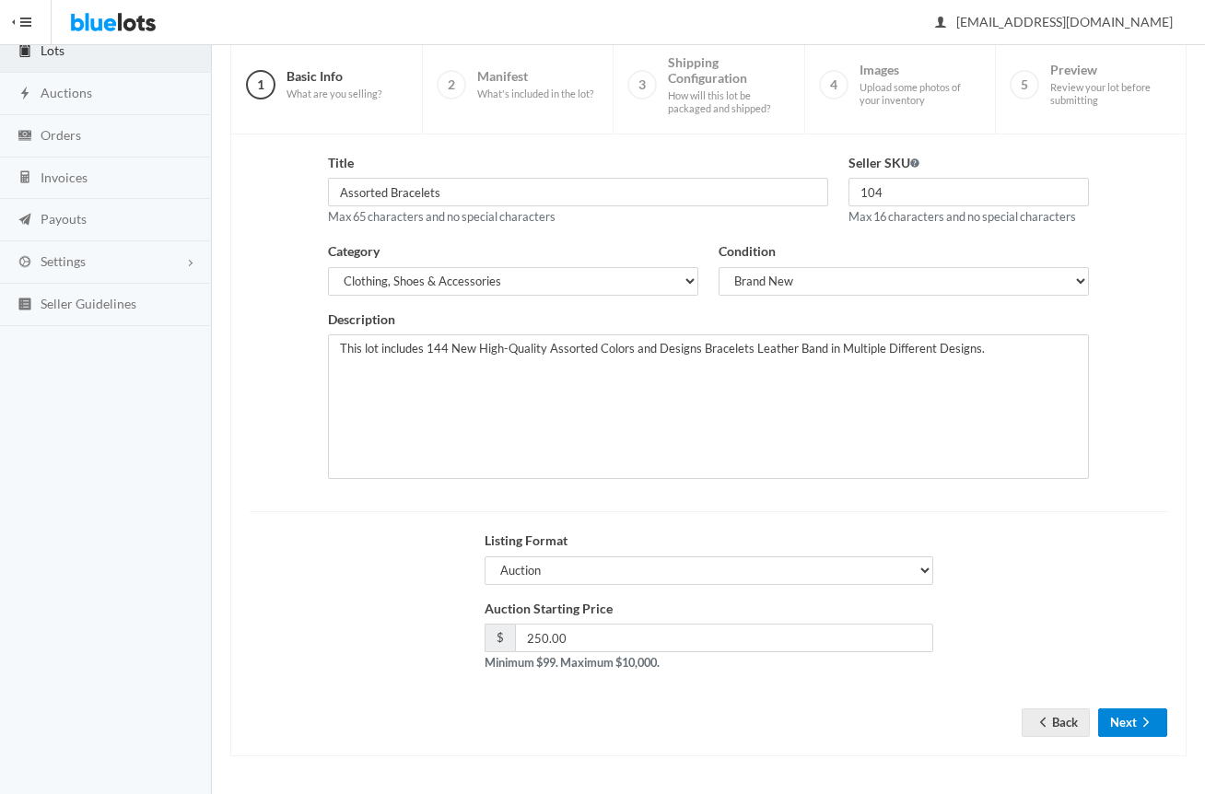
click at [1122, 728] on button "Next" at bounding box center [1132, 722] width 69 height 29
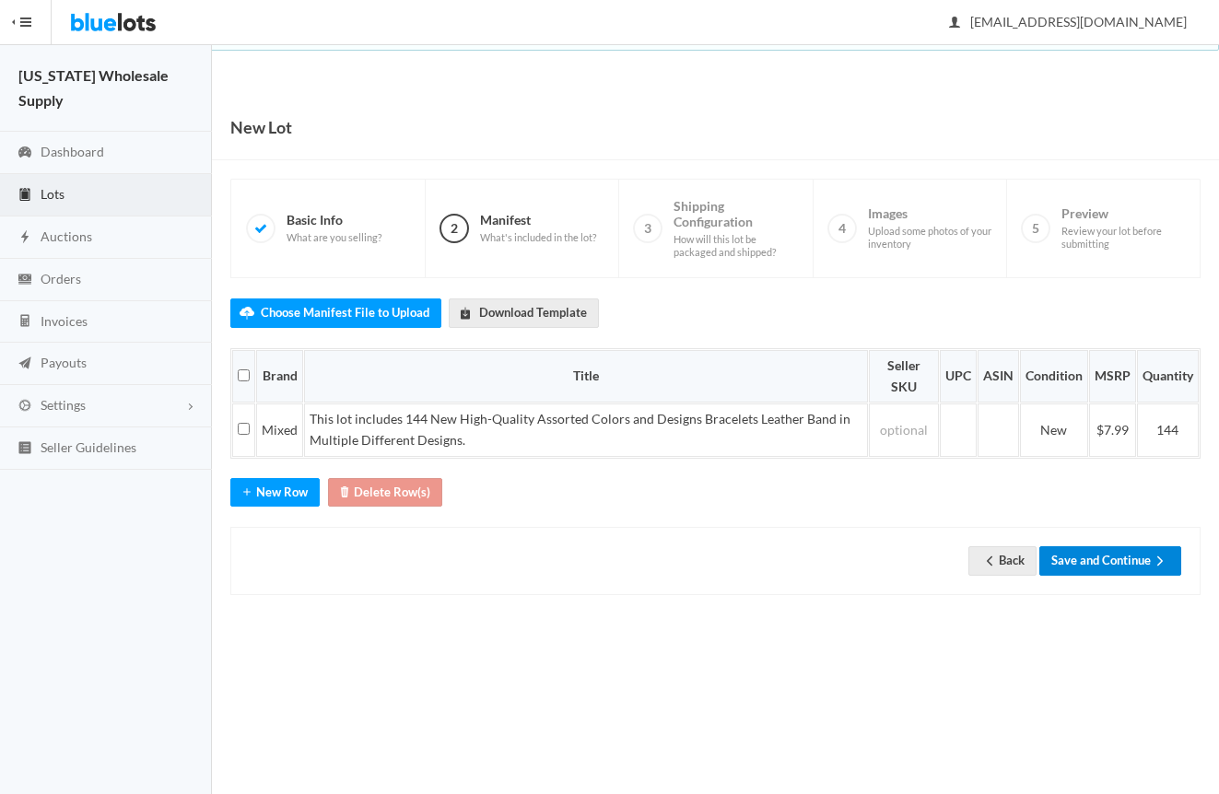
click at [1129, 565] on button "Save and Continue" at bounding box center [1110, 560] width 142 height 29
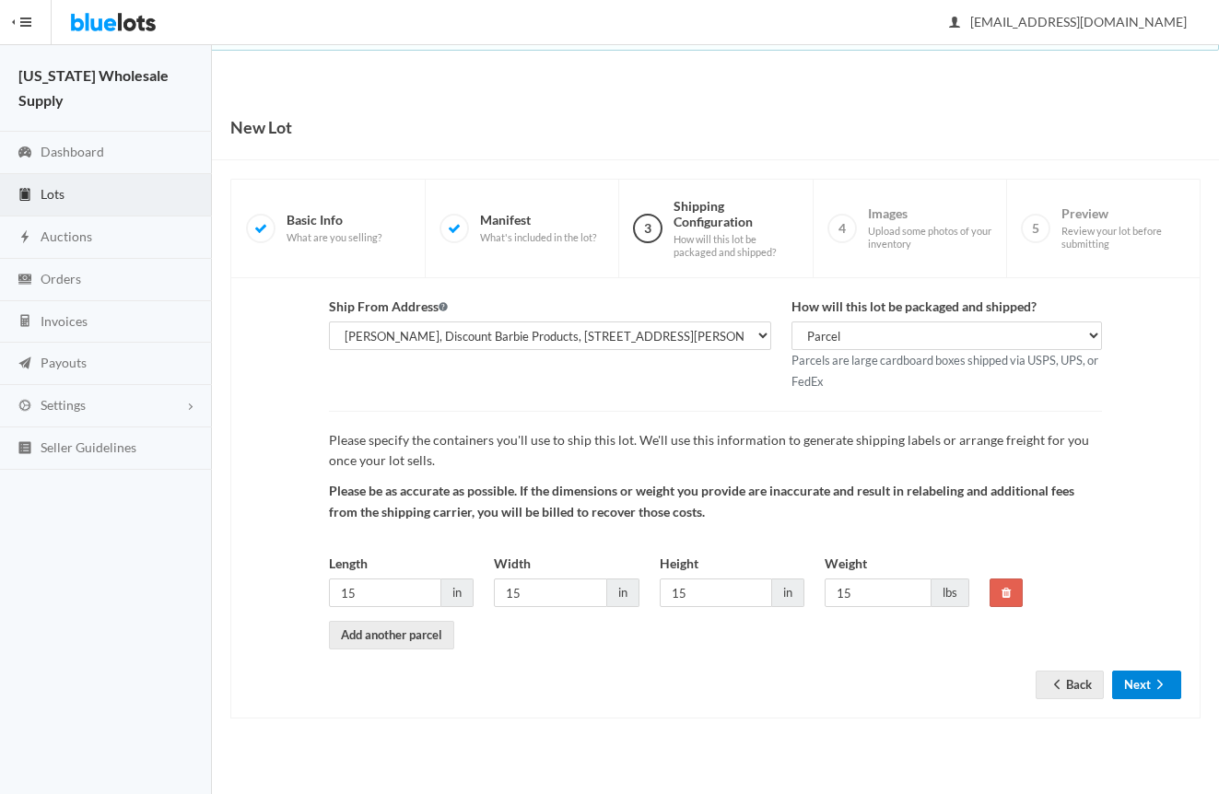
click at [1154, 698] on button "Next" at bounding box center [1146, 685] width 69 height 29
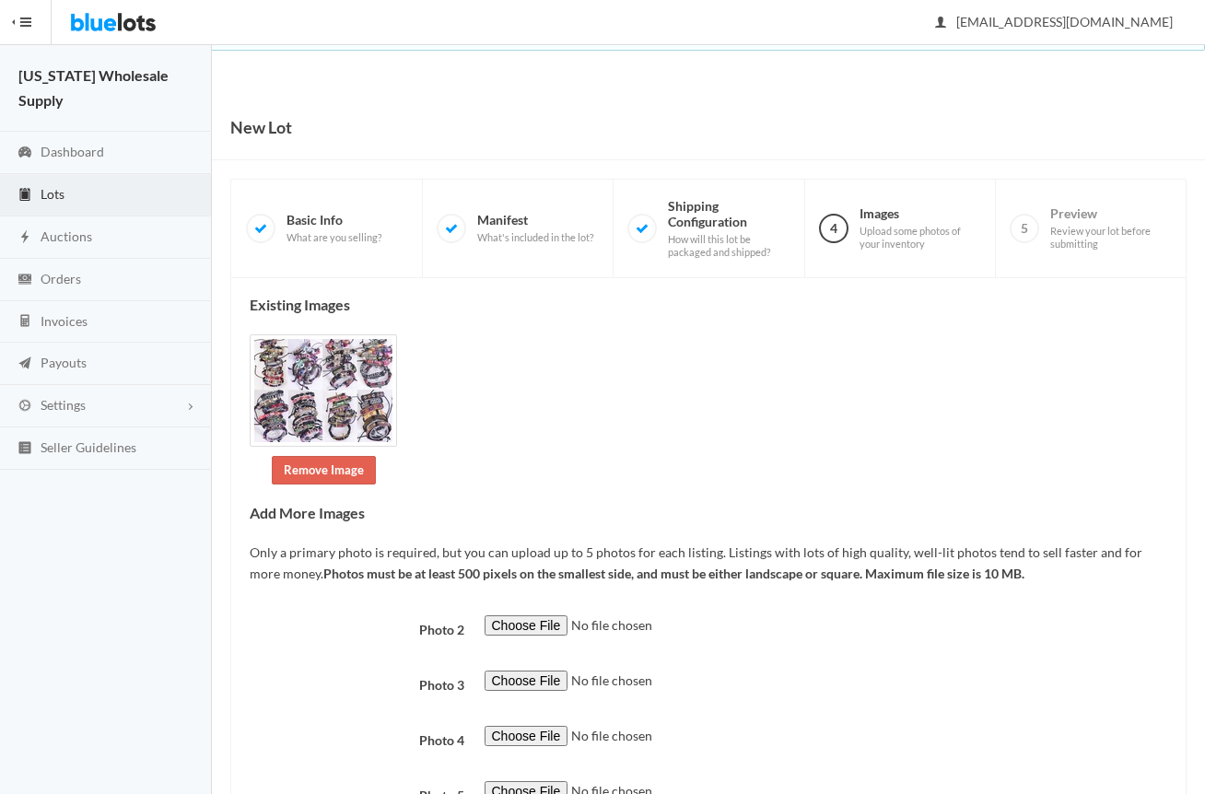
scroll to position [149, 0]
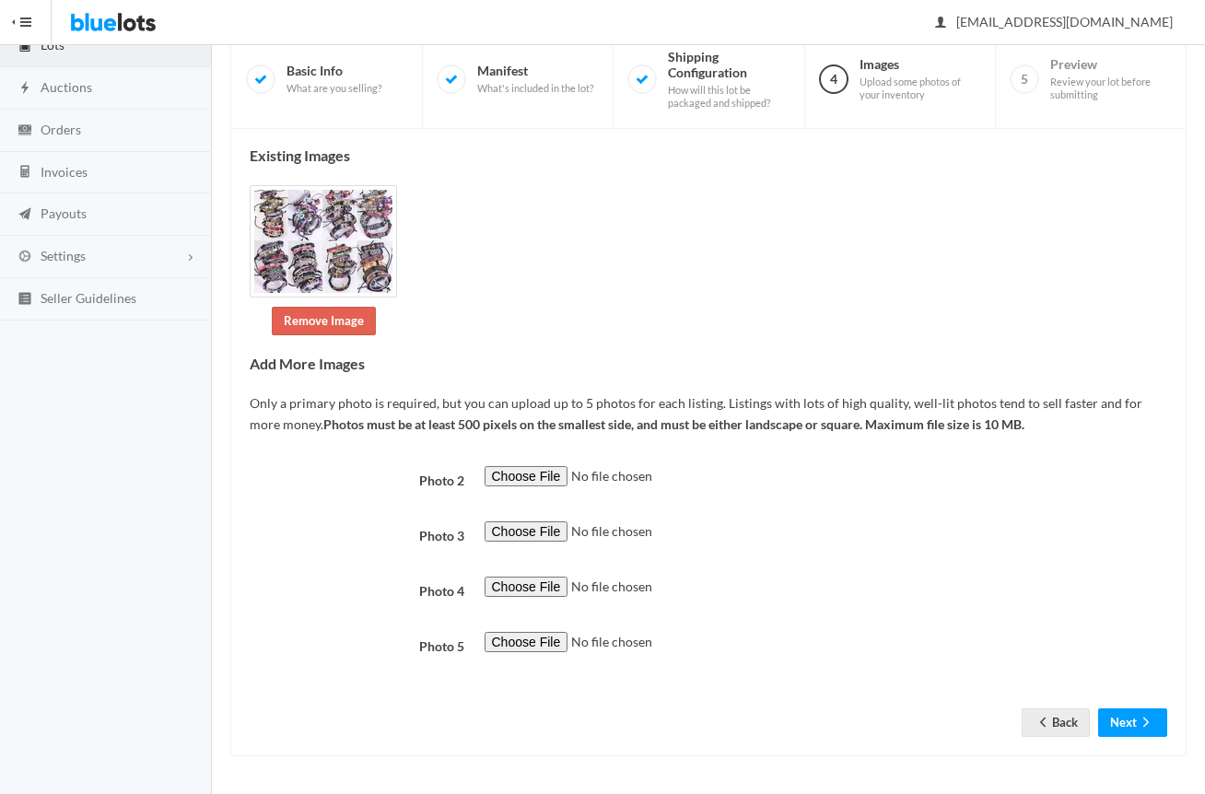
click at [1127, 740] on div "Existing Images Remove Image Add More Images Only a primary photo is required, …" at bounding box center [708, 443] width 956 height 628
click at [1127, 730] on button "Next" at bounding box center [1132, 722] width 69 height 29
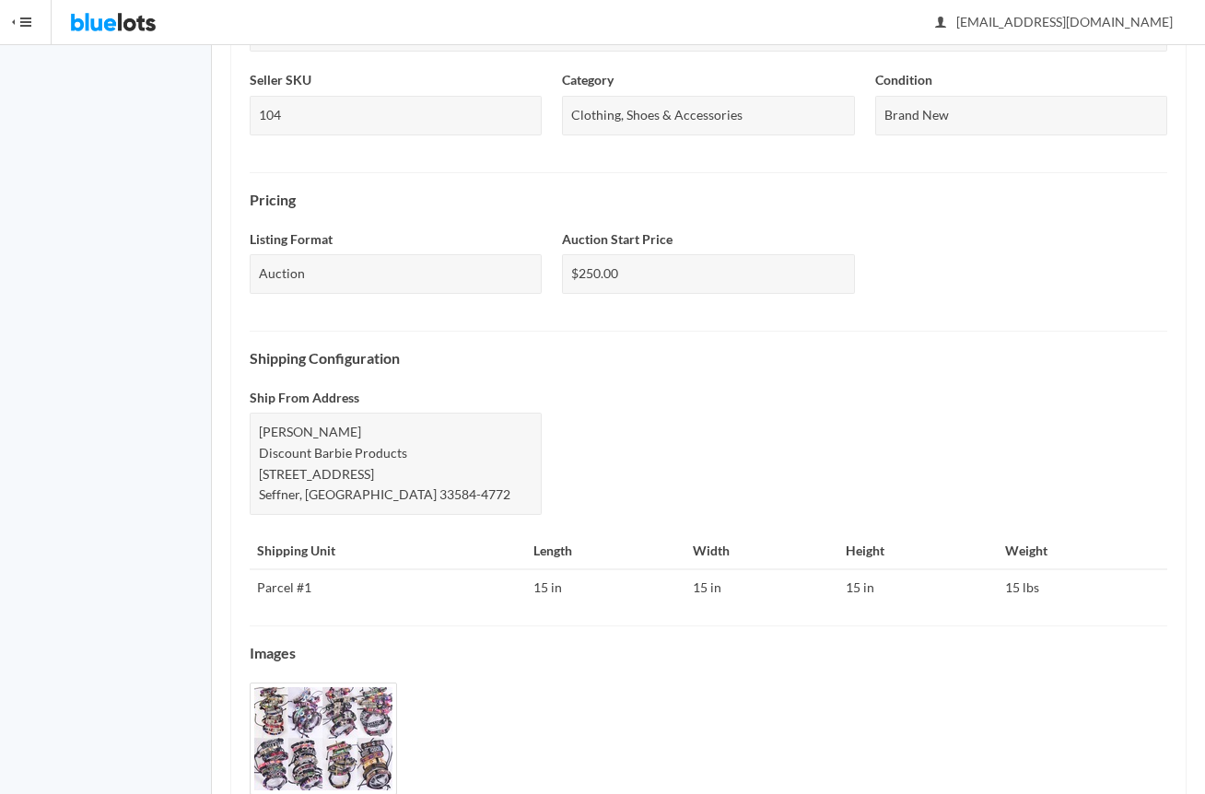
scroll to position [547, 0]
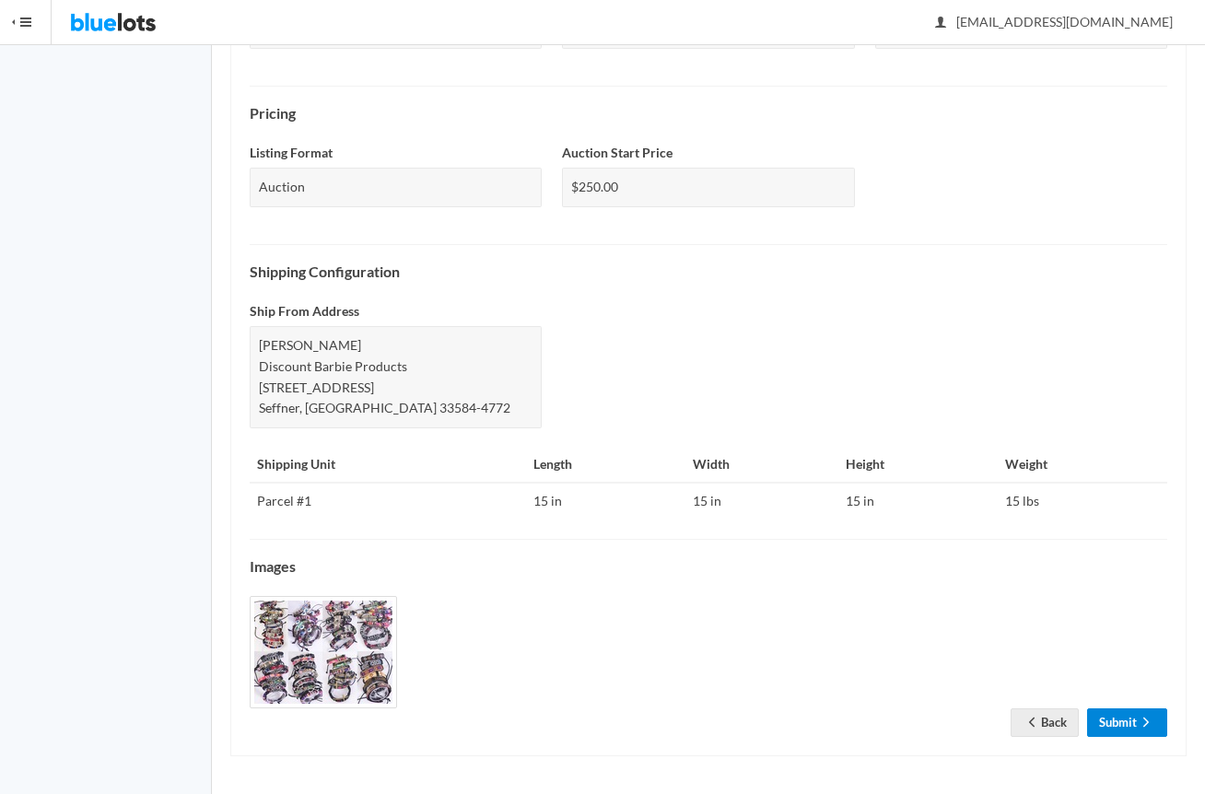
click at [1120, 731] on link "Submit" at bounding box center [1127, 722] width 80 height 29
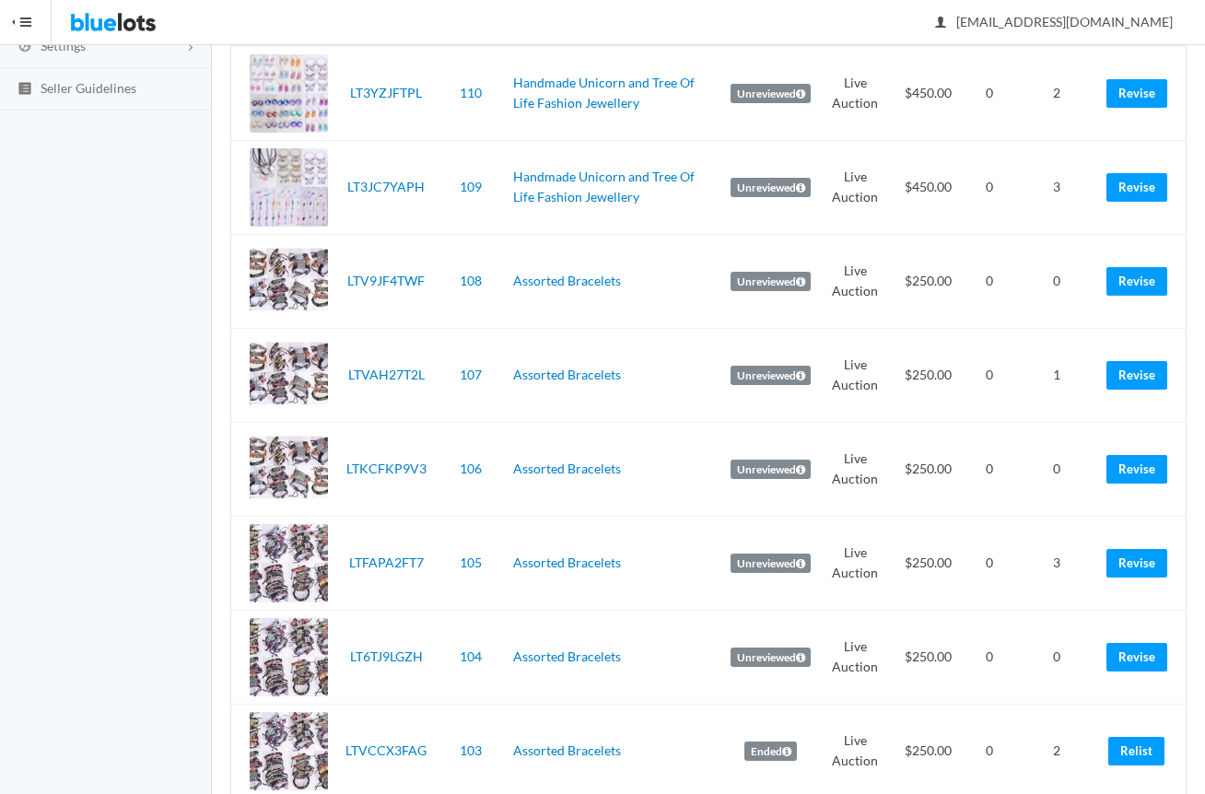
scroll to position [645, 0]
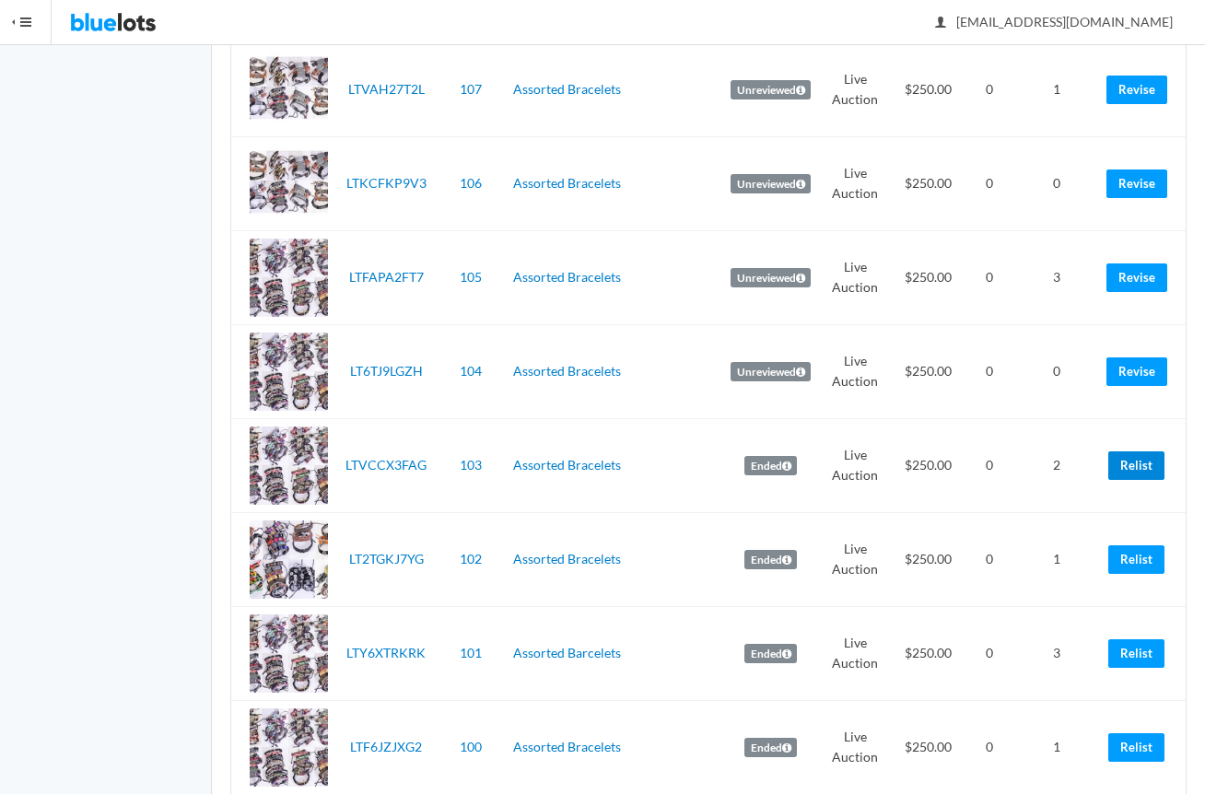
drag, startPoint x: 1137, startPoint y: 469, endPoint x: 708, endPoint y: 82, distance: 577.2
click at [1137, 469] on link "Relist" at bounding box center [1136, 465] width 56 height 29
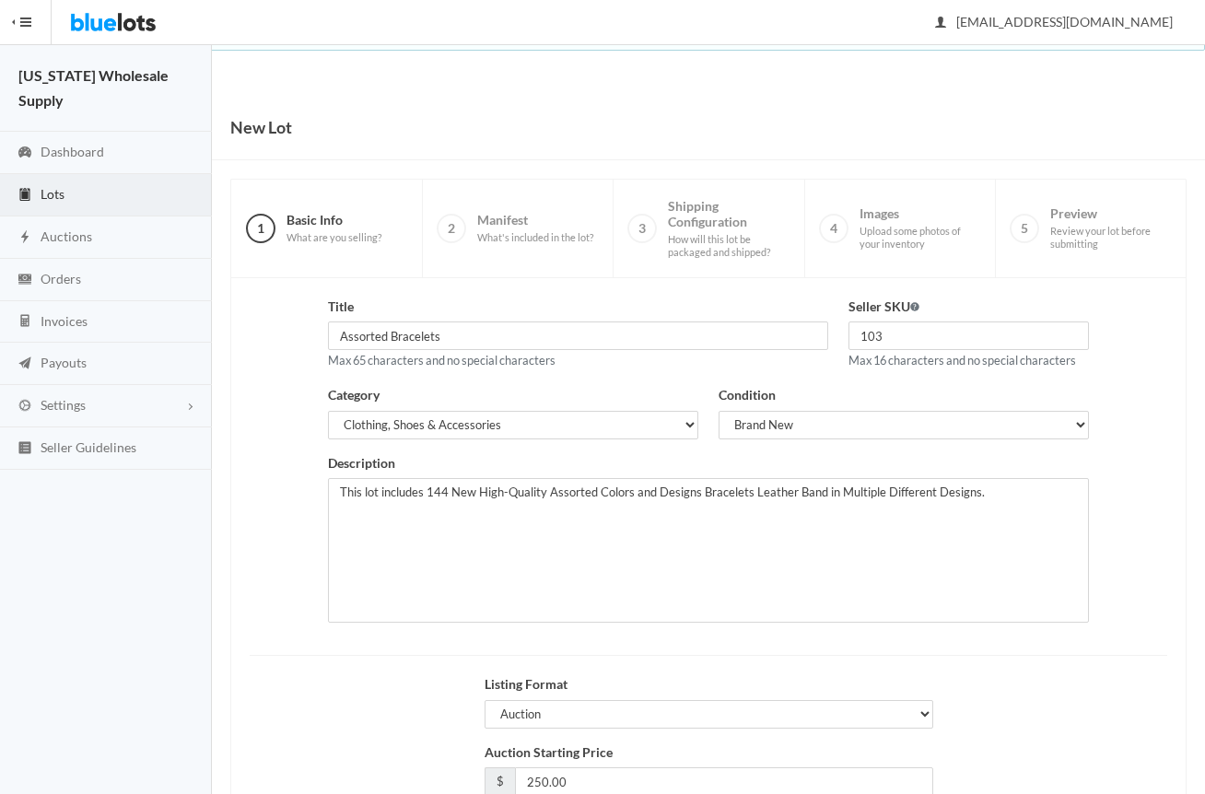
scroll to position [144, 0]
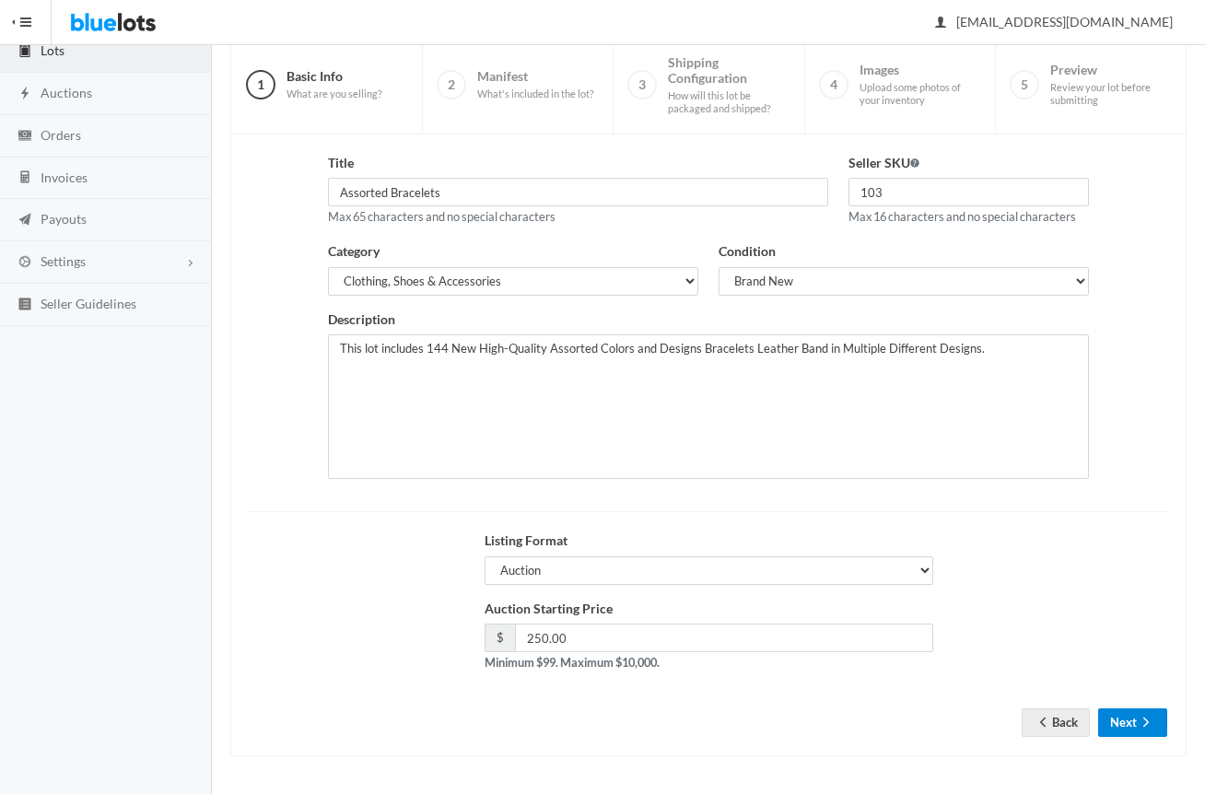
click at [1115, 711] on button "Next" at bounding box center [1132, 722] width 69 height 29
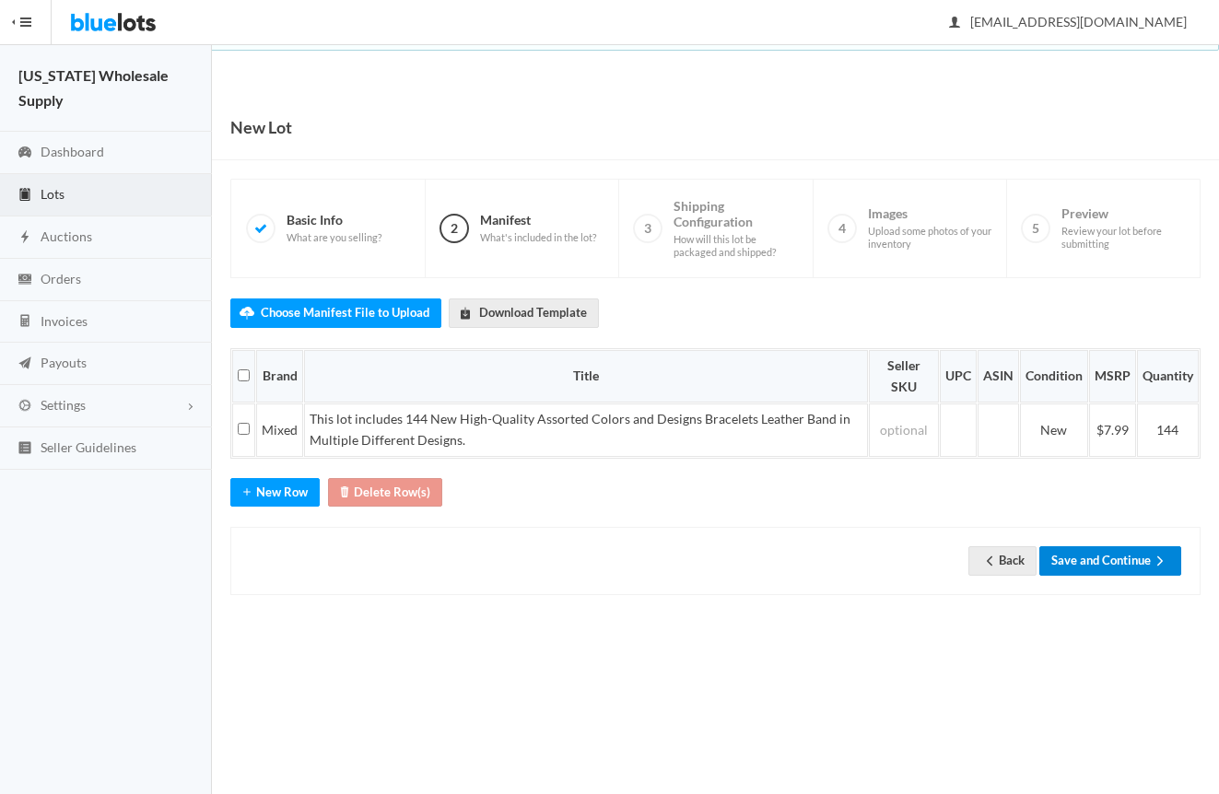
click at [1119, 554] on button "Save and Continue" at bounding box center [1110, 560] width 142 height 29
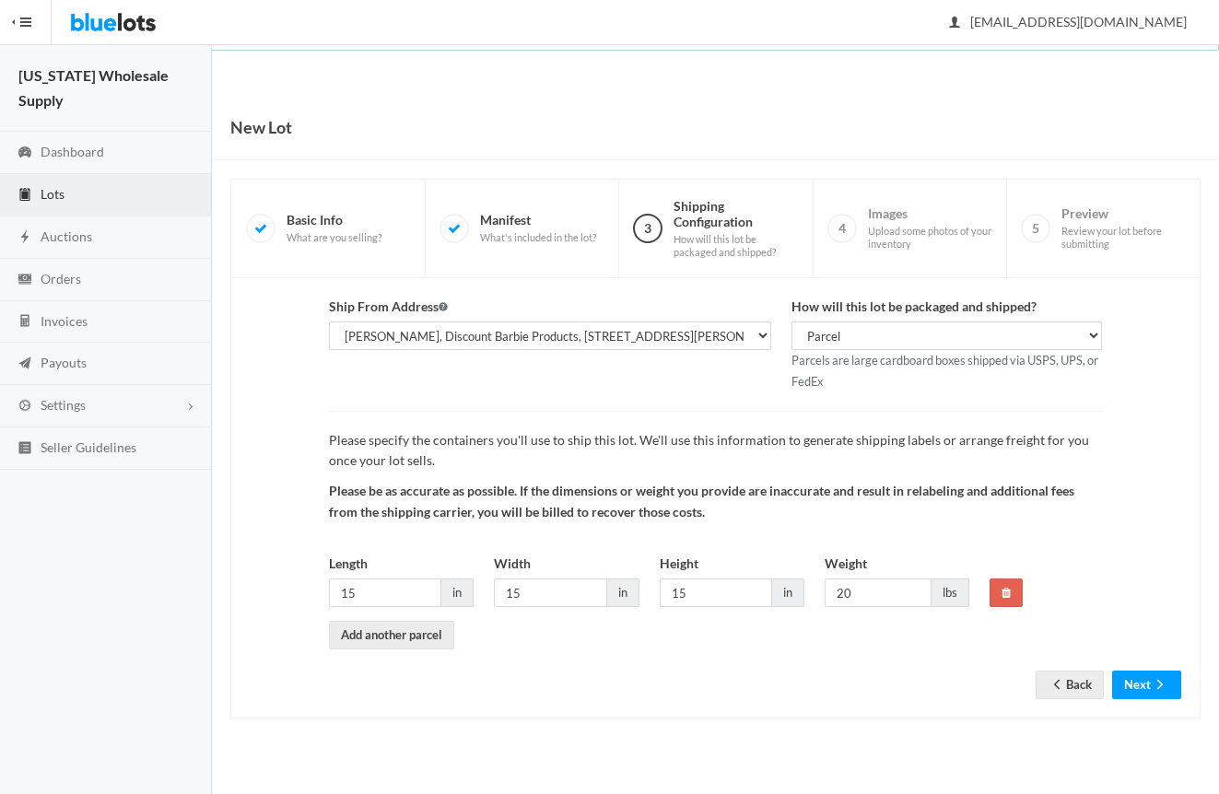
click at [1158, 704] on div "Ship From Address Rick, Discount Barbie Products, 412 Golden Elm Dr, Seffner, F…" at bounding box center [715, 498] width 970 height 440
click at [1158, 701] on div "Ship From Address Rick, Discount Barbie Products, 412 Golden Elm Dr, Seffner, F…" at bounding box center [715, 498] width 970 height 440
click at [1149, 692] on button "Next" at bounding box center [1146, 685] width 69 height 29
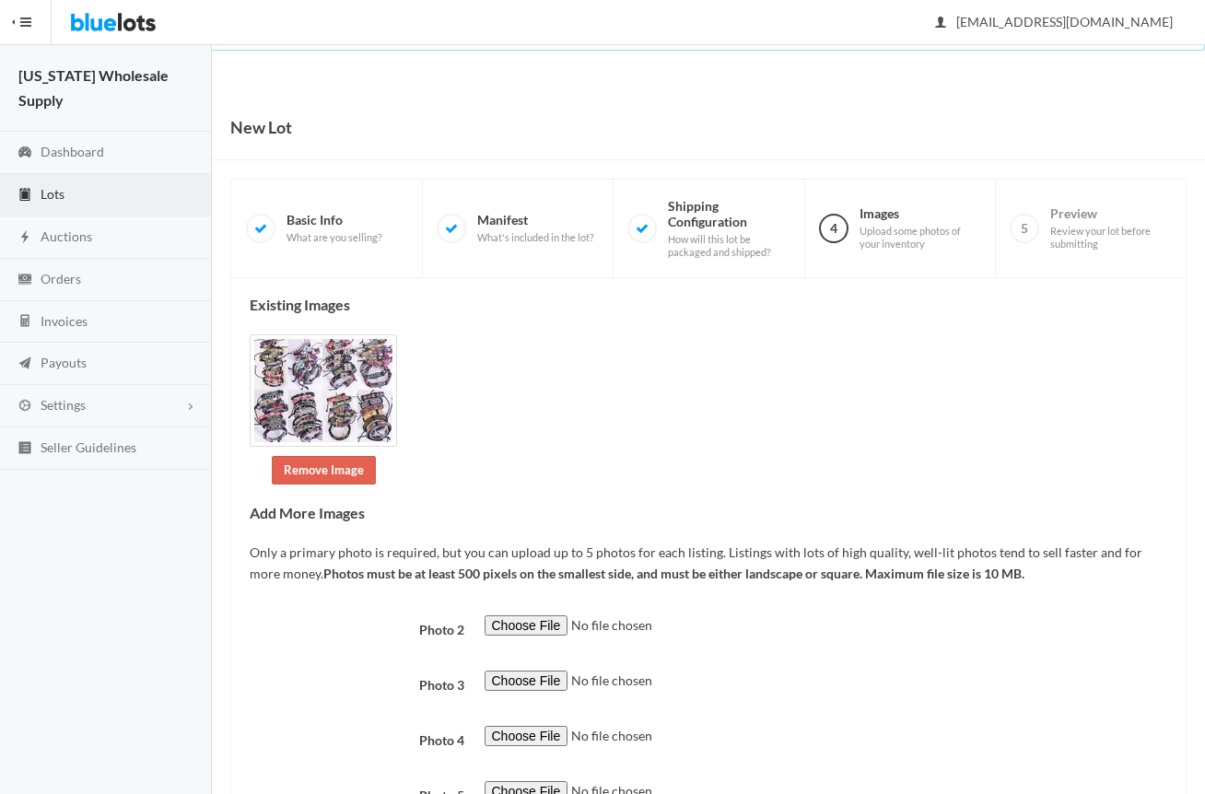
scroll to position [149, 0]
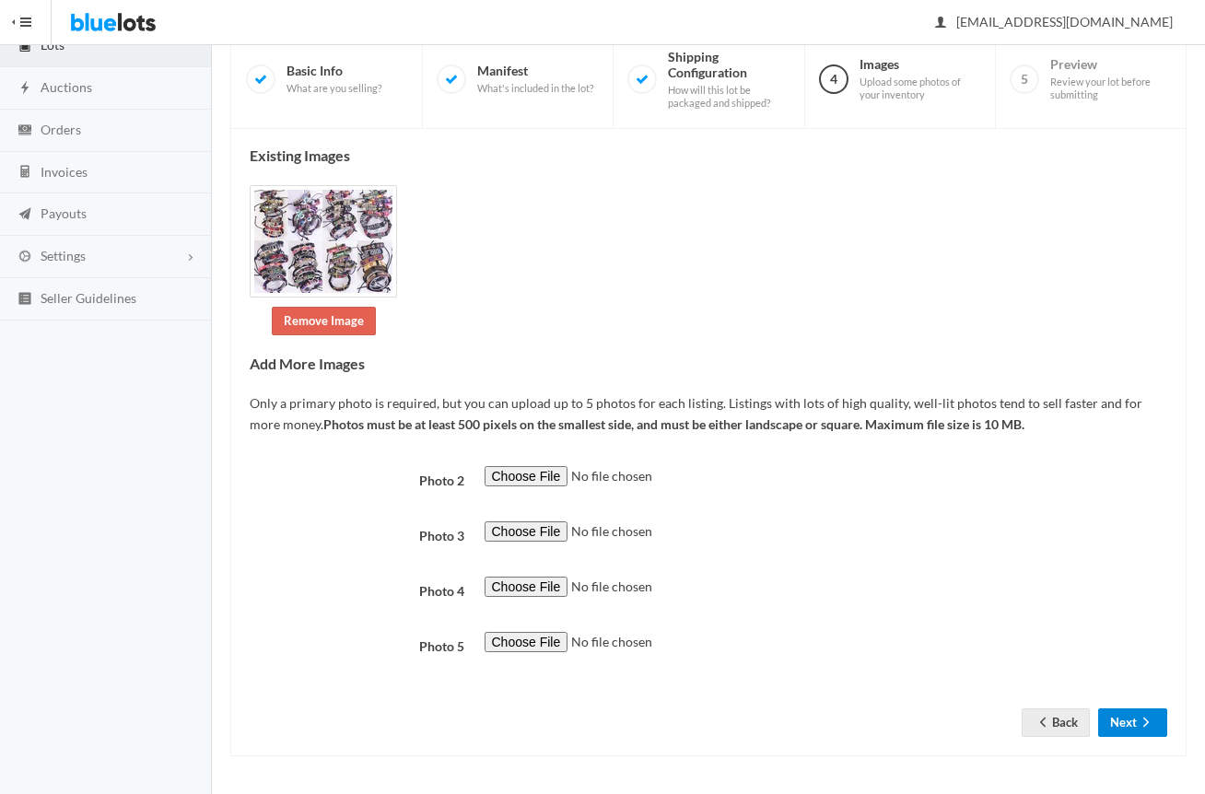
click at [1117, 725] on button "Next" at bounding box center [1132, 722] width 69 height 29
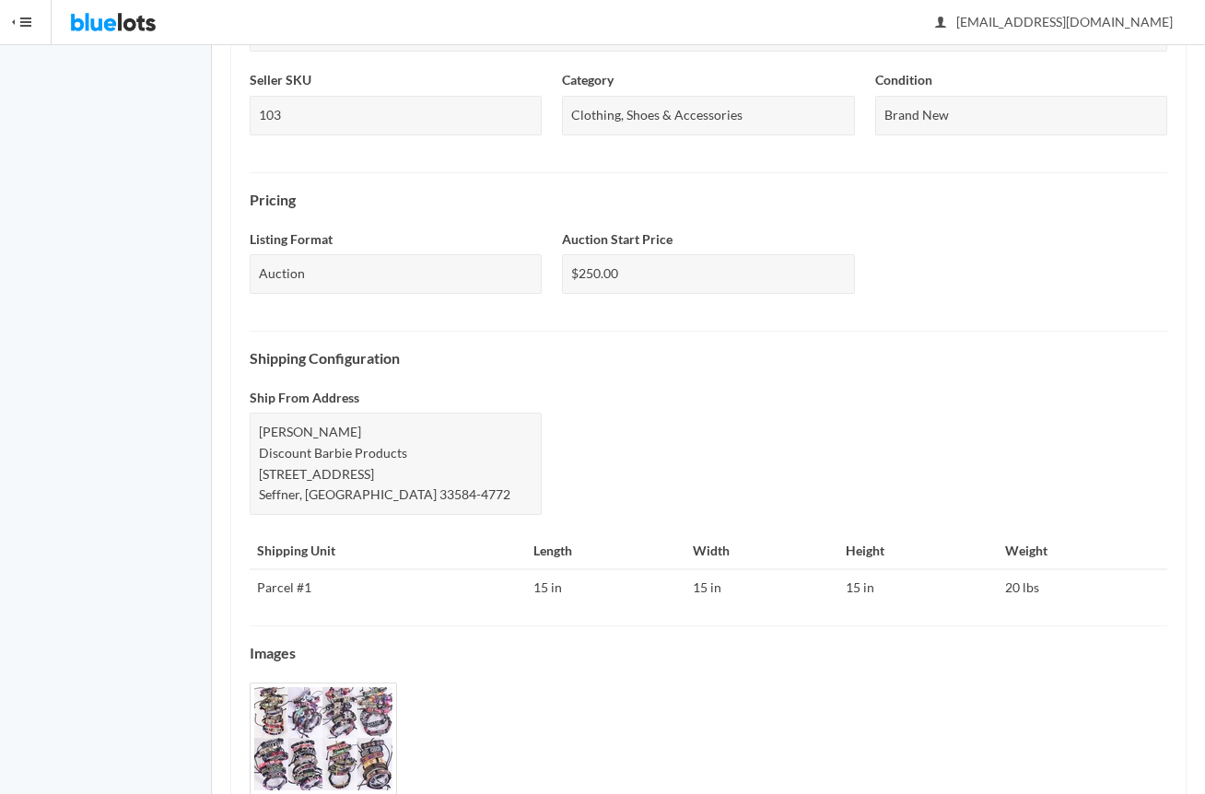
scroll to position [547, 0]
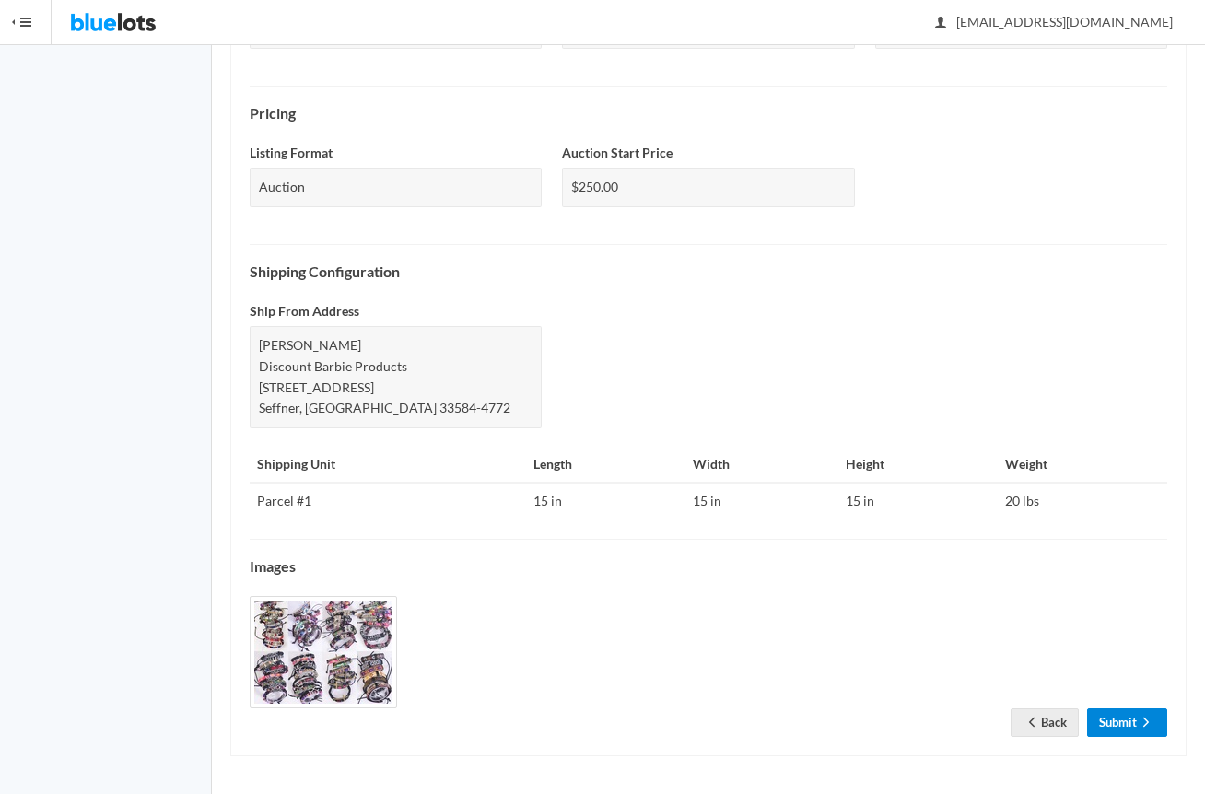
click at [1124, 712] on link "Submit" at bounding box center [1127, 722] width 80 height 29
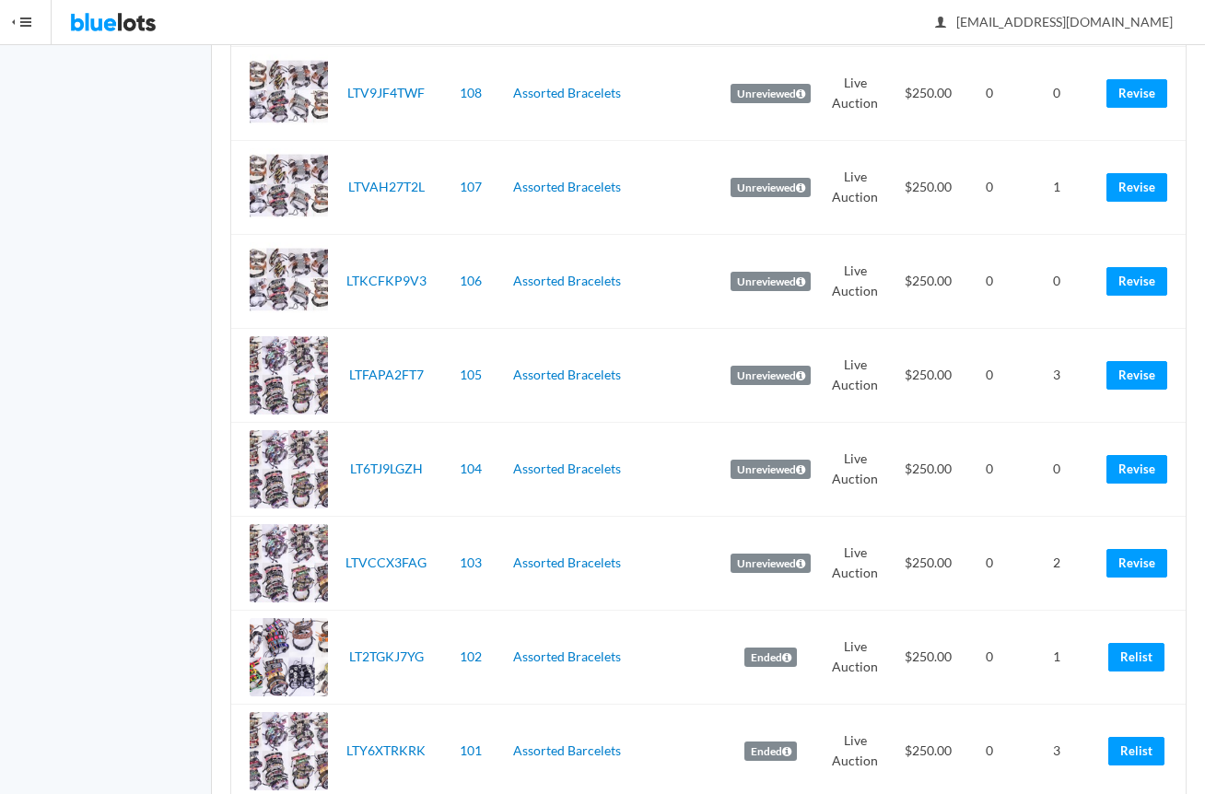
scroll to position [645, 0]
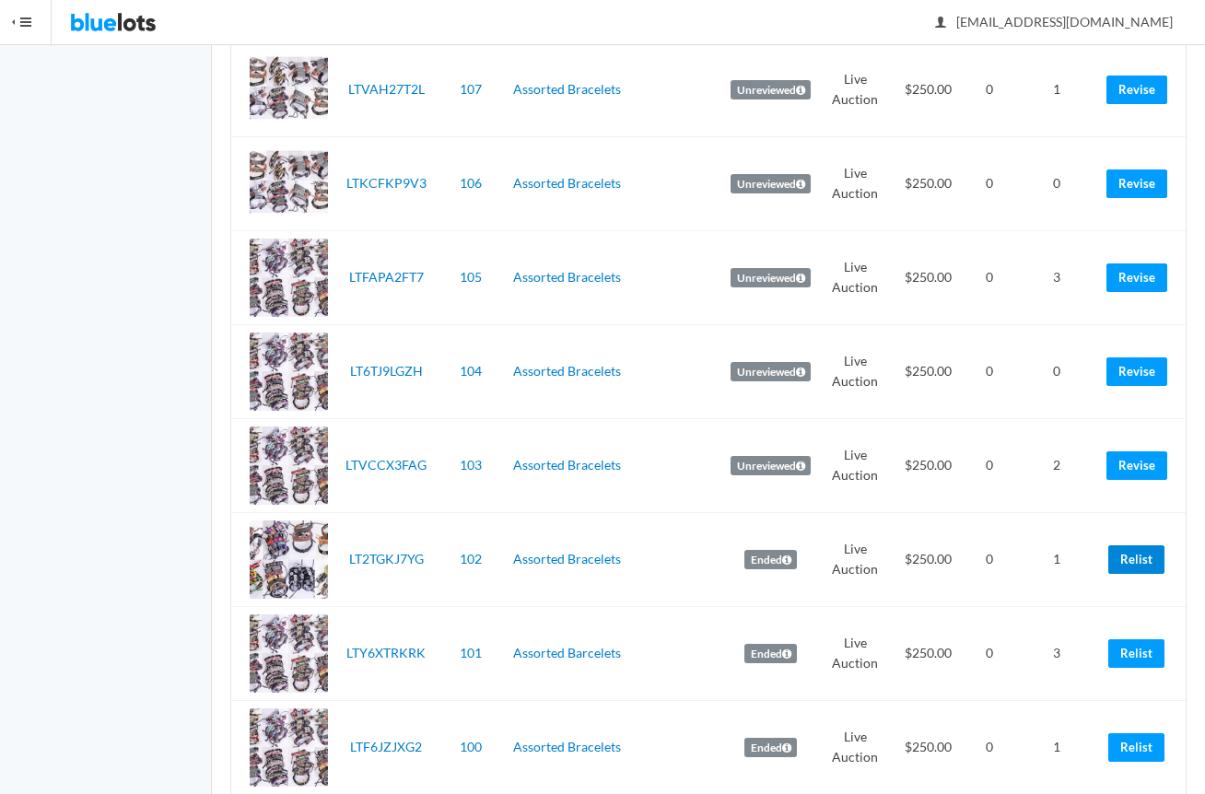
click at [1141, 561] on link "Relist" at bounding box center [1136, 559] width 56 height 29
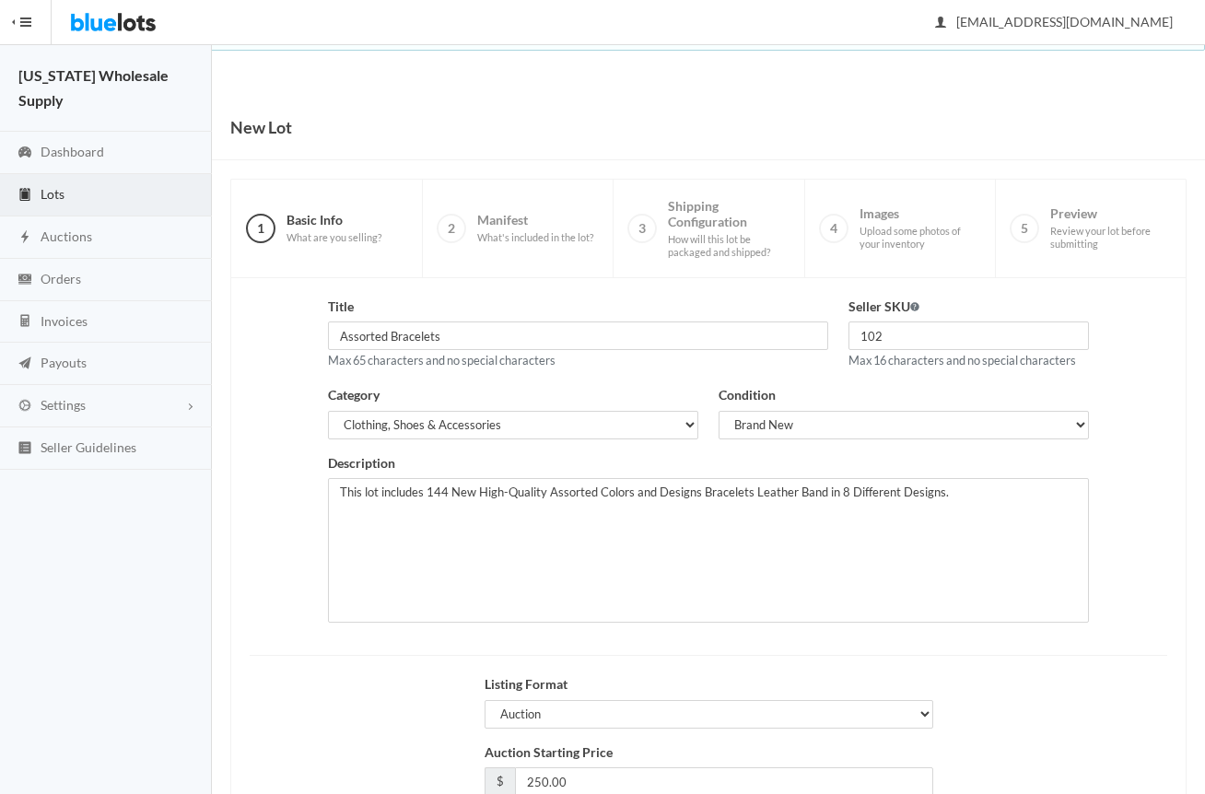
scroll to position [144, 0]
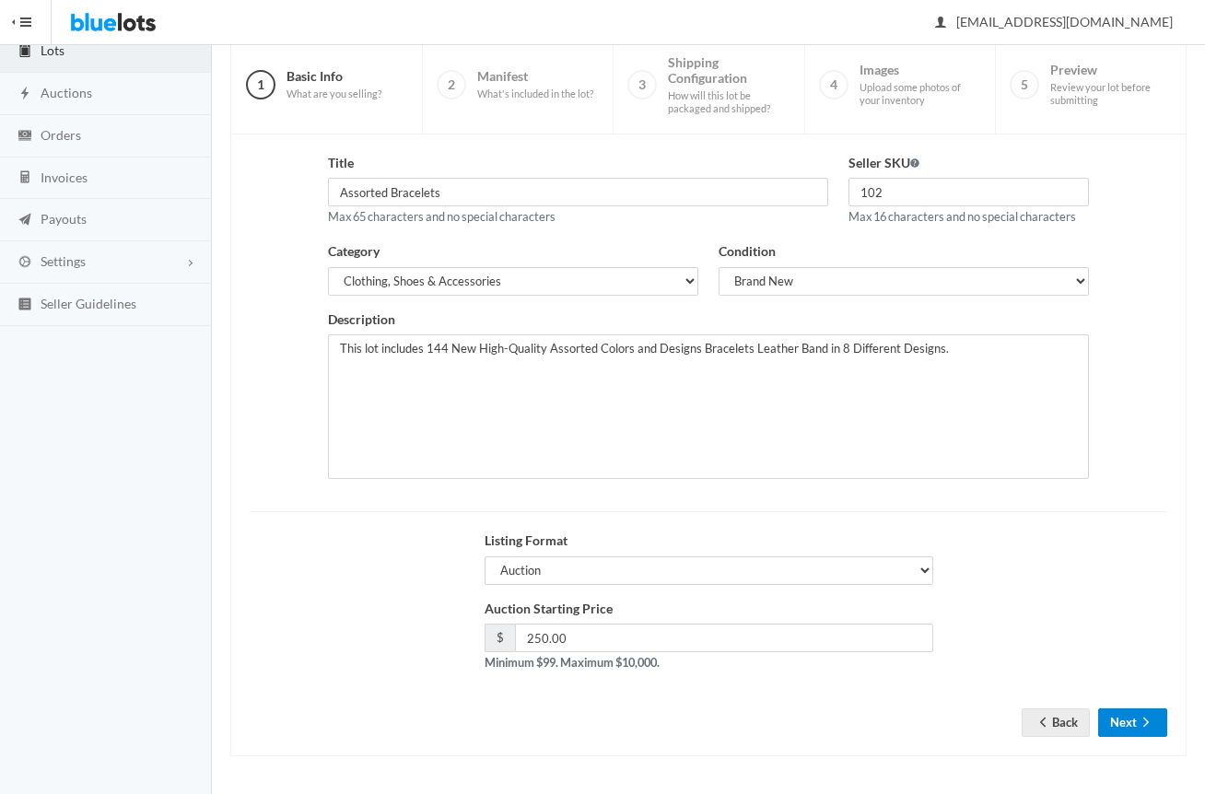
click at [1129, 711] on button "Next" at bounding box center [1132, 722] width 69 height 29
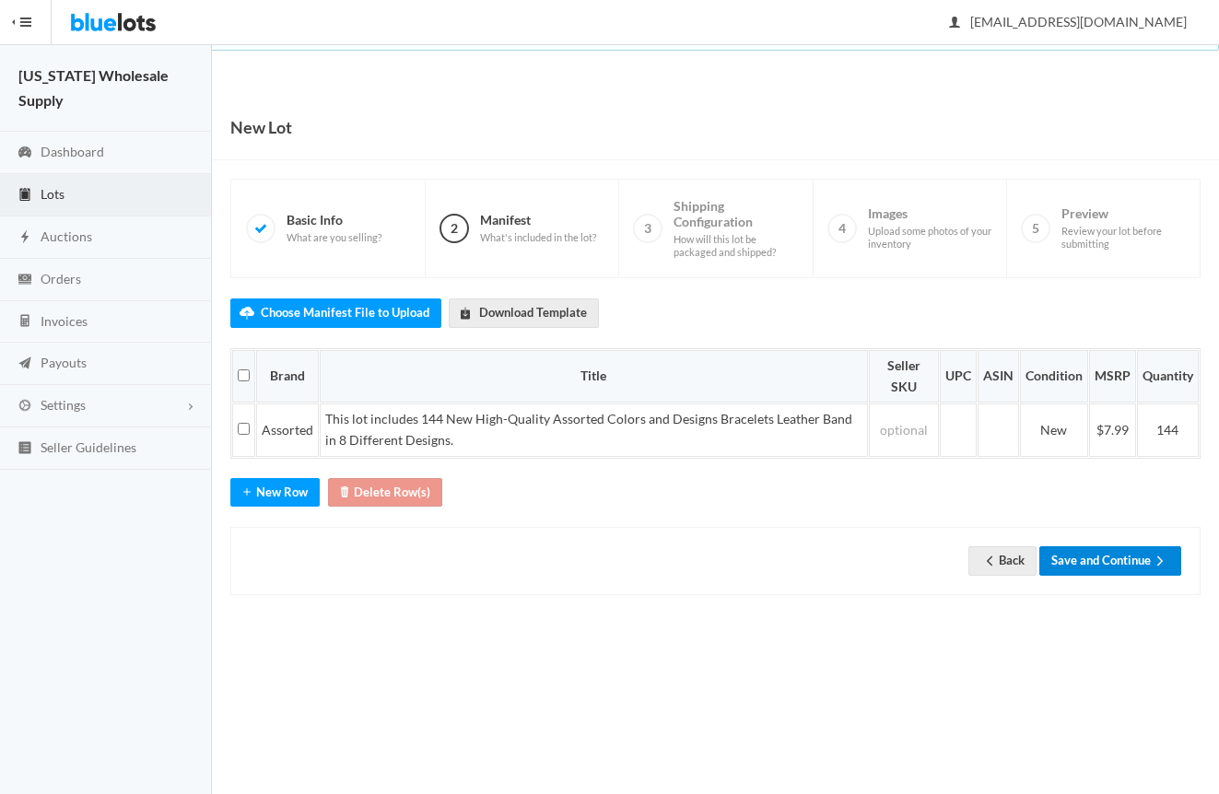
click at [1108, 571] on button "Save and Continue" at bounding box center [1110, 560] width 142 height 29
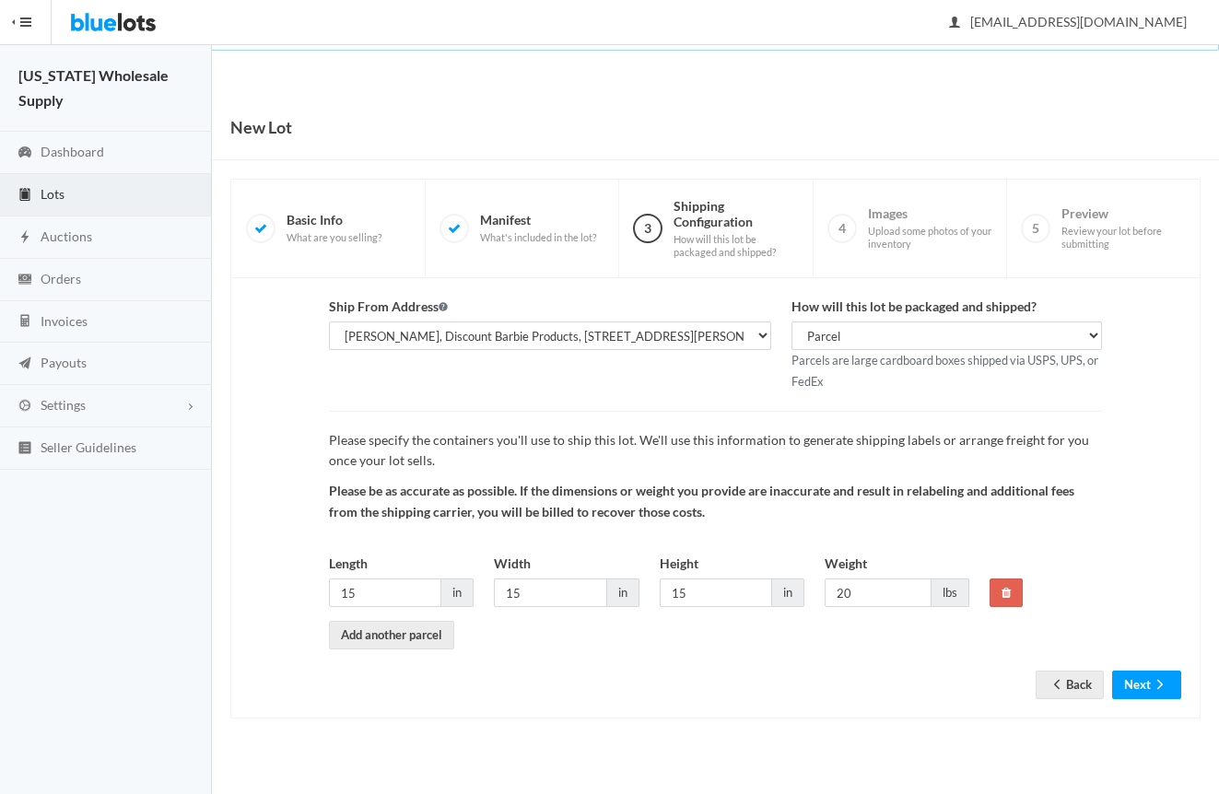
click at [1141, 669] on form "Ship From Address [PERSON_NAME], Discount Barbie Products, [STREET_ADDRESS][PER…" at bounding box center [715, 484] width 931 height 374
click at [1140, 686] on button "Next" at bounding box center [1146, 685] width 69 height 29
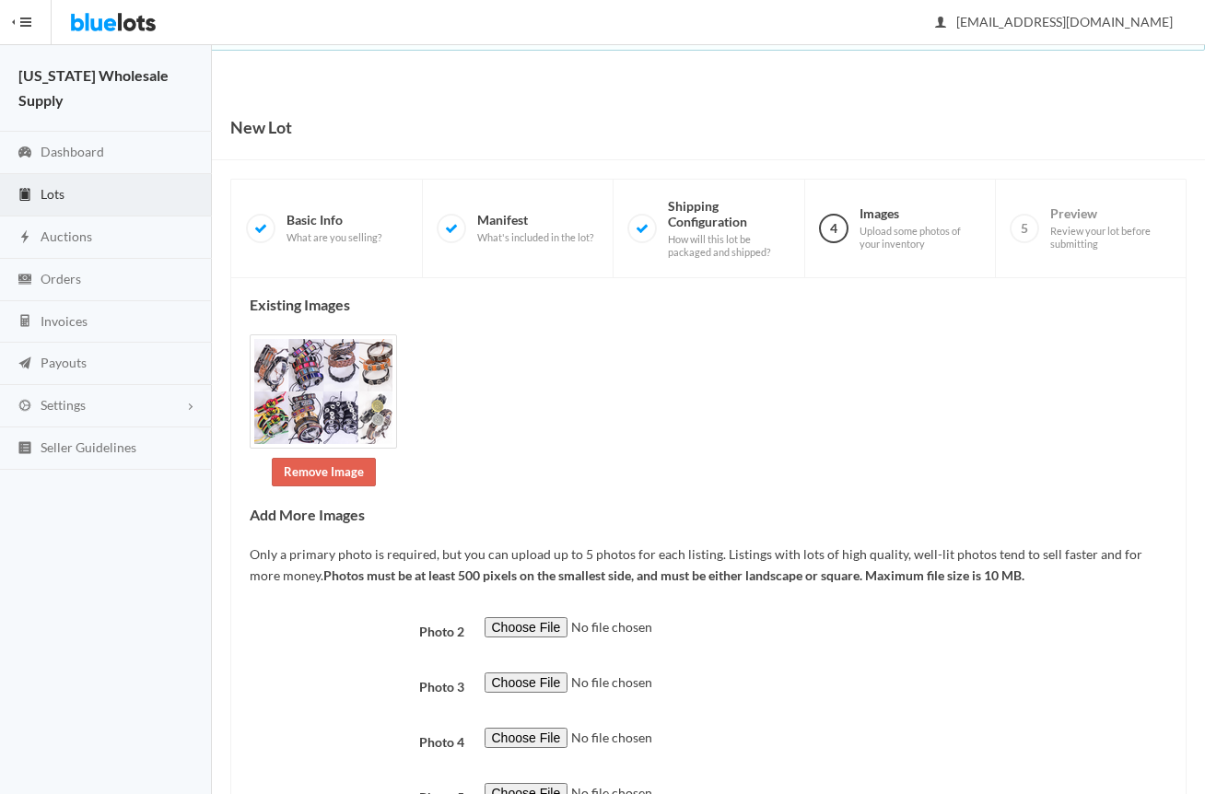
scroll to position [151, 0]
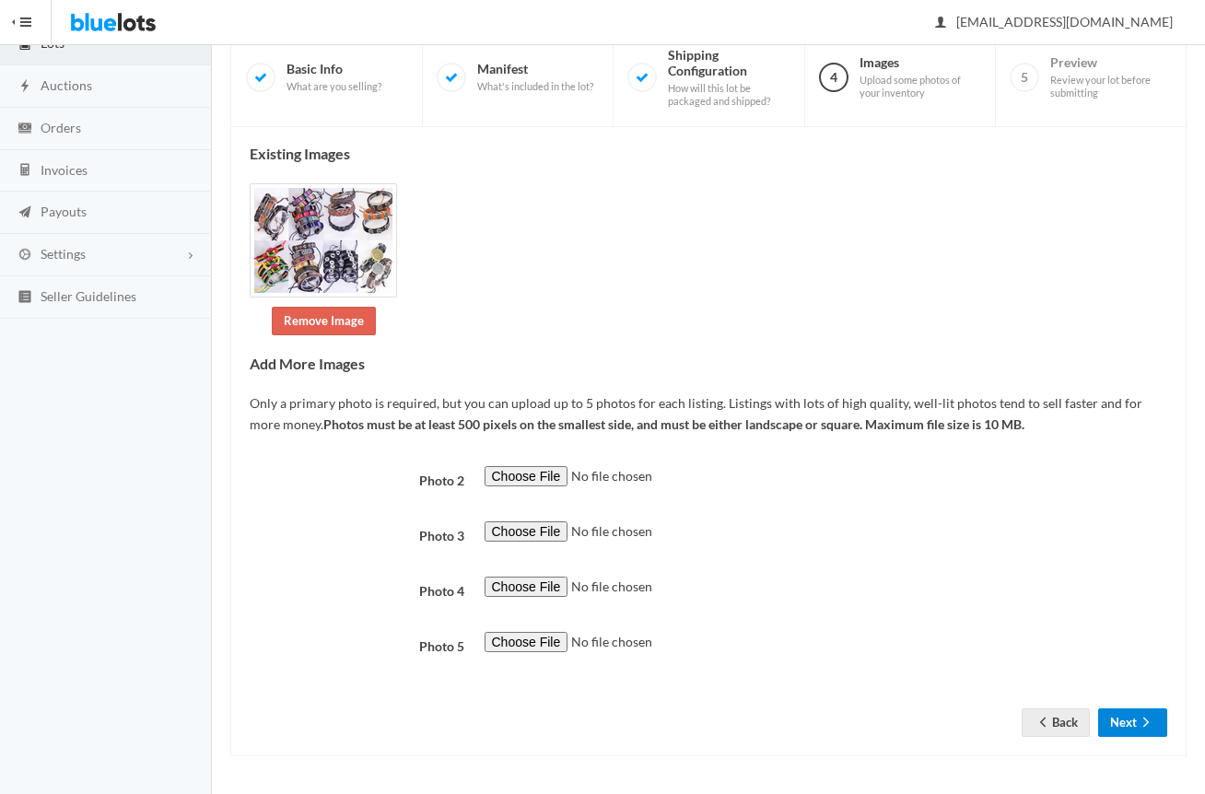
click at [1129, 727] on button "Next" at bounding box center [1132, 722] width 69 height 29
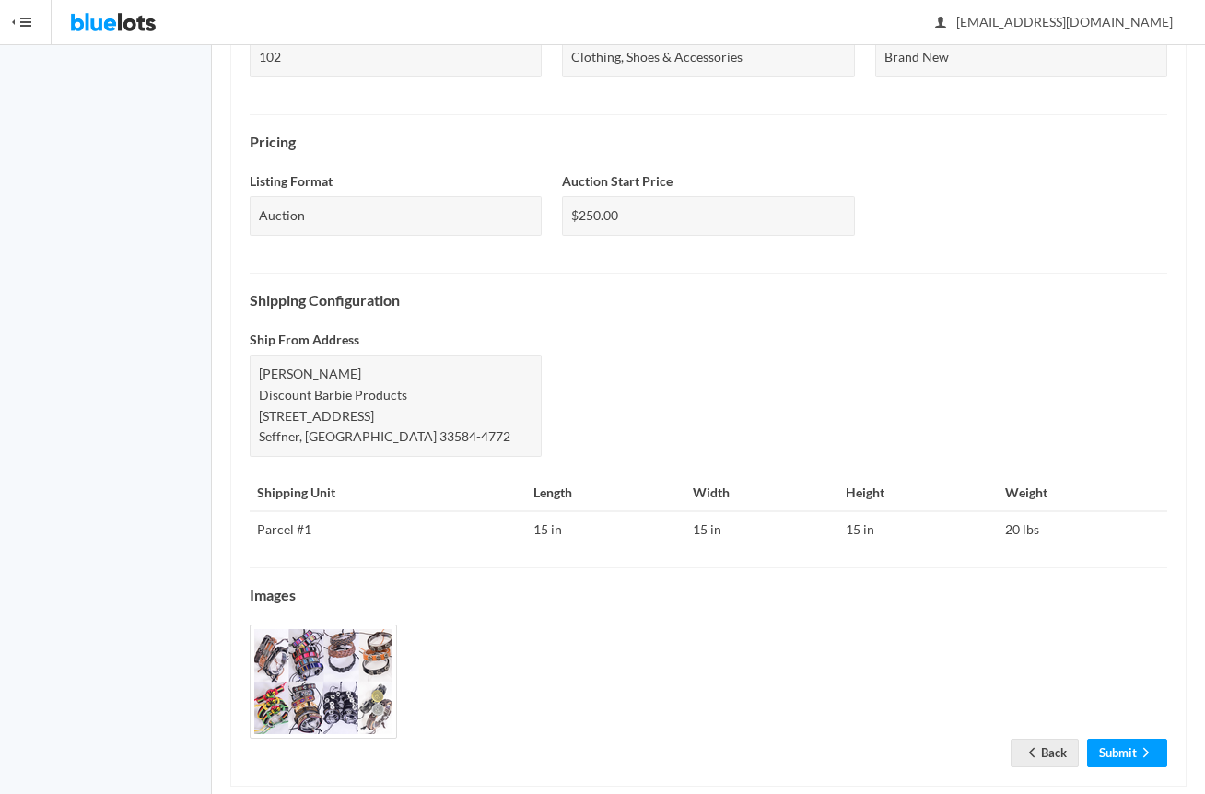
scroll to position [549, 0]
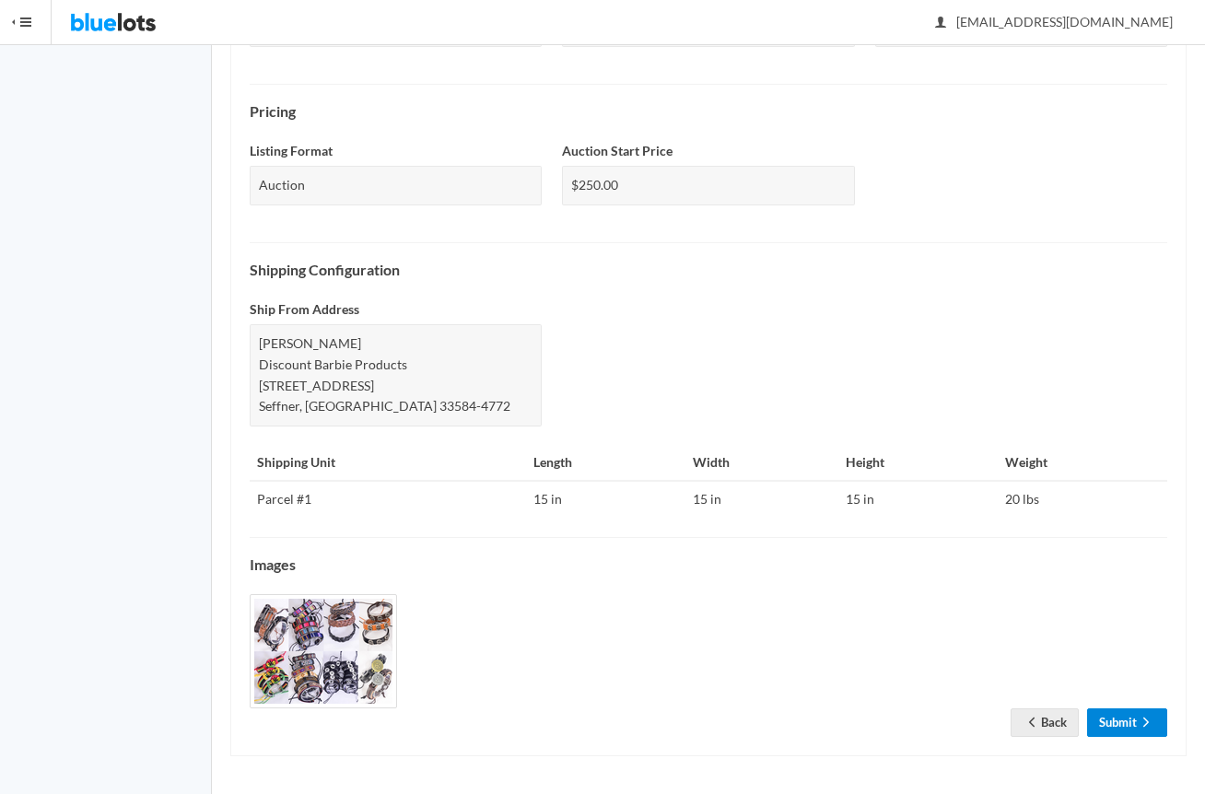
click at [1126, 734] on link "Submit" at bounding box center [1127, 722] width 80 height 29
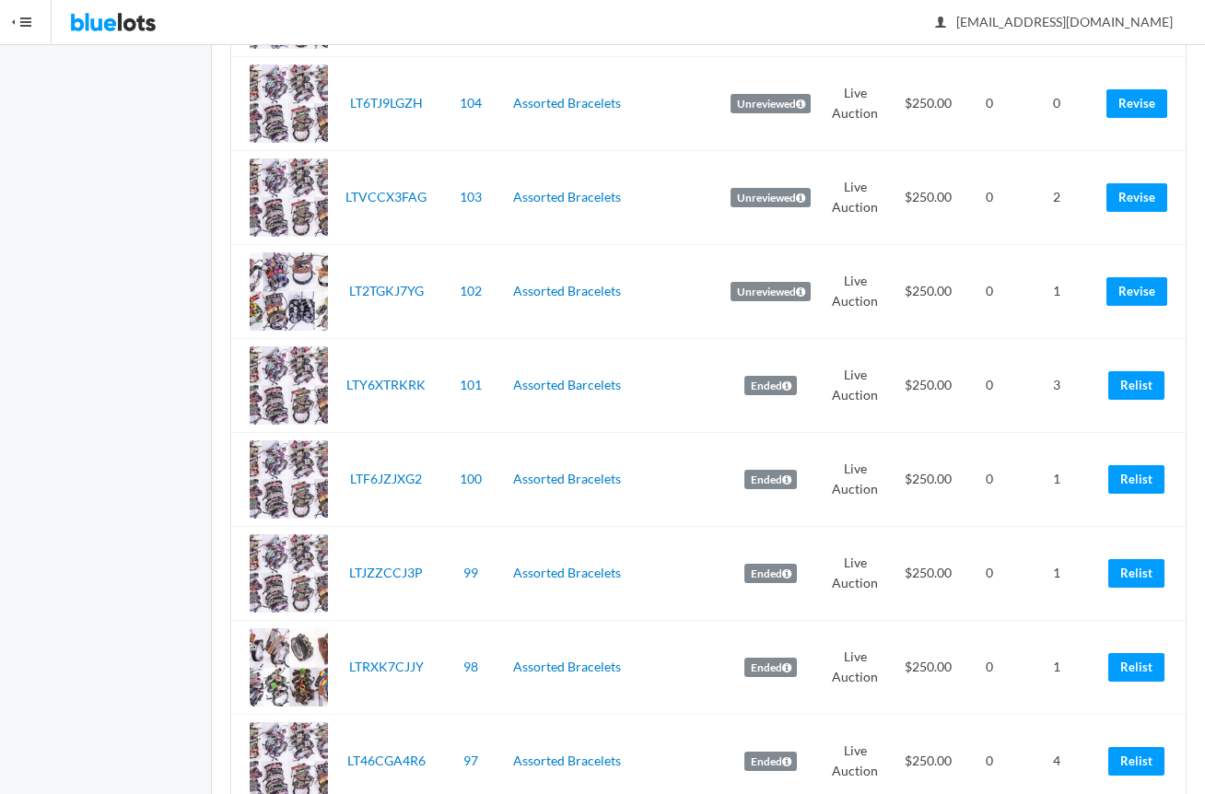
scroll to position [921, 0]
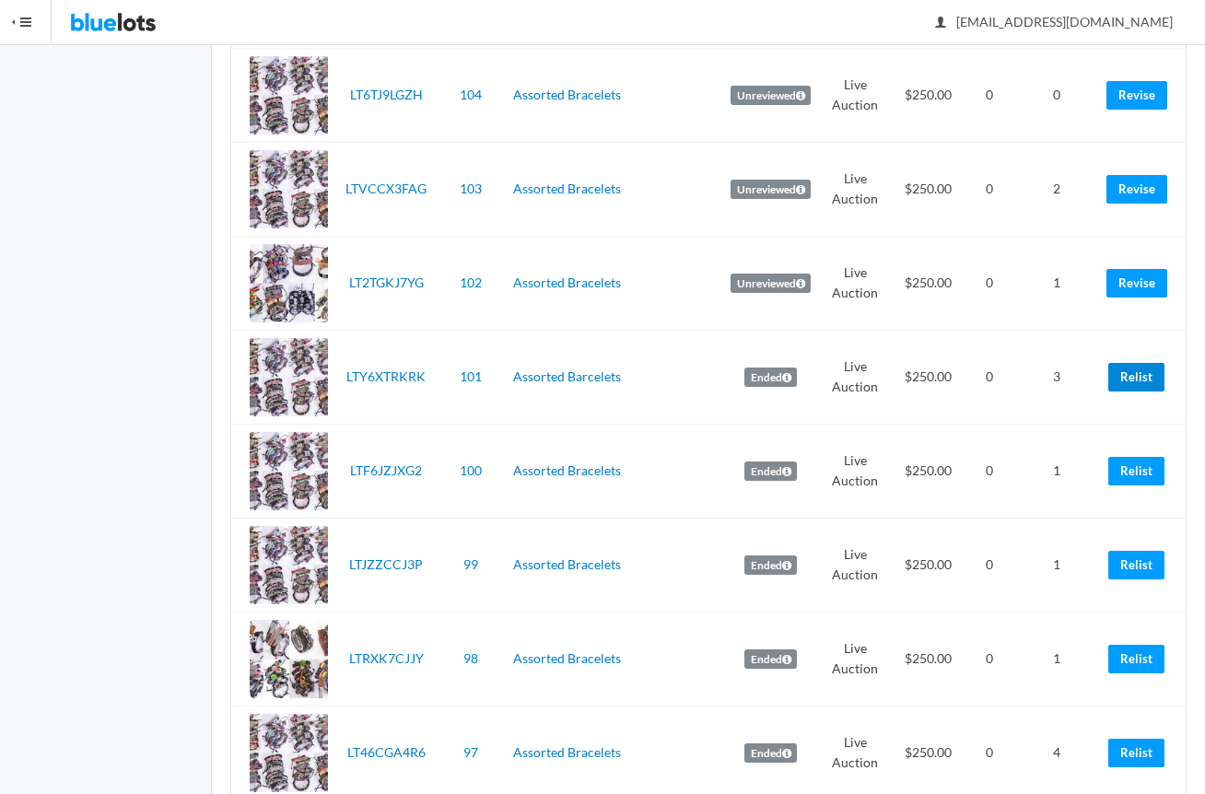
click at [1135, 383] on link "Relist" at bounding box center [1136, 377] width 56 height 29
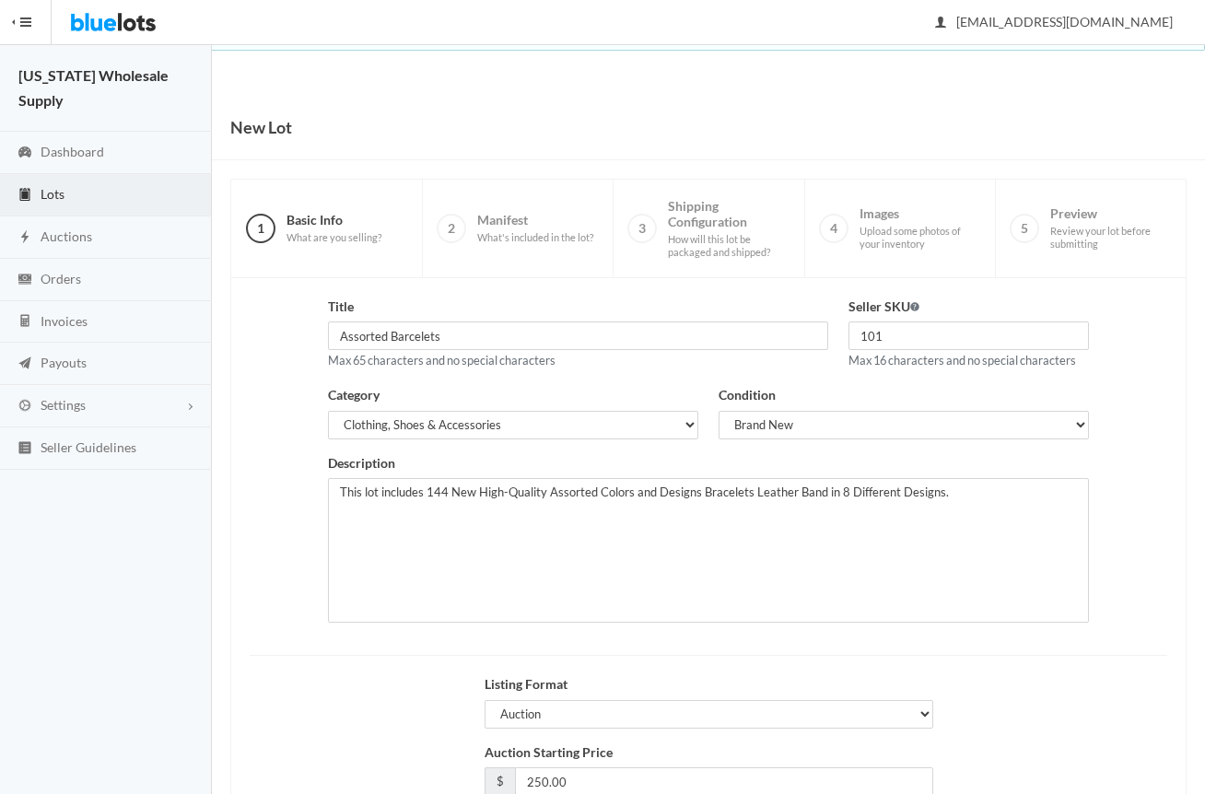
scroll to position [144, 0]
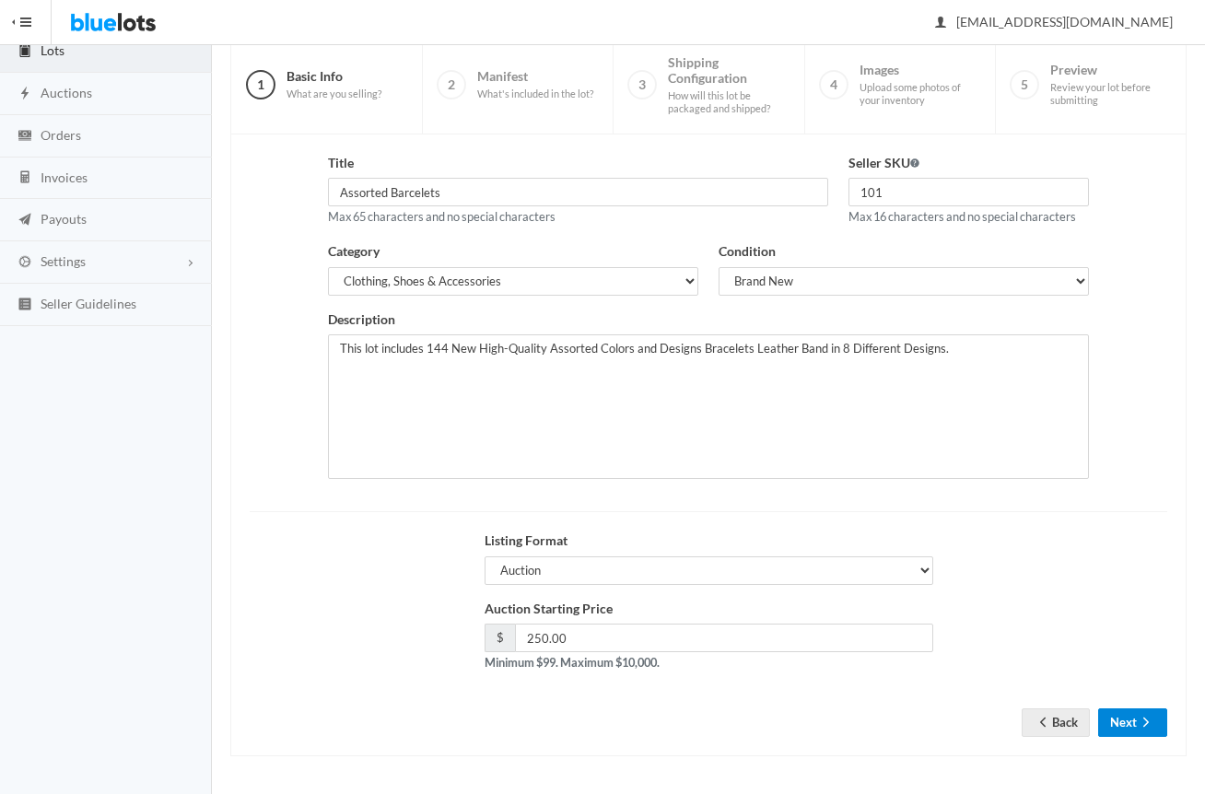
click at [1129, 720] on button "Next" at bounding box center [1132, 722] width 69 height 29
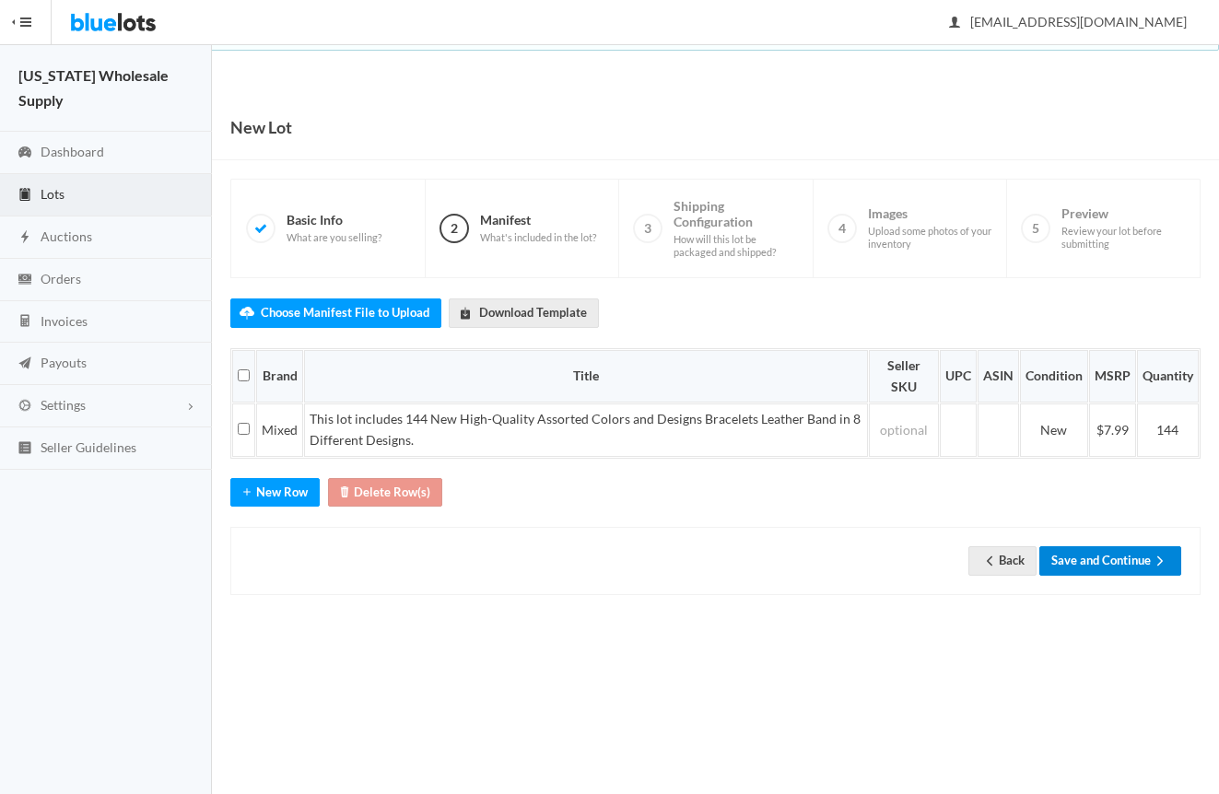
click at [1119, 557] on button "Save and Continue" at bounding box center [1110, 560] width 142 height 29
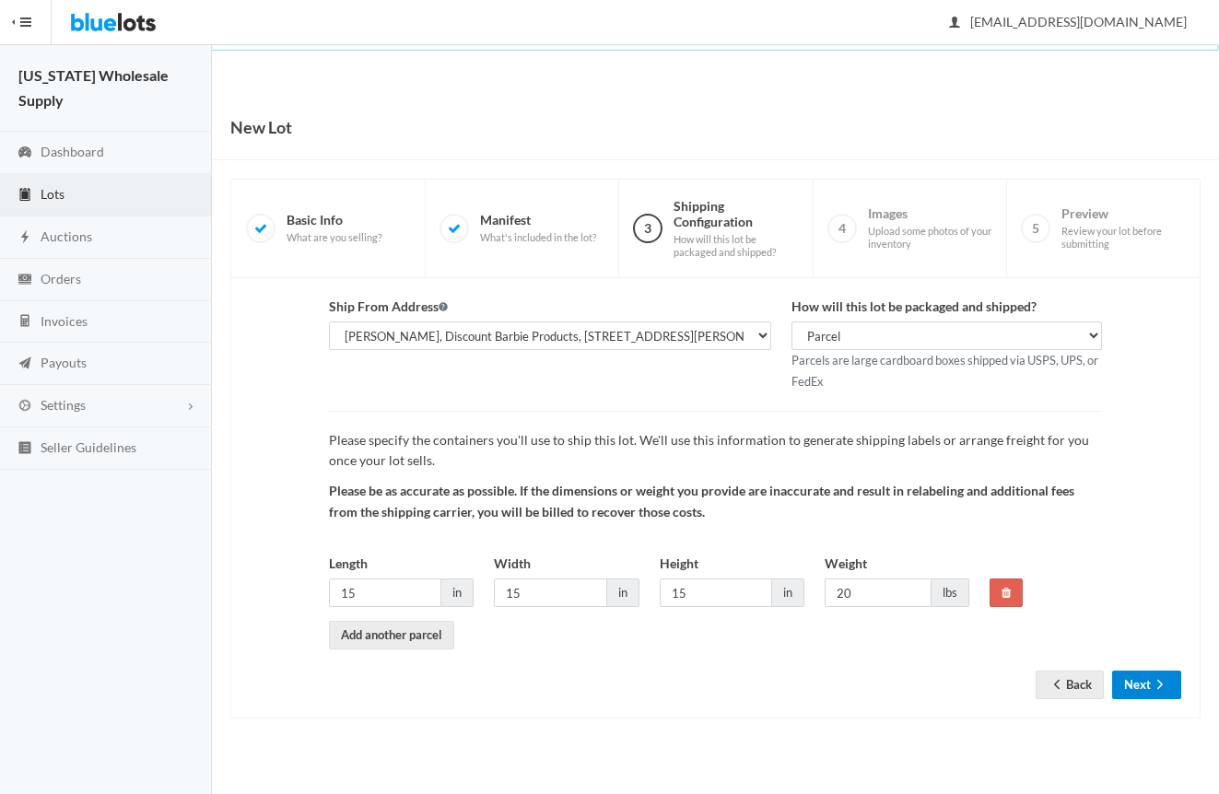
click at [1141, 684] on button "Next" at bounding box center [1146, 685] width 69 height 29
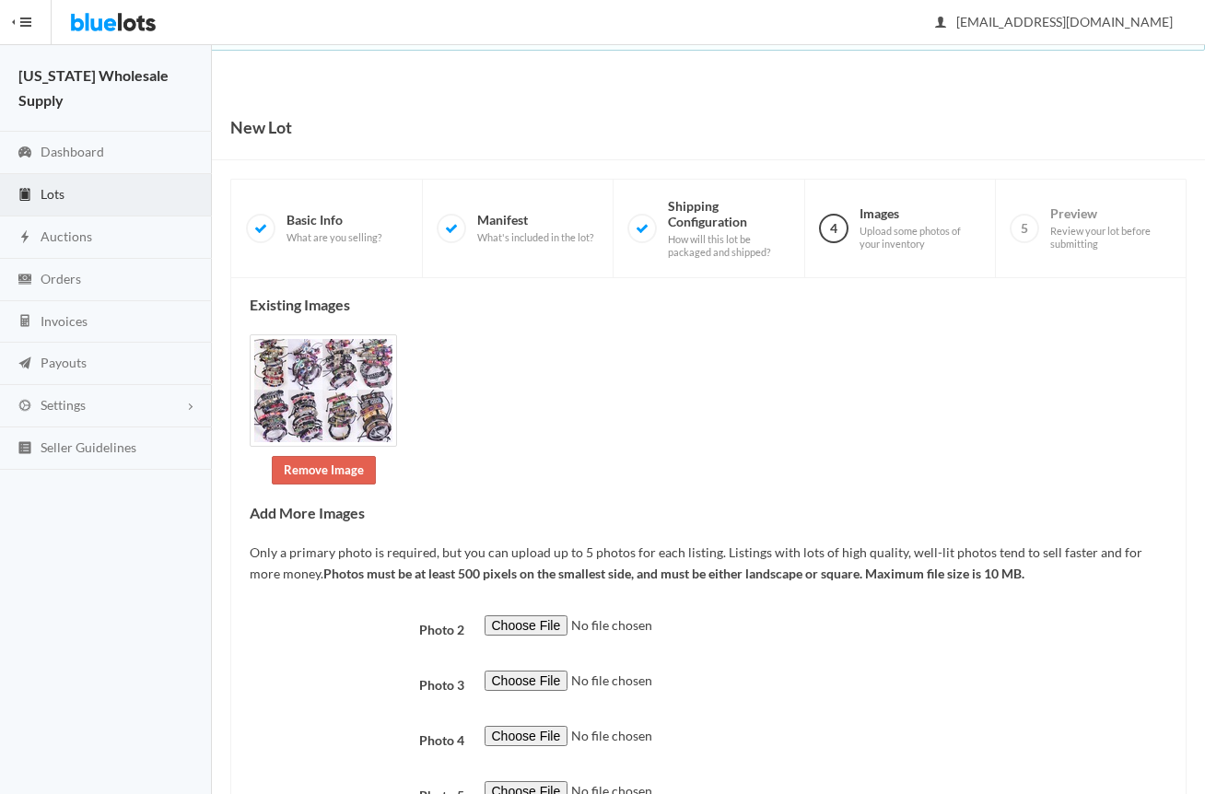
scroll to position [149, 0]
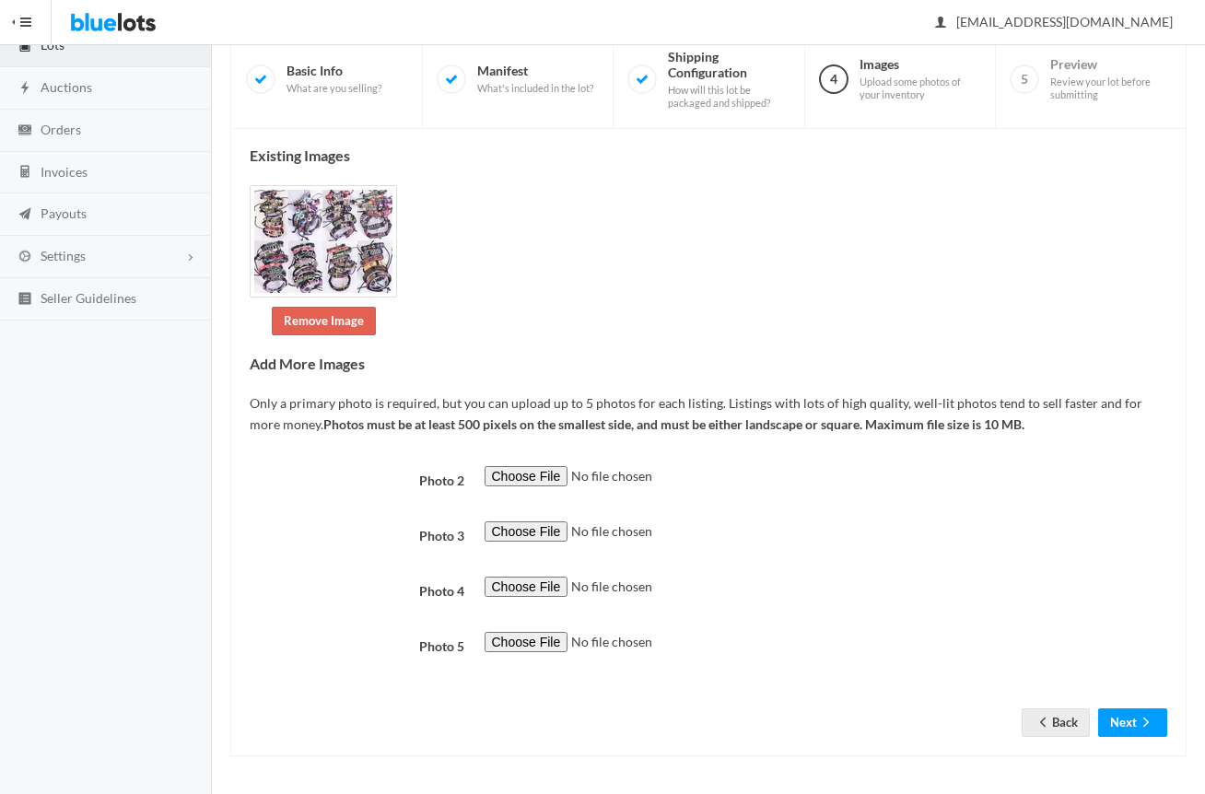
click at [1138, 738] on div "Existing Images Remove Image Add More Images Only a primary photo is required, …" at bounding box center [708, 443] width 956 height 628
click at [1128, 728] on button "Next" at bounding box center [1132, 722] width 69 height 29
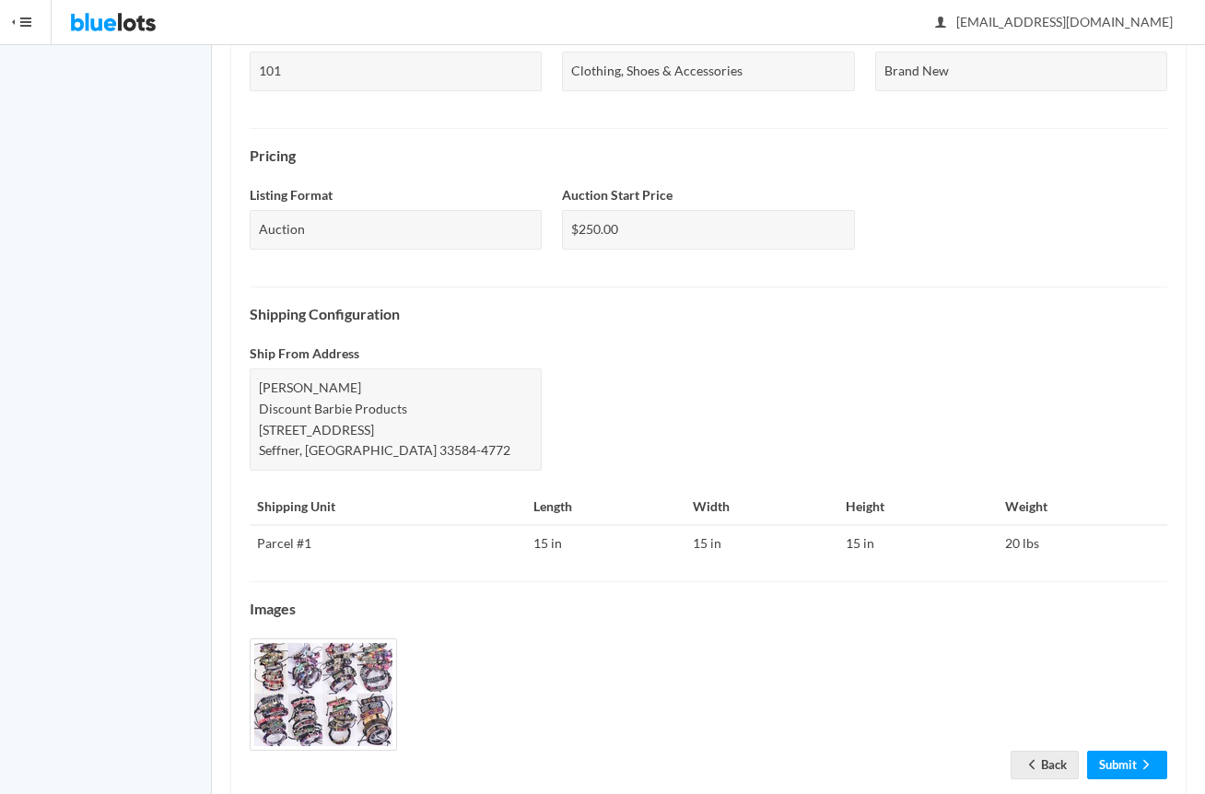
scroll to position [547, 0]
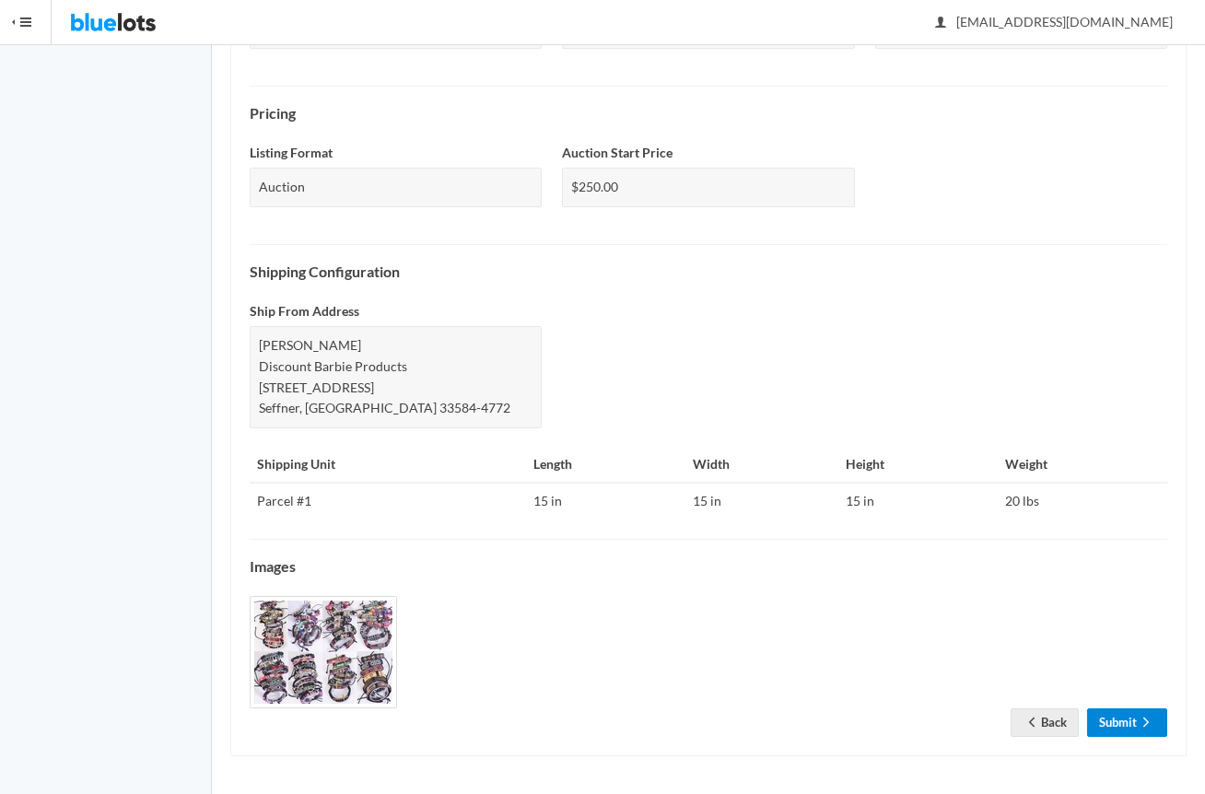
click at [1122, 719] on link "Submit" at bounding box center [1127, 722] width 80 height 29
